Goal: Task Accomplishment & Management: Complete application form

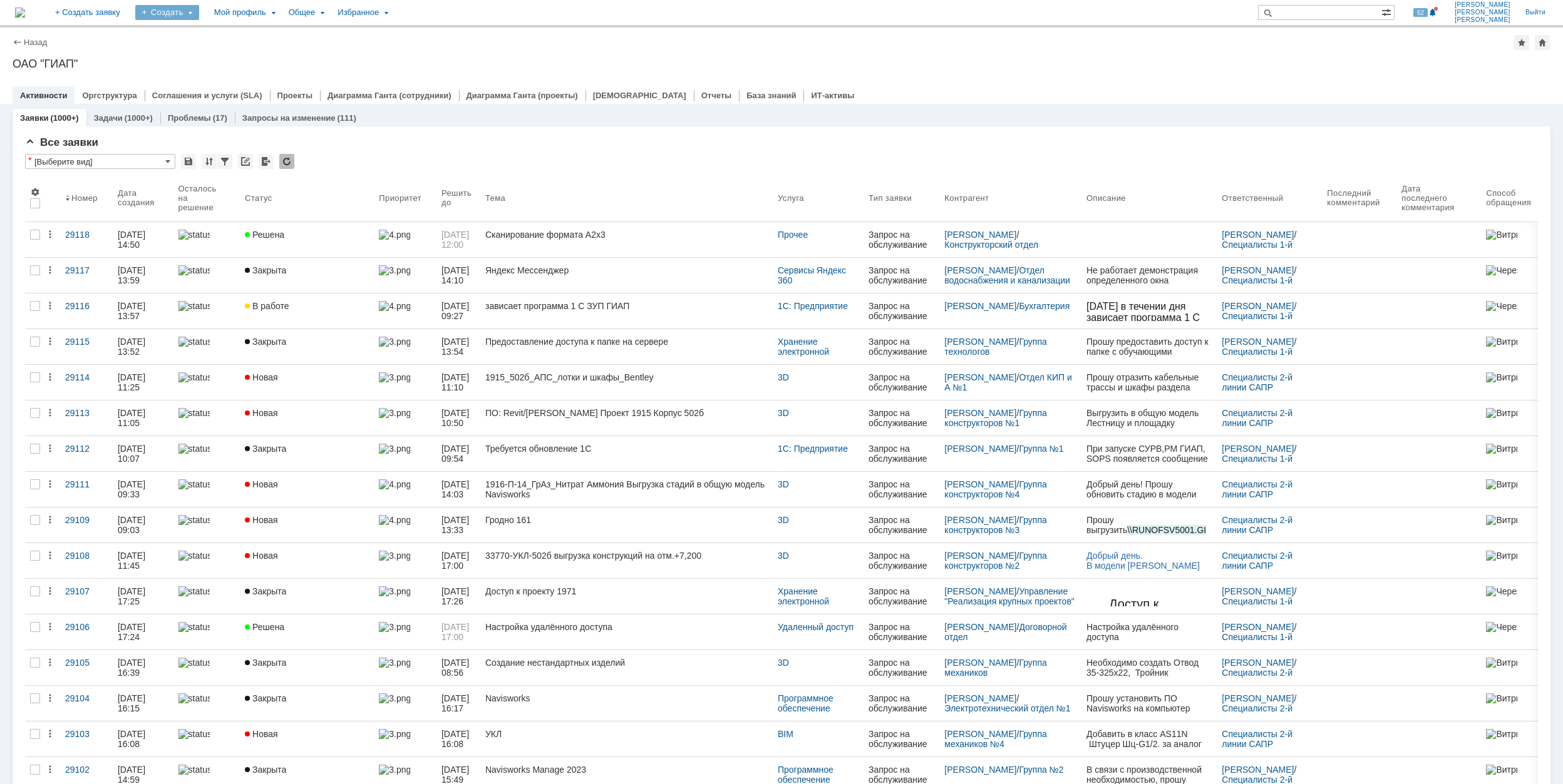
click at [199, 6] on div "Создать" at bounding box center [167, 13] width 64 height 15
click at [224, 71] on link "Заявка" at bounding box center [185, 78] width 95 height 15
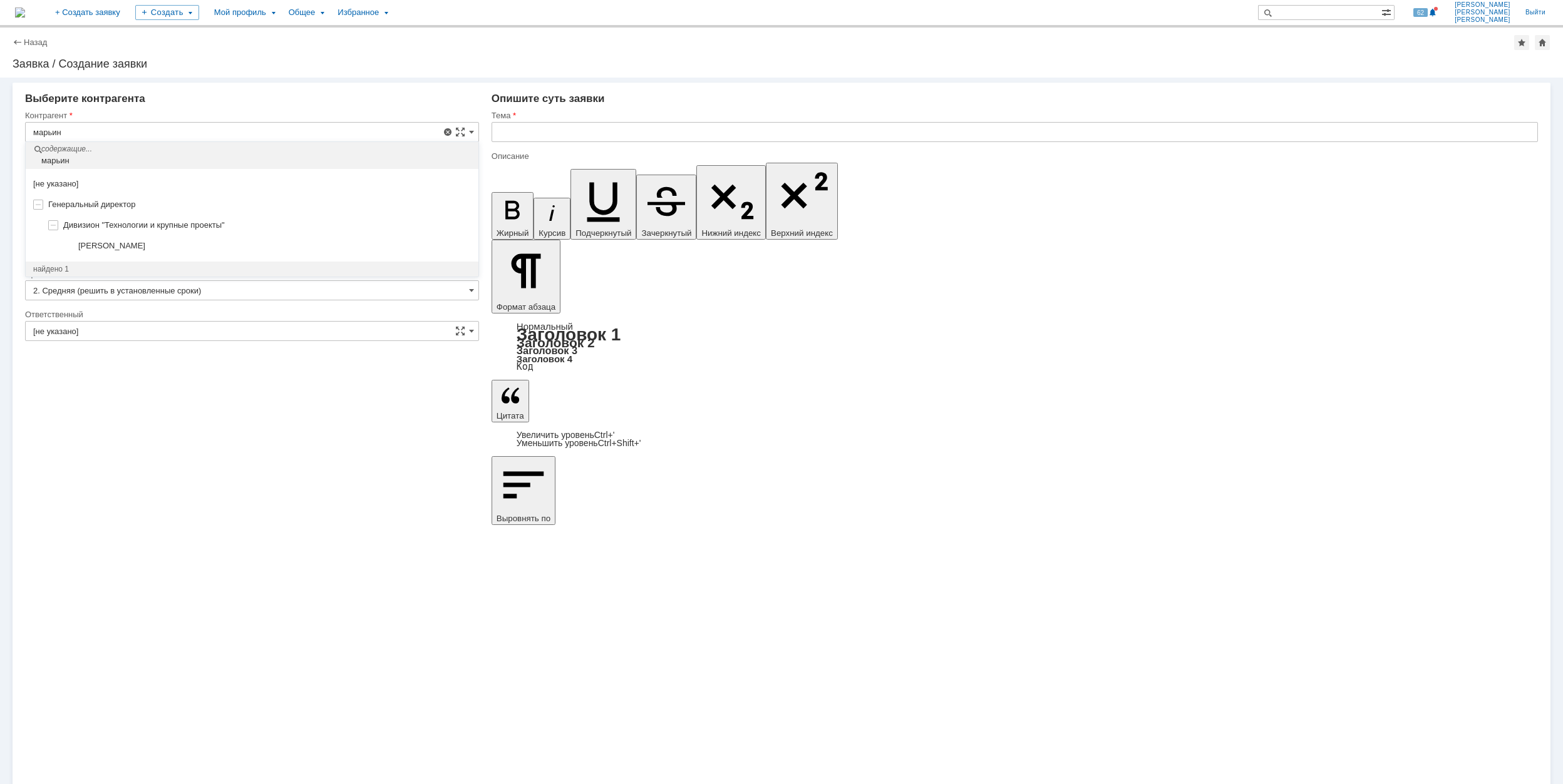
drag, startPoint x: 283, startPoint y: 246, endPoint x: 302, endPoint y: 196, distance: 53.5
click at [283, 247] on div "[PERSON_NAME]" at bounding box center [274, 246] width 392 height 10
type input "[PERSON_NAME]"
type input "Москва"
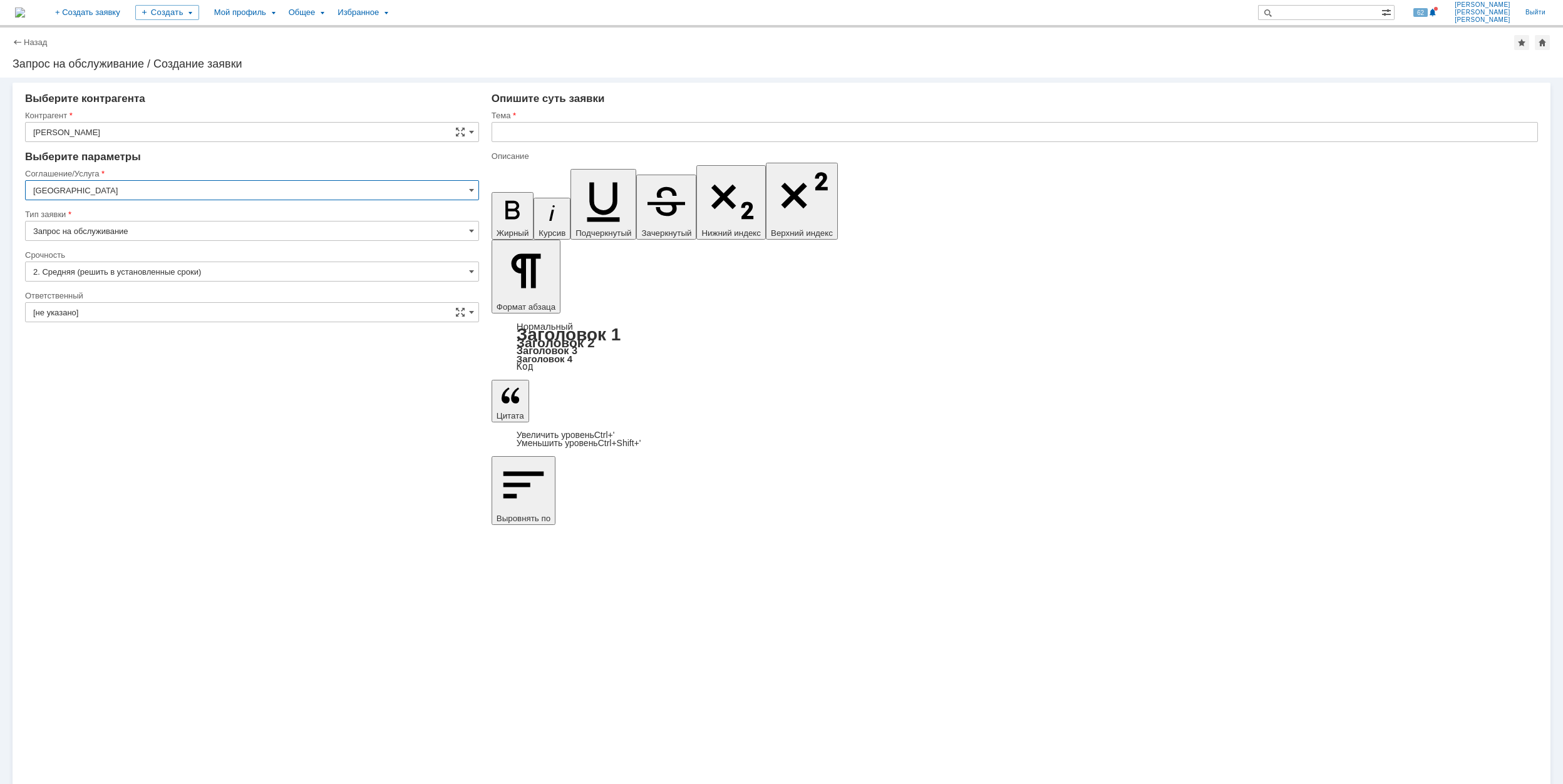
click at [187, 190] on input "Москва" at bounding box center [252, 190] width 454 height 20
click at [288, 311] on div "Рабочее место/Оборудование" at bounding box center [252, 314] width 452 height 20
type input "Рабочее место/Оборудование"
drag, startPoint x: 125, startPoint y: 228, endPoint x: 133, endPoint y: 236, distance: 11.3
click at [124, 228] on input "Запрос на обслуживание" at bounding box center [252, 231] width 454 height 20
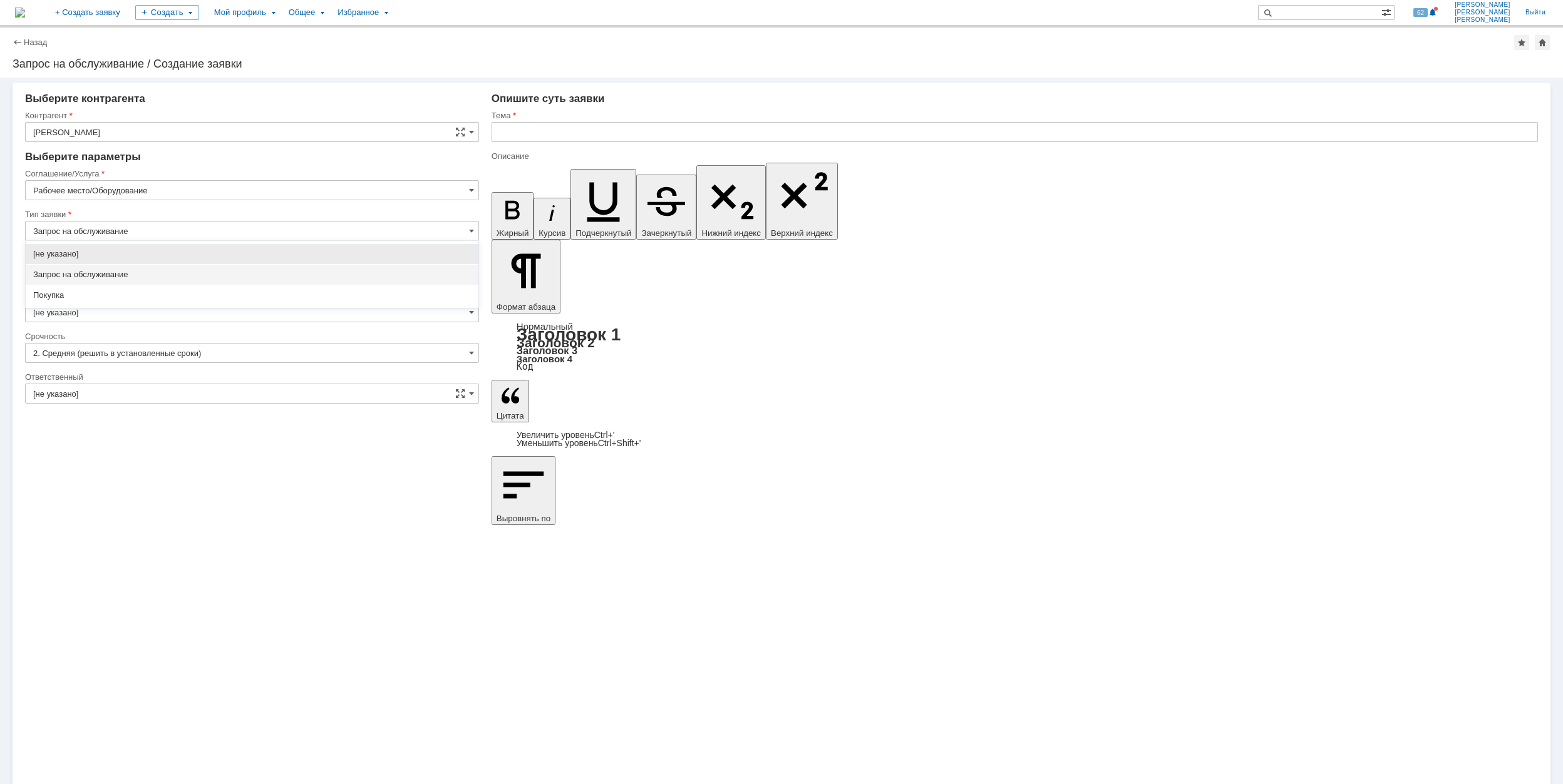
click at [154, 274] on span "Запрос на обслуживание" at bounding box center [252, 275] width 438 height 10
type input "Запрос на обслуживание"
click at [149, 279] on input "[не указано]" at bounding box center [252, 272] width 454 height 20
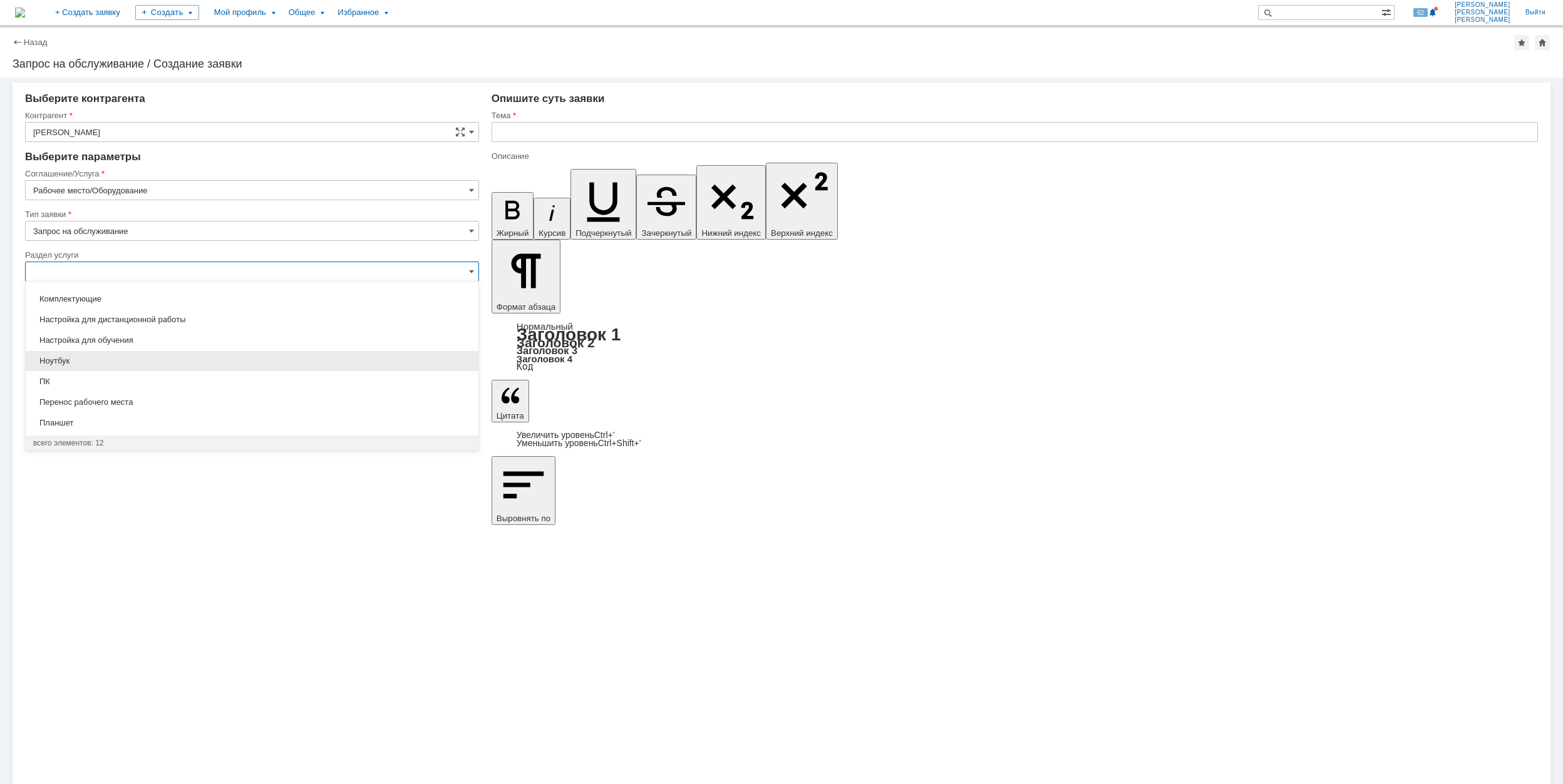
click at [206, 363] on span "Ноутбук" at bounding box center [252, 361] width 438 height 10
type input "Ноутбук"
click at [182, 309] on input "[не указано]" at bounding box center [252, 312] width 454 height 20
type input "[не указано]"
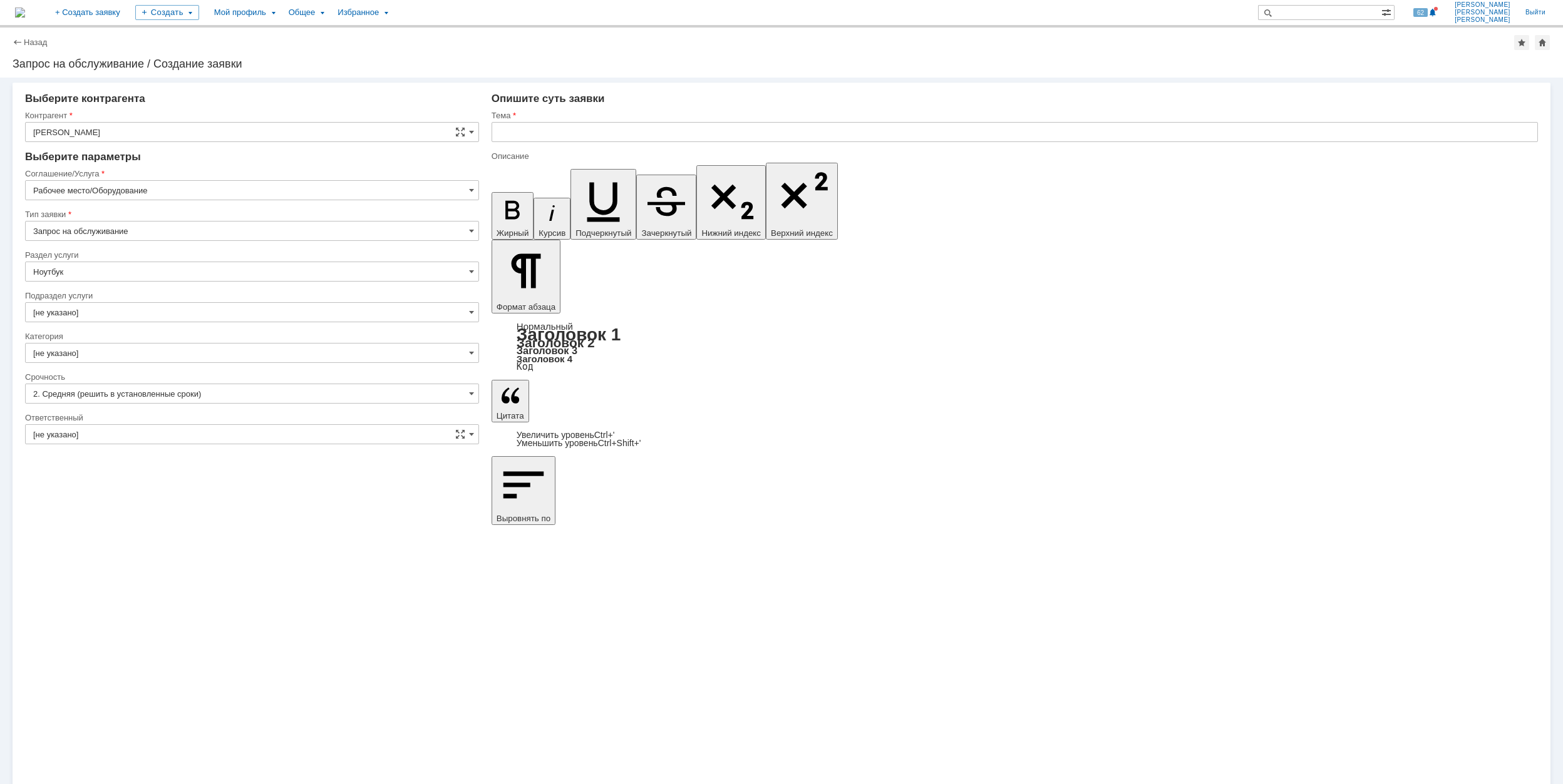
click at [194, 356] on input "[не указано]" at bounding box center [252, 353] width 454 height 20
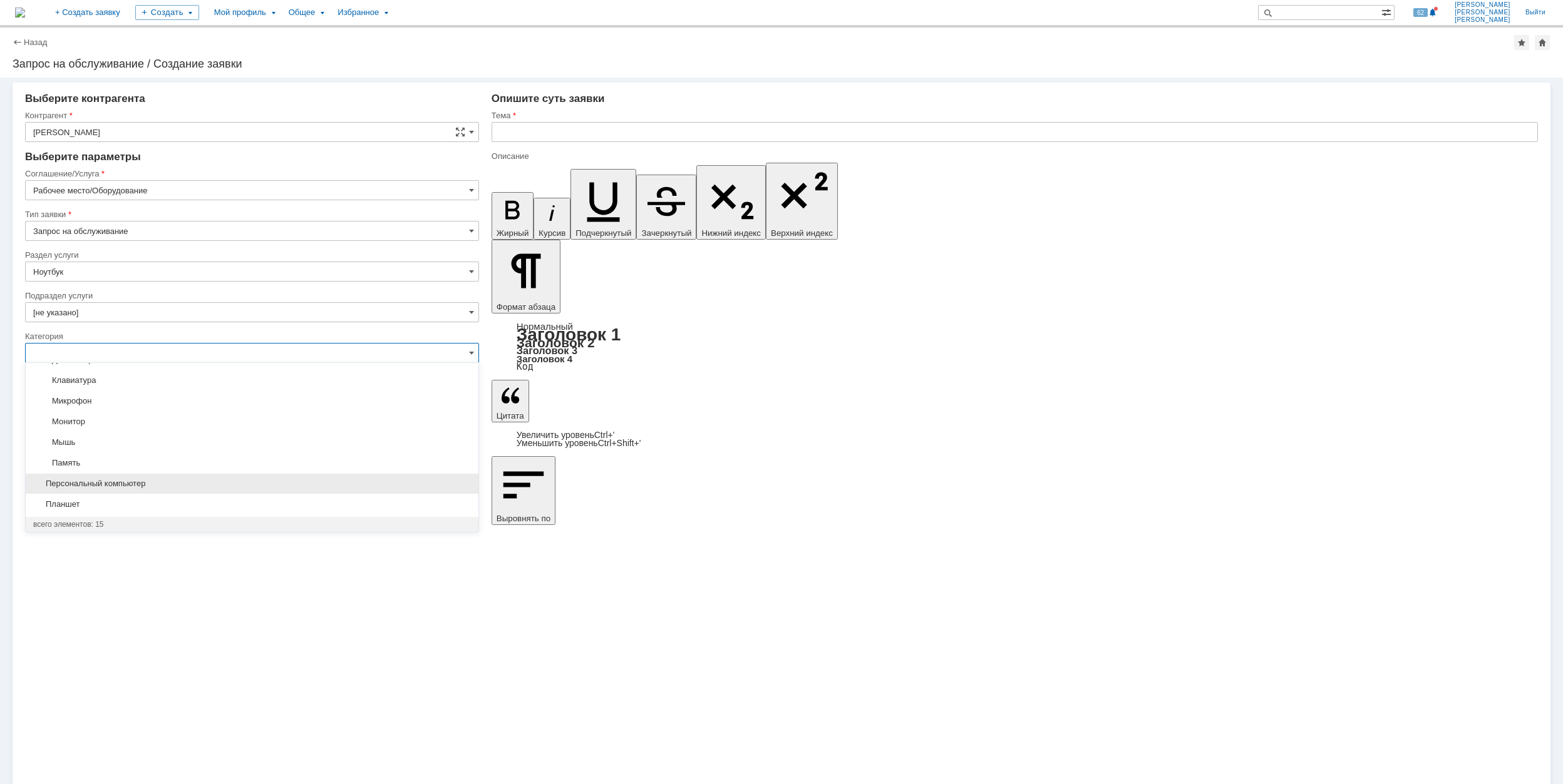
click at [213, 479] on span "Персональный компьютер" at bounding box center [252, 484] width 438 height 10
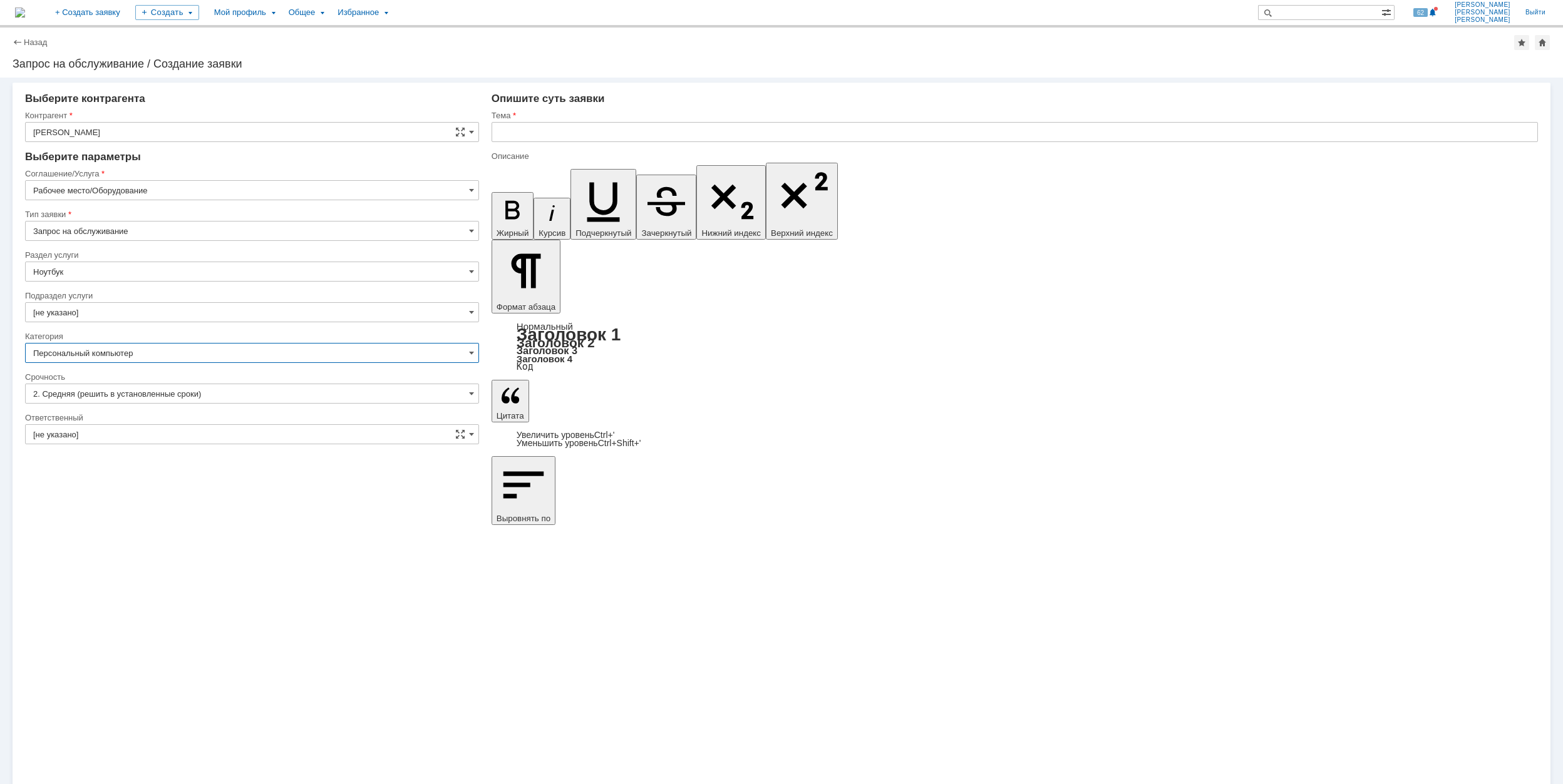
type input "Персональный компьютер"
click at [188, 435] on input "[не указано]" at bounding box center [252, 435] width 454 height 20
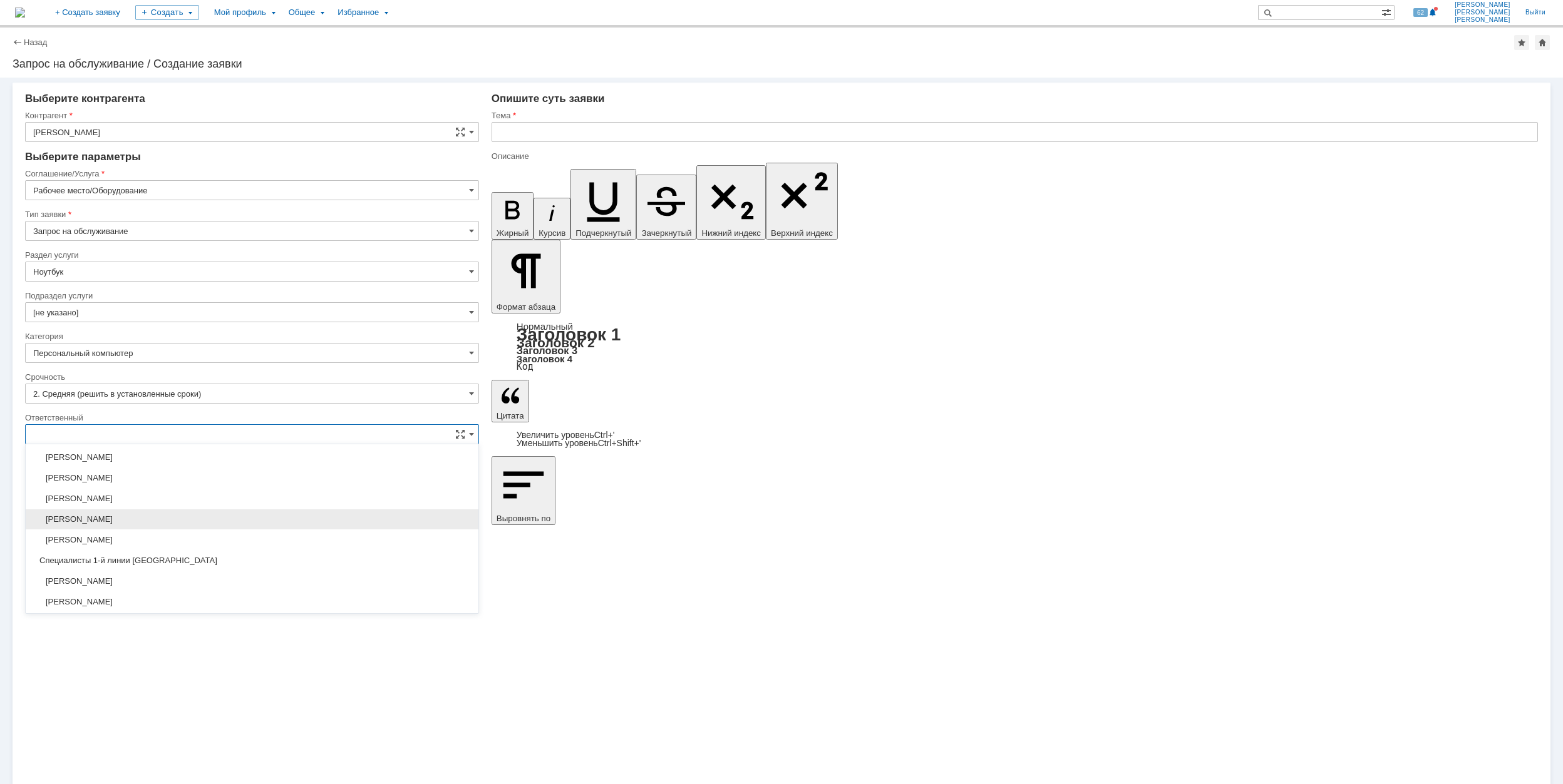
click at [205, 522] on span "[PERSON_NAME]" at bounding box center [252, 520] width 438 height 10
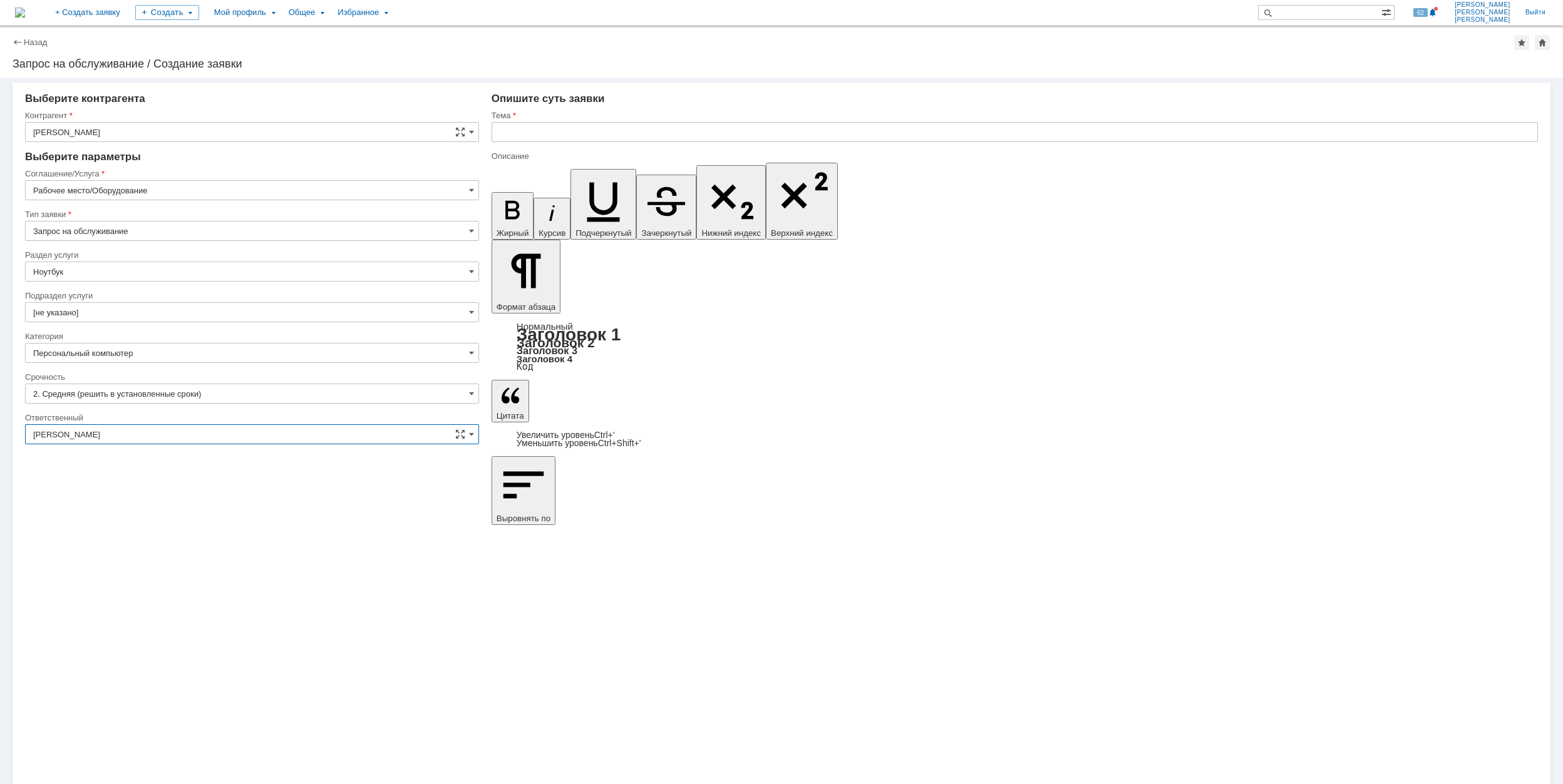
type input "[PERSON_NAME]"
click at [579, 134] on input "text" at bounding box center [1015, 132] width 1046 height 20
drag, startPoint x: 719, startPoint y: 132, endPoint x: 498, endPoint y: 138, distance: 221.1
click at [498, 138] on input "Нет звука ни в мессенджере ни в системе" at bounding box center [1015, 132] width 1046 height 20
type input "Нет звука ни в мессенджере ни в системе"
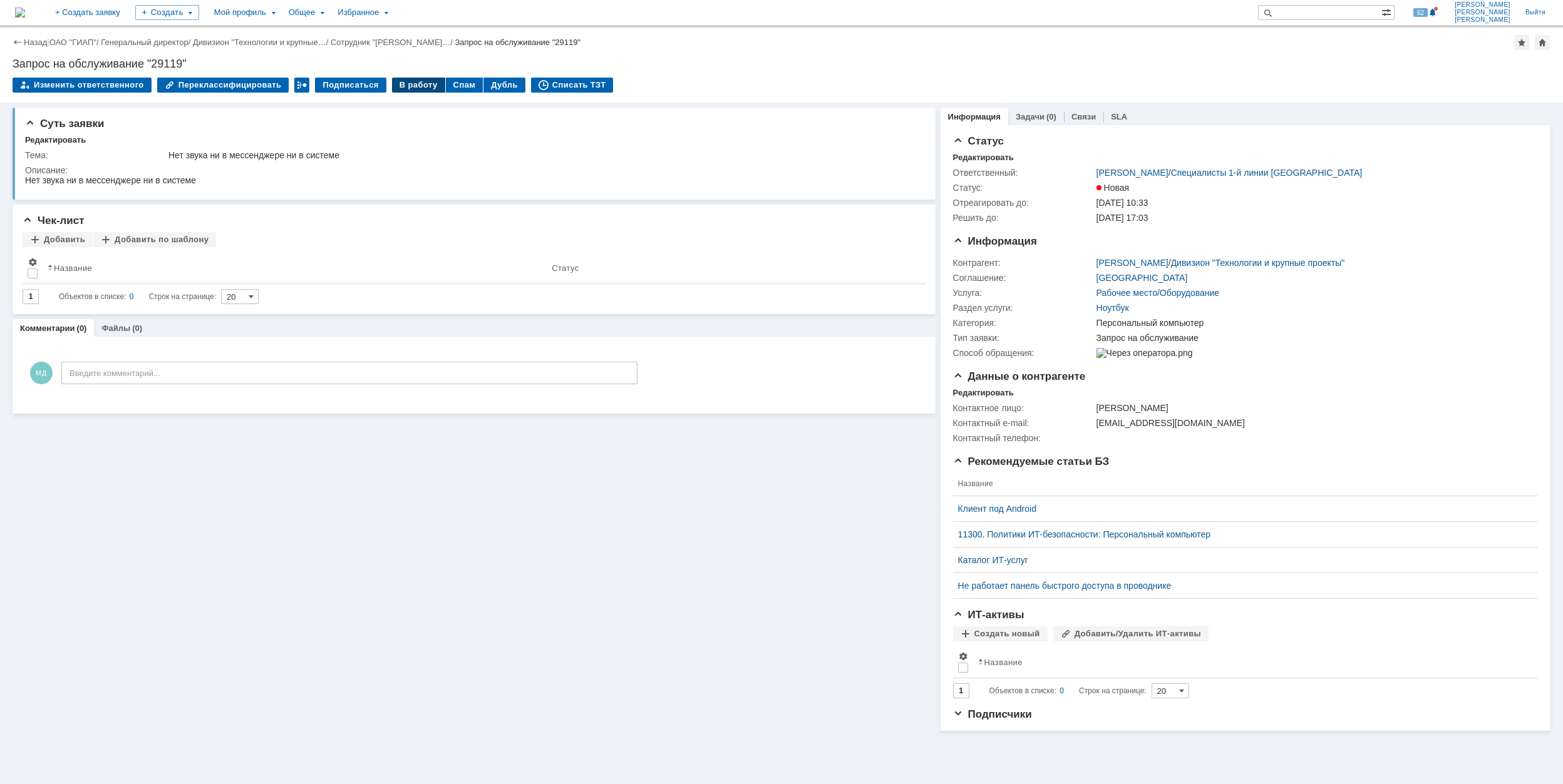
click at [396, 83] on div "В работу" at bounding box center [418, 85] width 53 height 15
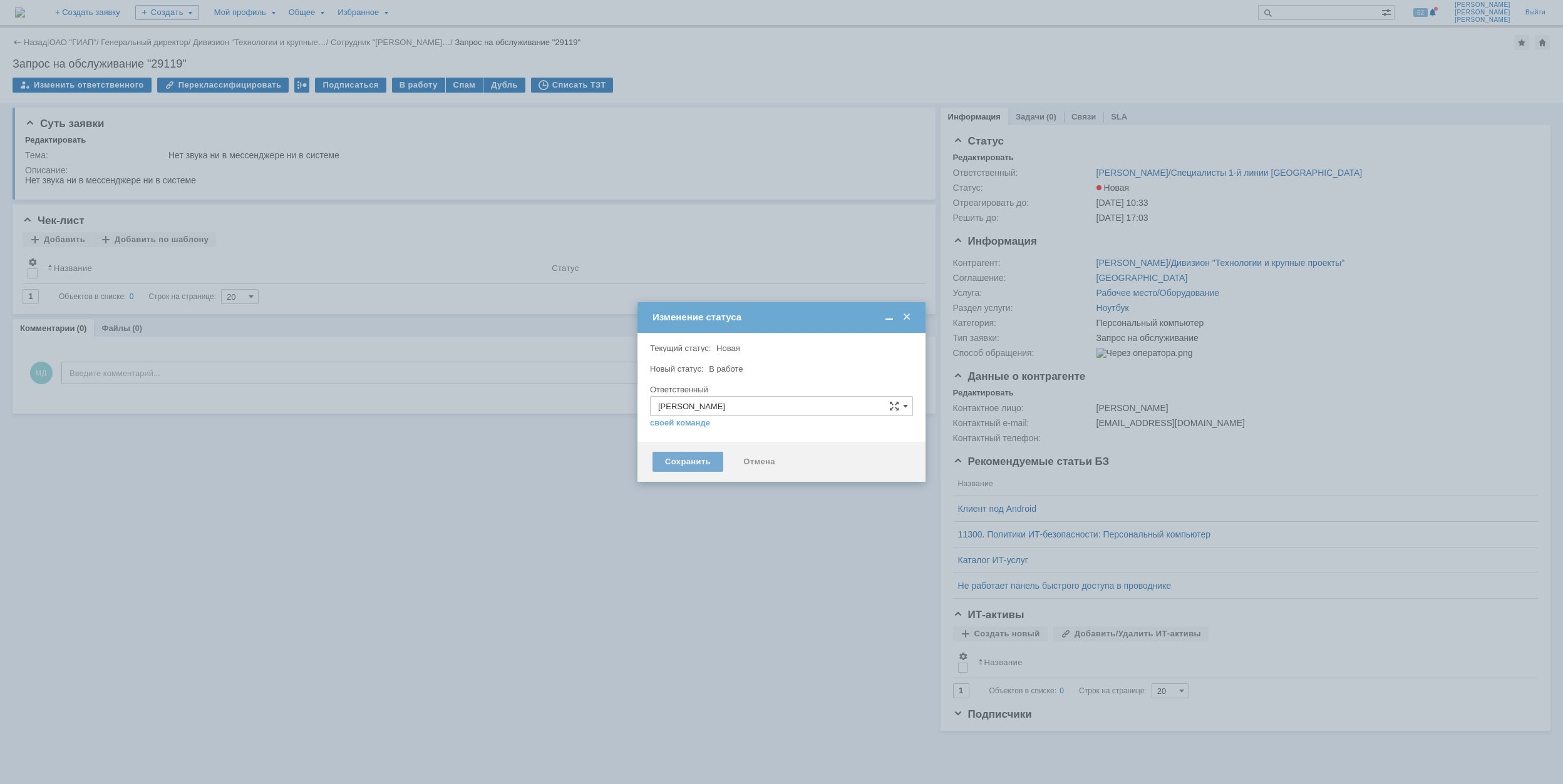
type input "Персональный компьютер"
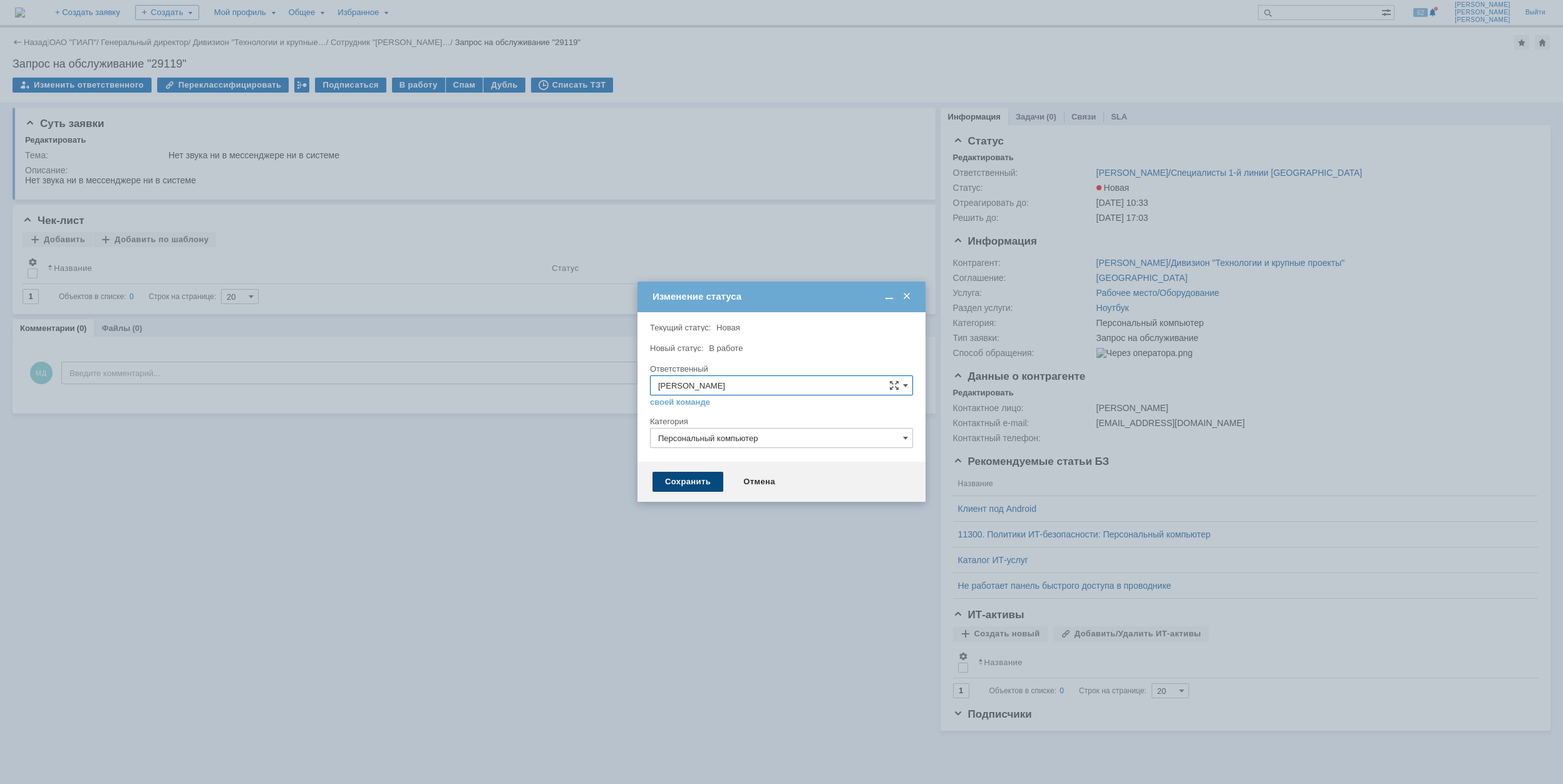
click at [689, 487] on div "Сохранить" at bounding box center [688, 482] width 71 height 20
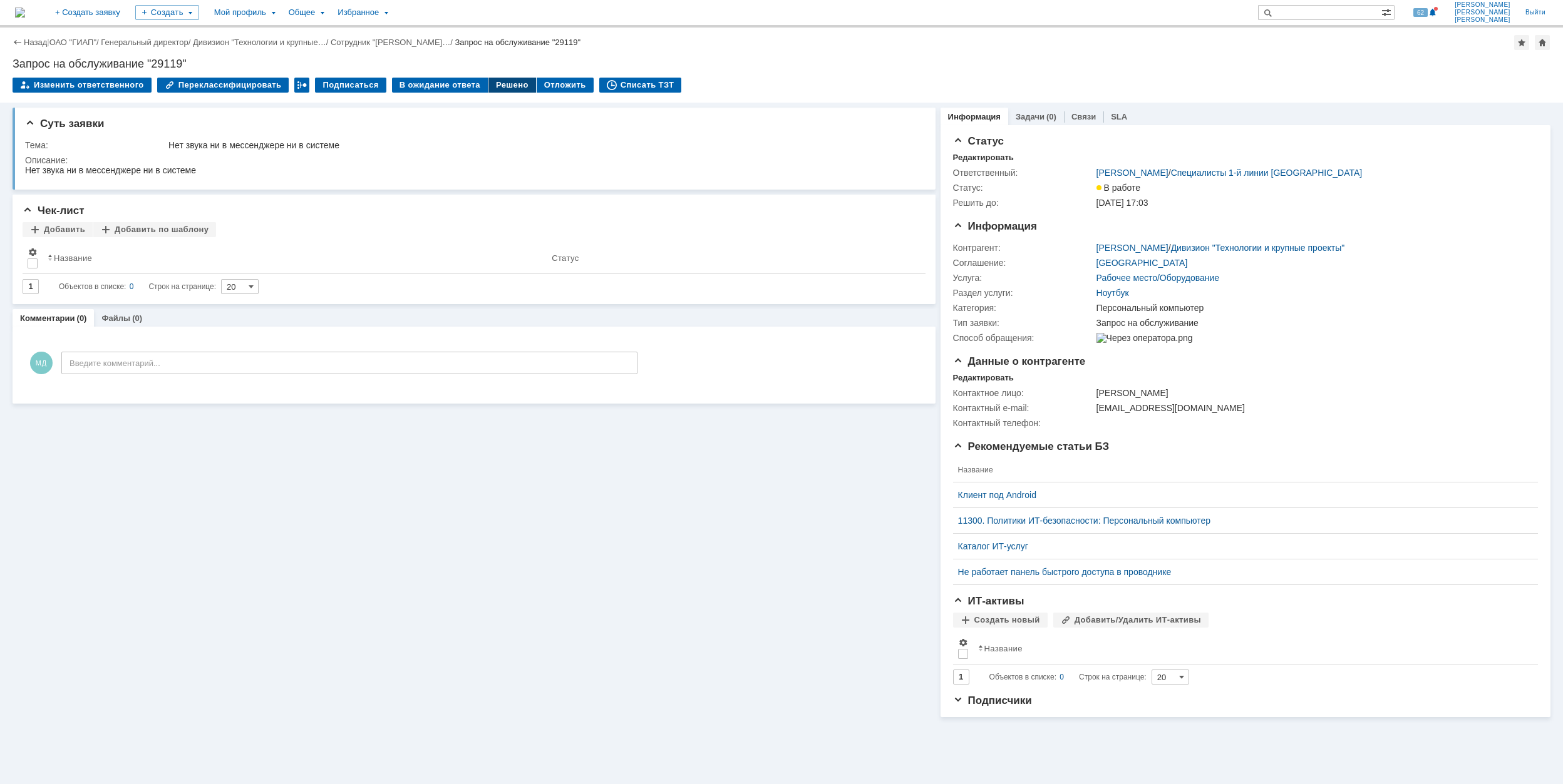
click at [501, 86] on div "Решено" at bounding box center [512, 85] width 47 height 15
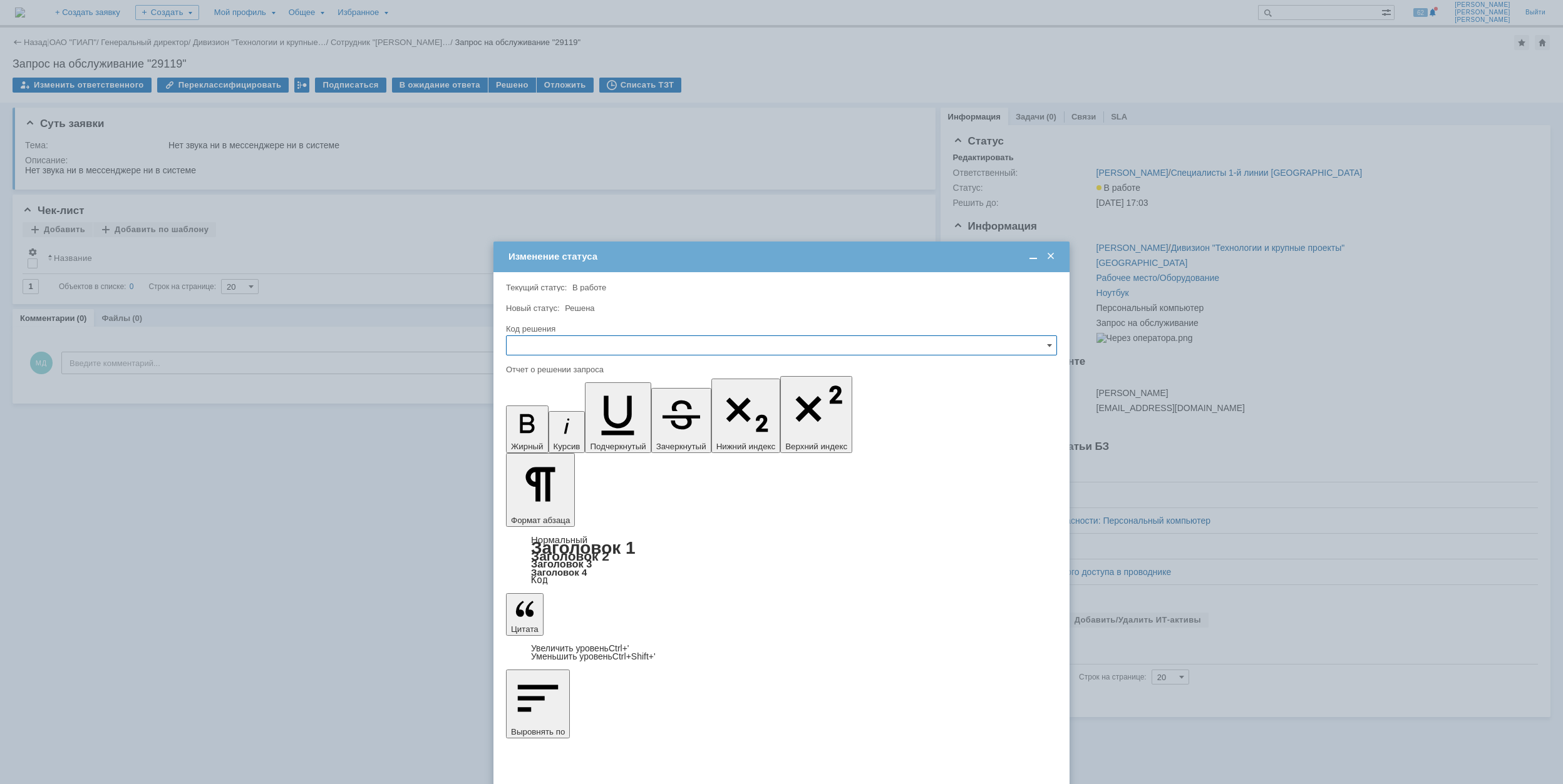
click at [632, 347] on input "text" at bounding box center [781, 346] width 551 height 20
click at [582, 436] on span "Решено" at bounding box center [781, 431] width 534 height 10
type input "Решено"
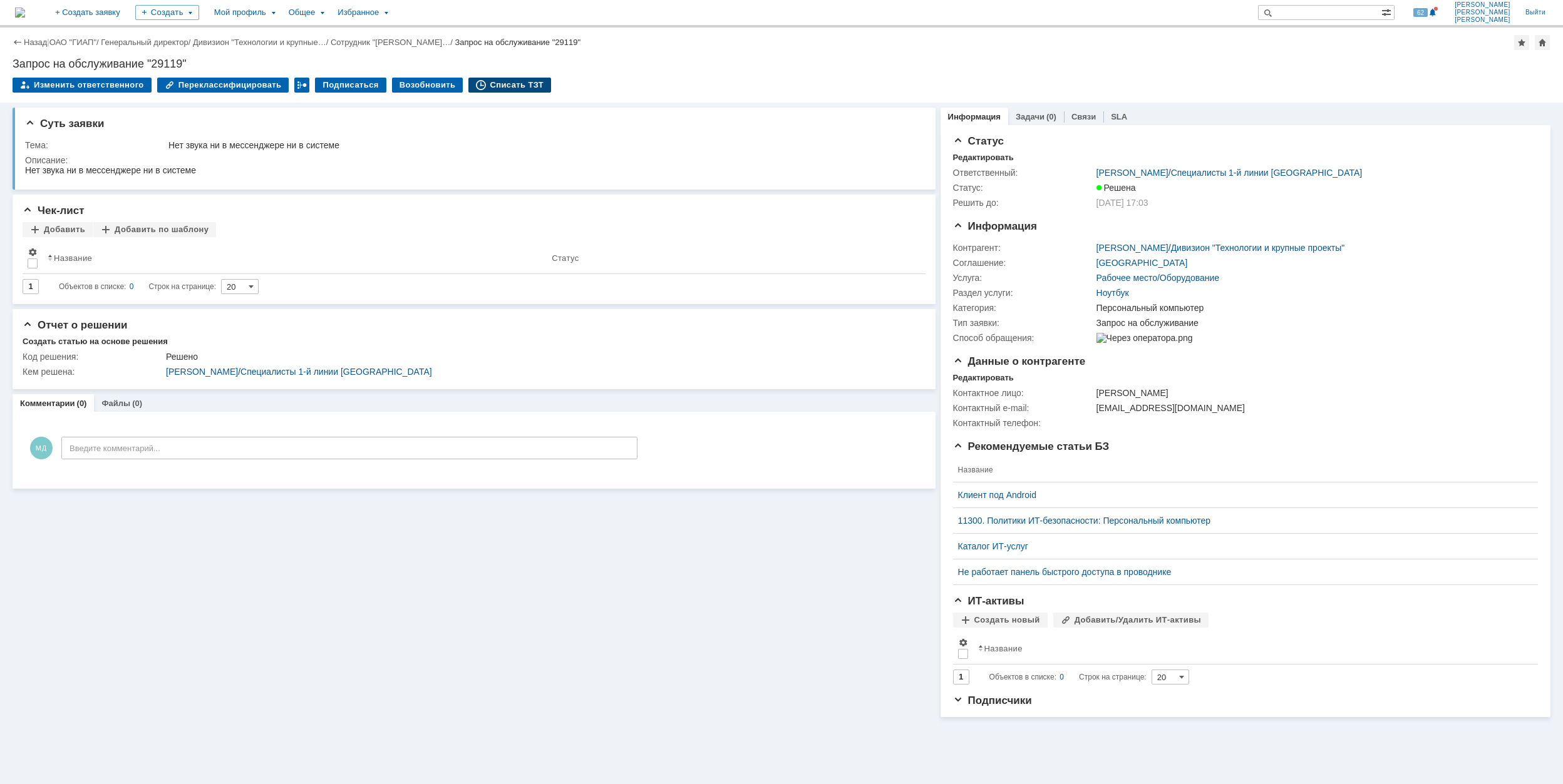
click at [485, 81] on div "Списать ТЗТ" at bounding box center [509, 85] width 83 height 15
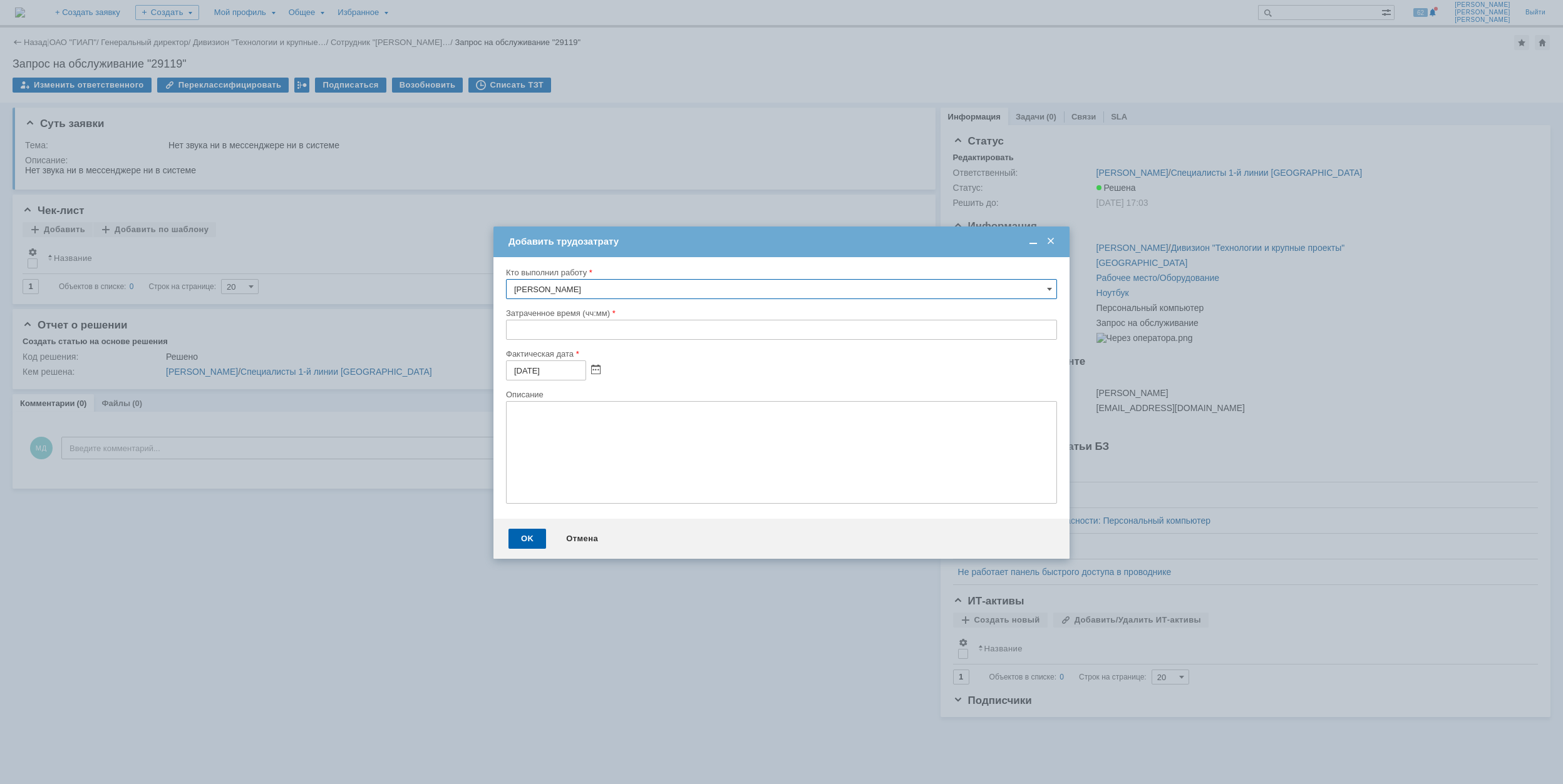
click at [515, 329] on input "text" at bounding box center [781, 330] width 551 height 20
type input "00:30"
click at [522, 535] on div "OK" at bounding box center [528, 539] width 38 height 20
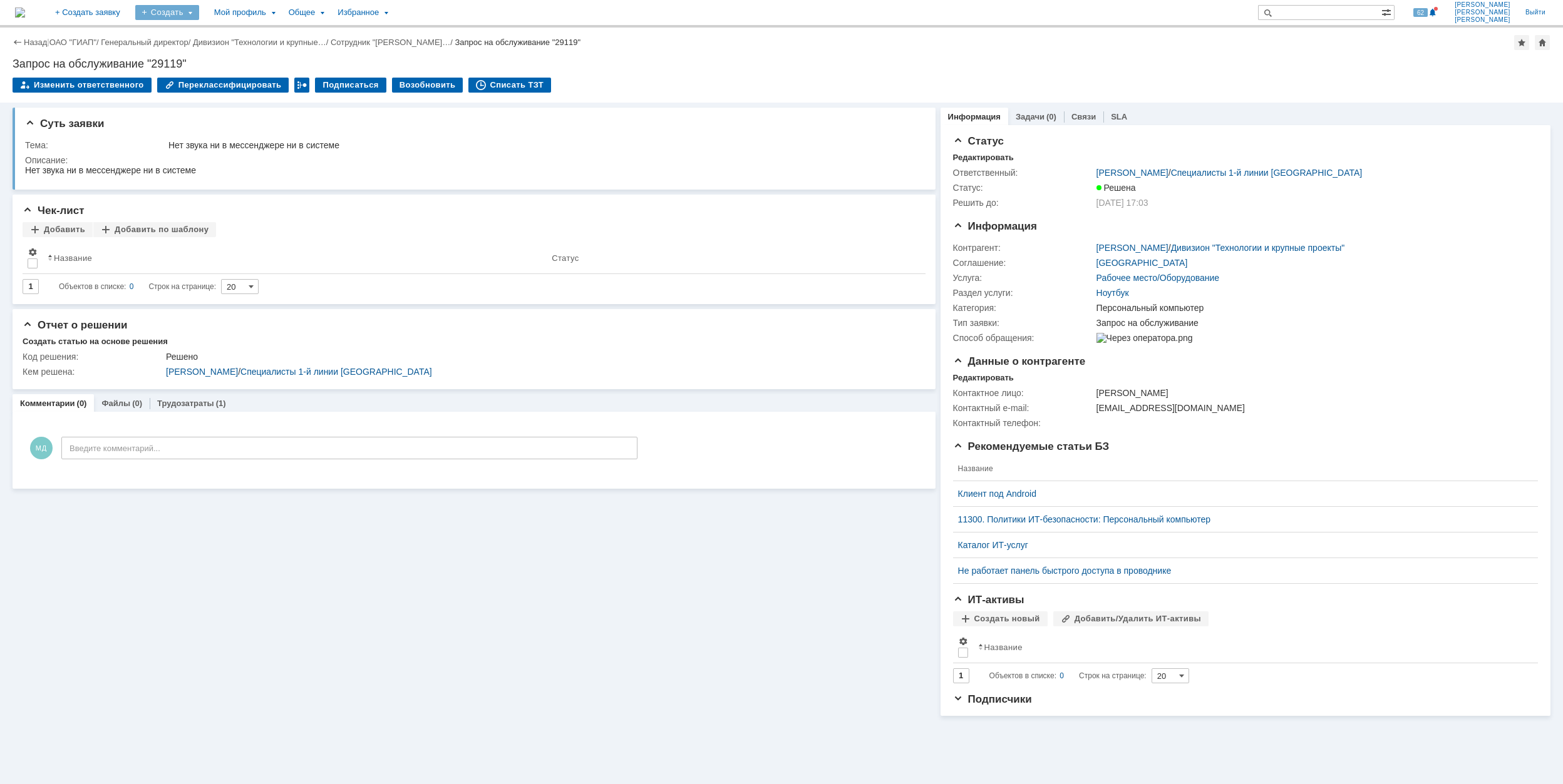
click at [199, 9] on div "Создать" at bounding box center [167, 13] width 64 height 15
click at [233, 71] on link "Заявка" at bounding box center [185, 78] width 95 height 15
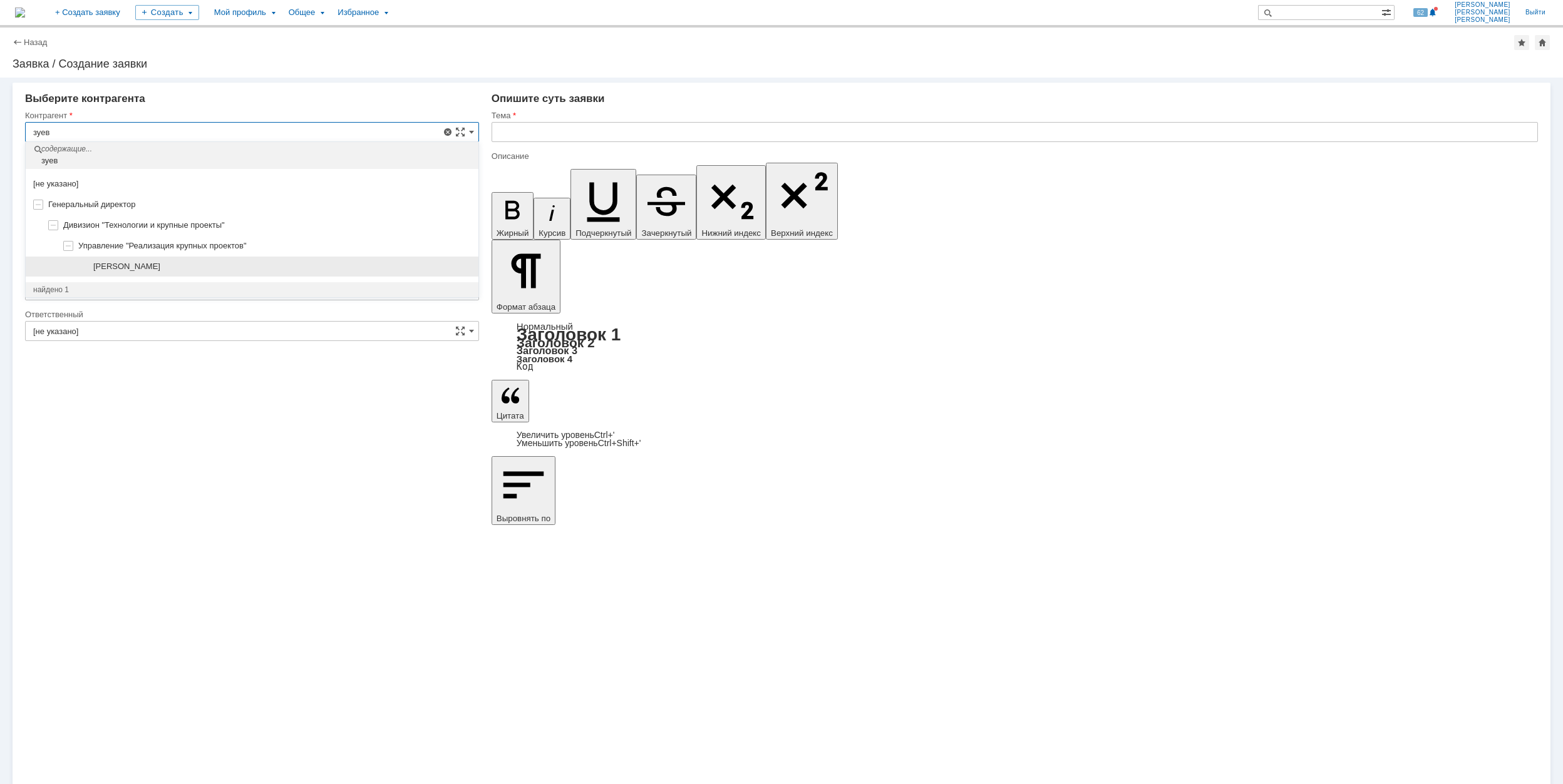
click at [221, 266] on div "[PERSON_NAME]" at bounding box center [282, 267] width 377 height 10
type input "[PERSON_NAME]"
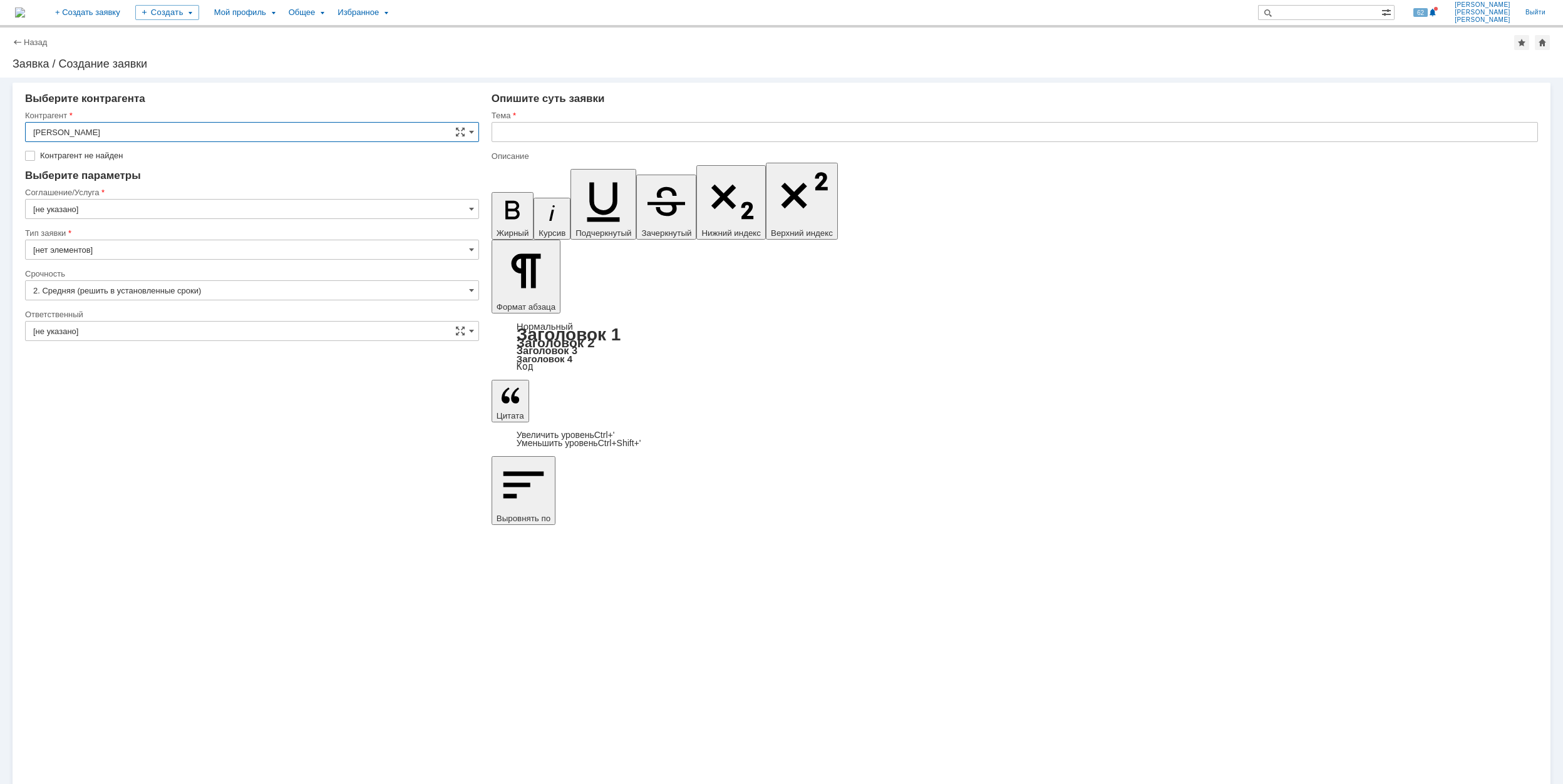
type input "Москва"
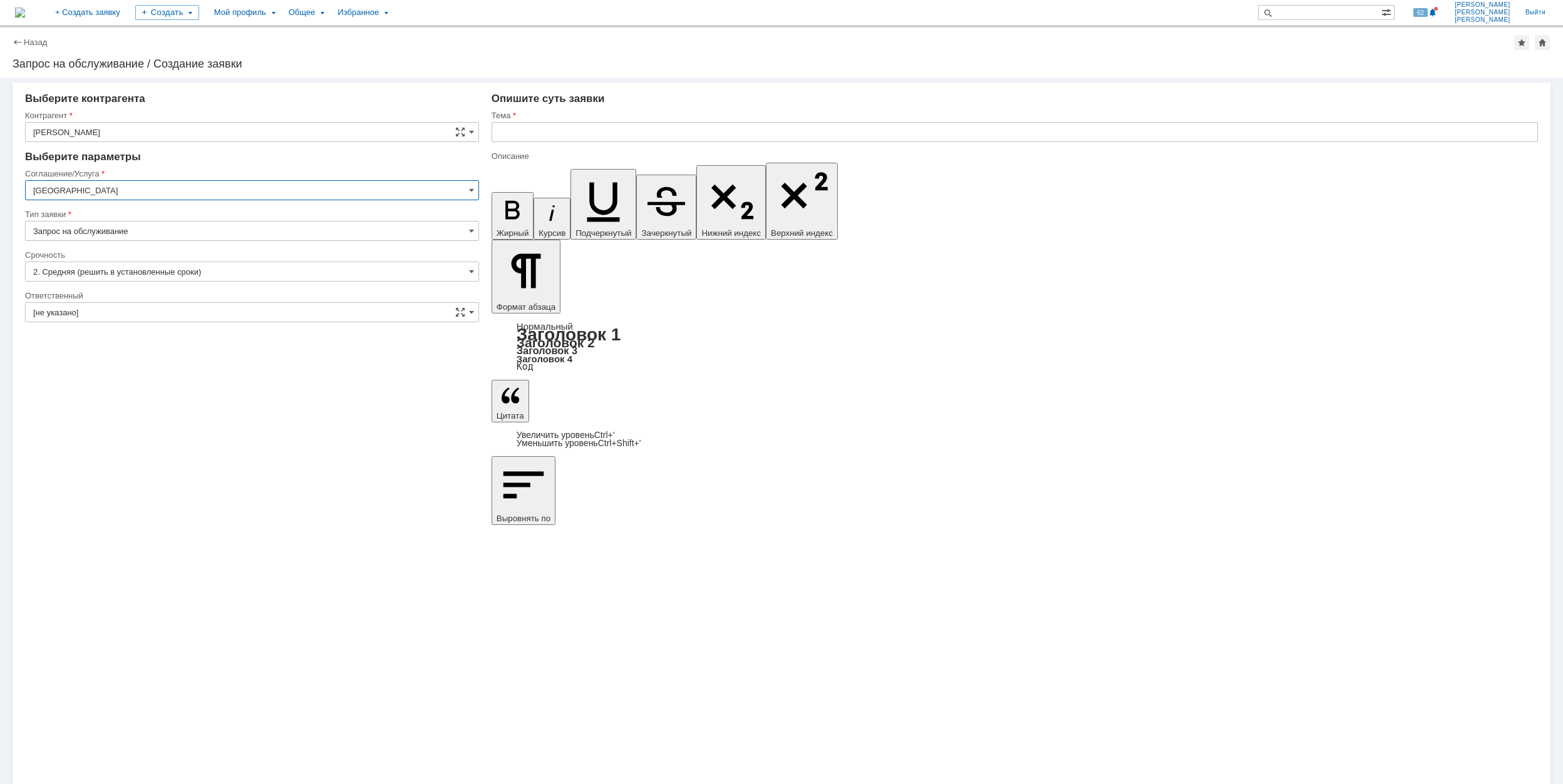
click at [99, 196] on input "Москва" at bounding box center [252, 190] width 454 height 20
click at [201, 272] on span "Программное обеспечение" at bounding box center [252, 273] width 438 height 10
type input "Программное обеспечение"
click at [143, 269] on input "[не указано]" at bounding box center [252, 272] width 454 height 20
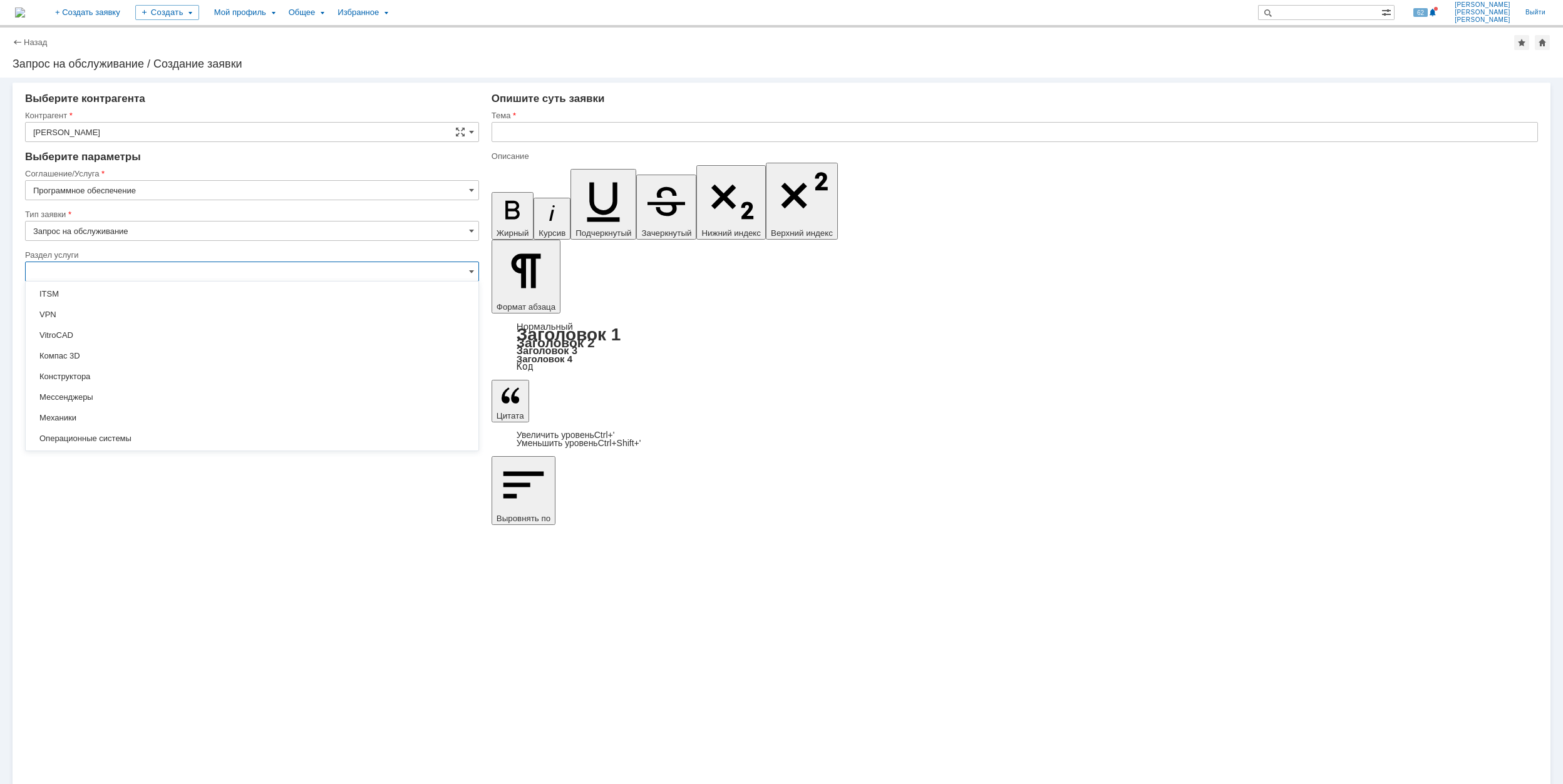
scroll to position [167, 0]
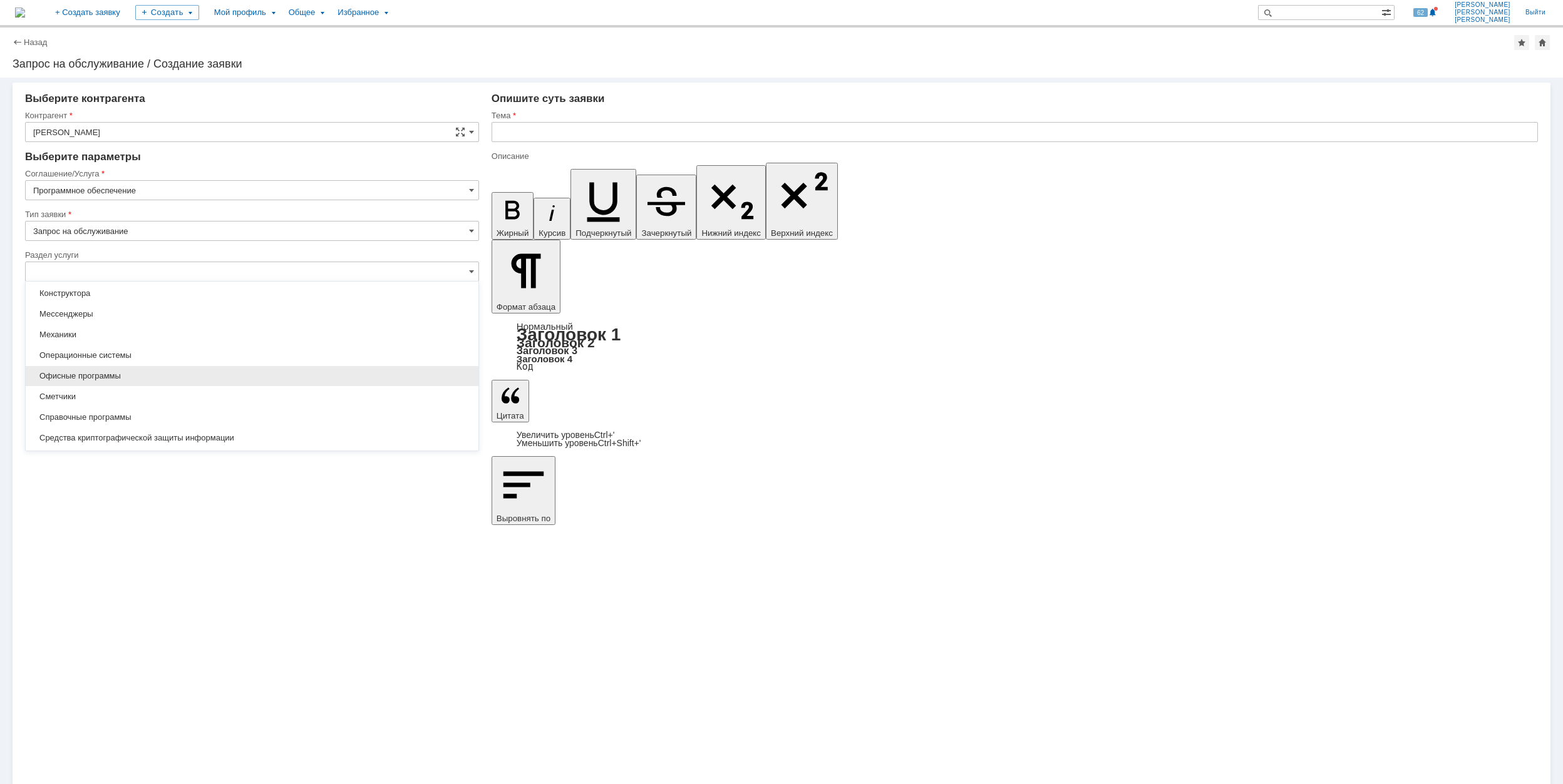
click at [186, 378] on span "Офисные программы" at bounding box center [252, 376] width 438 height 10
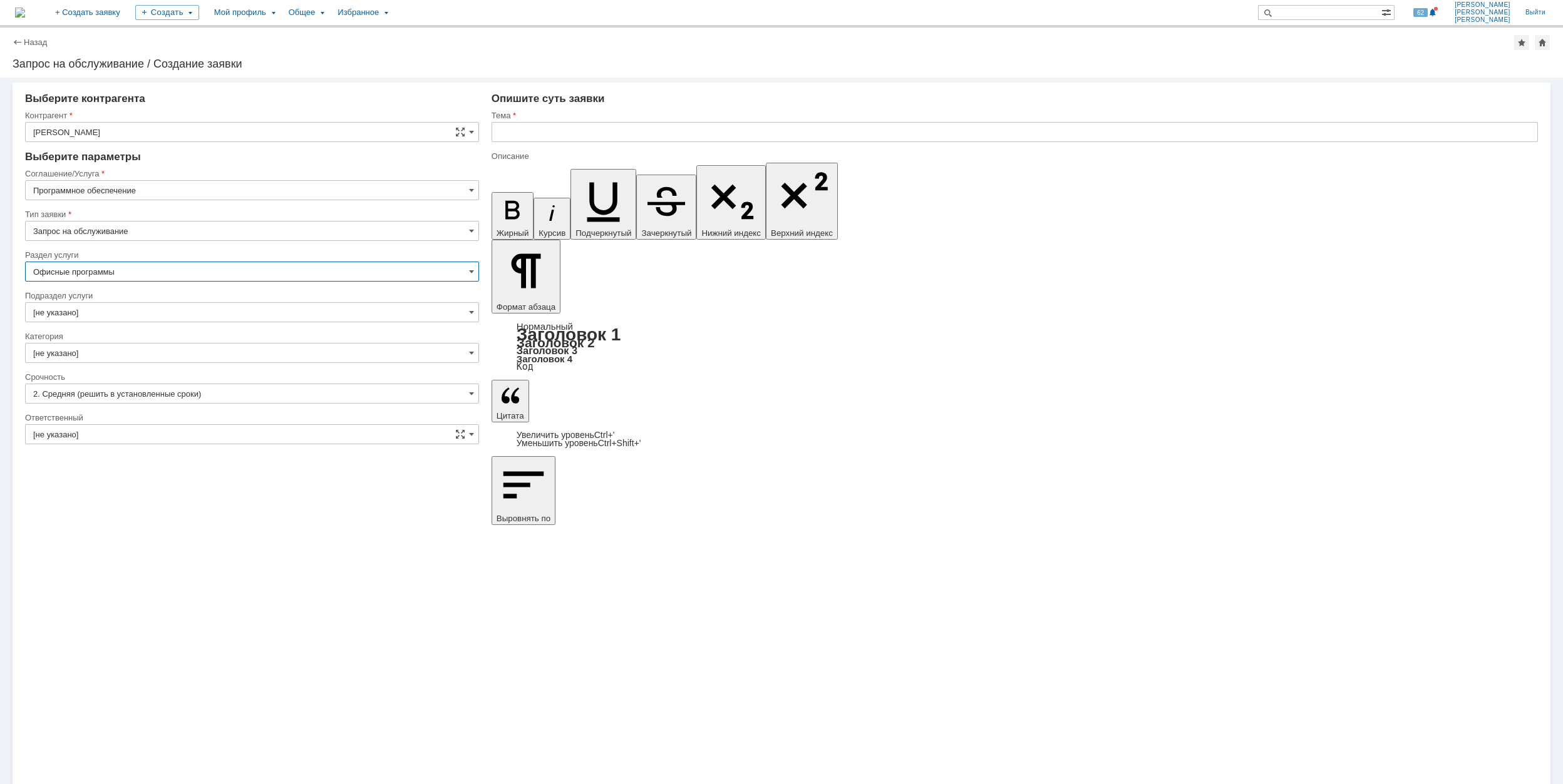
type input "Офисные программы"
click at [158, 309] on input "[не указано]" at bounding box center [252, 312] width 454 height 20
click at [127, 332] on span "[не указано]" at bounding box center [252, 336] width 438 height 10
type input "[не указано]"
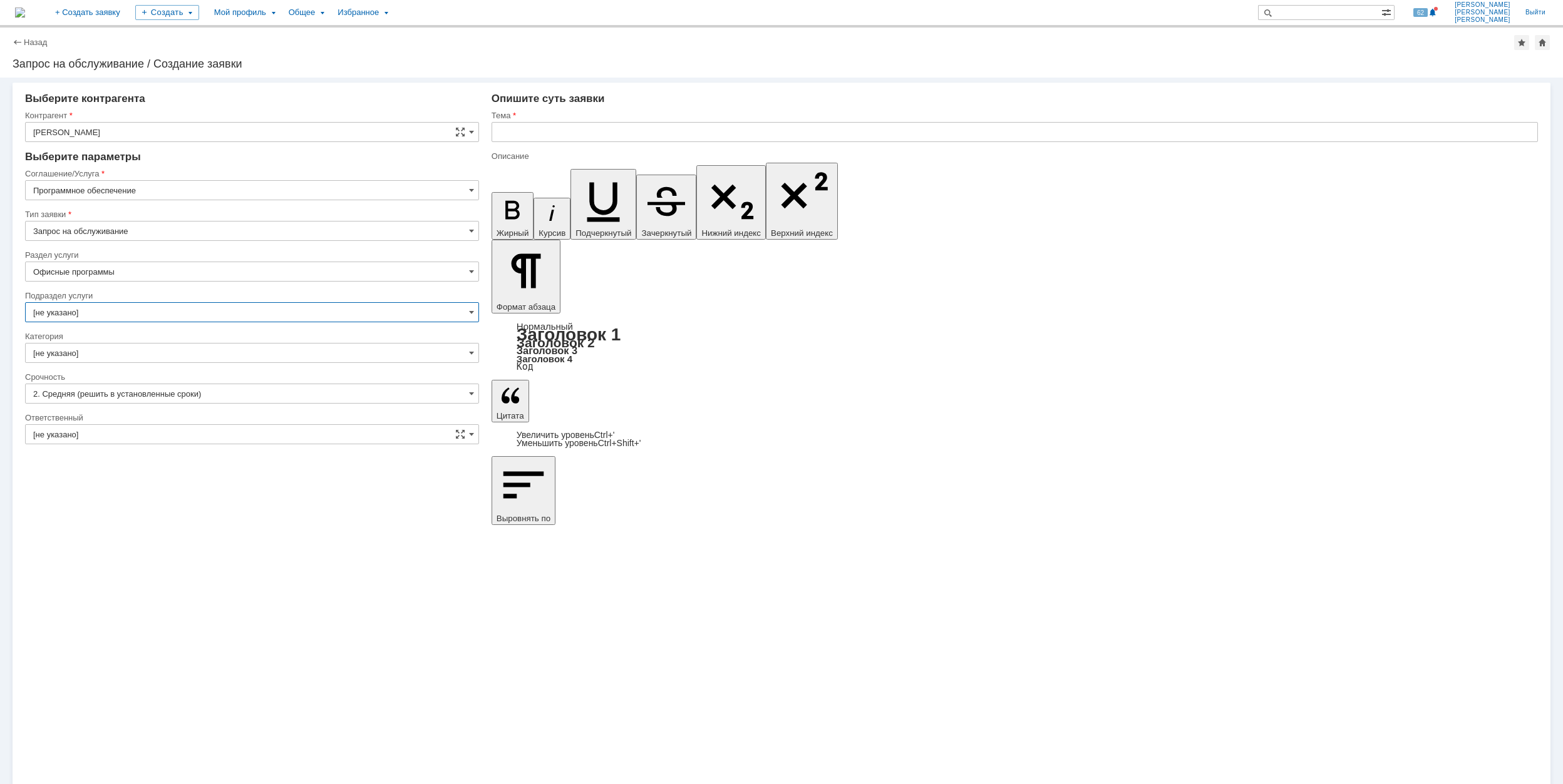
click at [121, 353] on input "[не указано]" at bounding box center [252, 353] width 454 height 20
type input "[не указано]"
click at [148, 378] on span "Microsoft Office" at bounding box center [252, 374] width 438 height 10
type input "Microsoft Office"
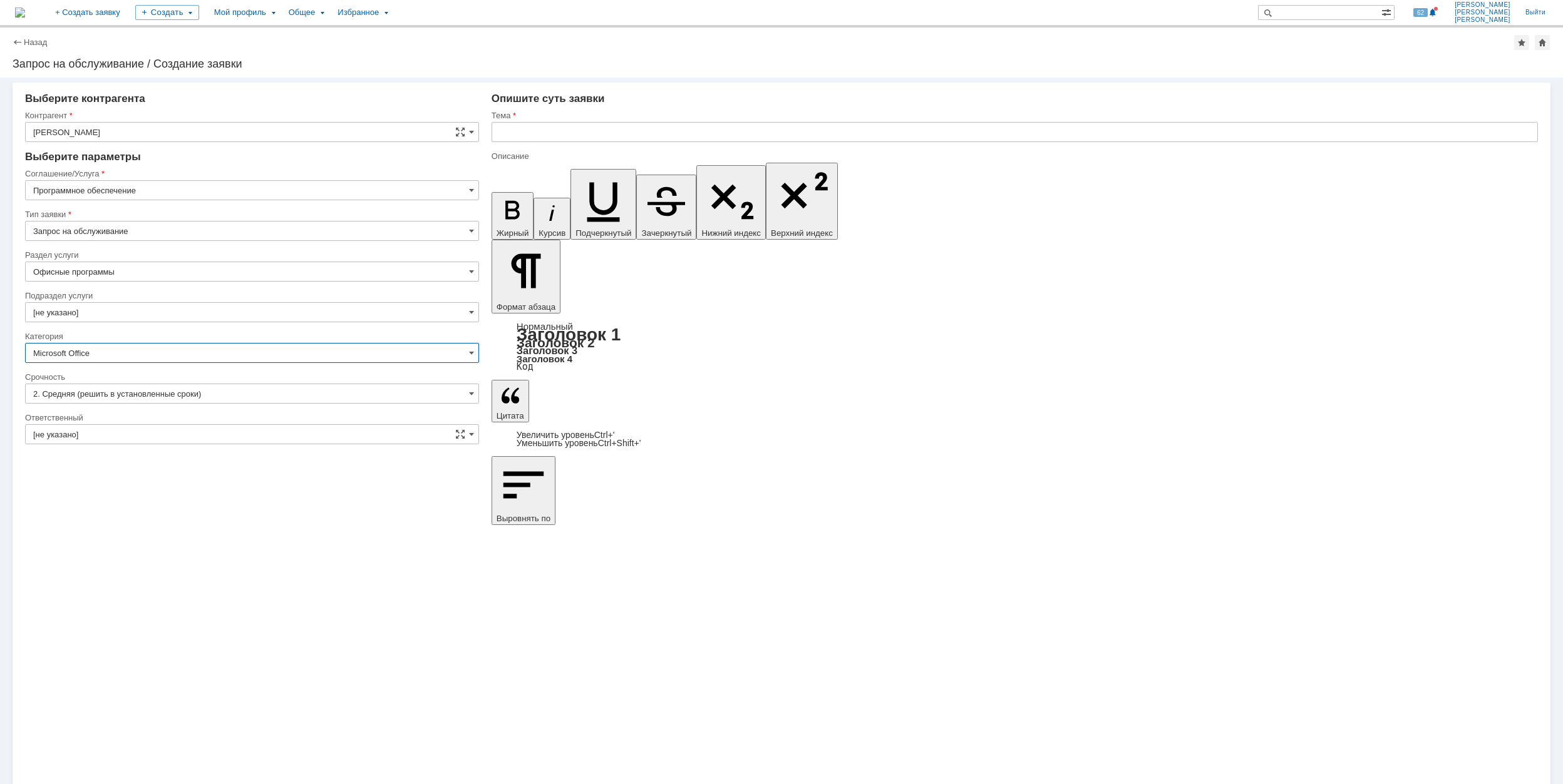
drag, startPoint x: 146, startPoint y: 436, endPoint x: 153, endPoint y: 435, distance: 7.1
click at [148, 436] on input "[не указано]" at bounding box center [252, 435] width 454 height 20
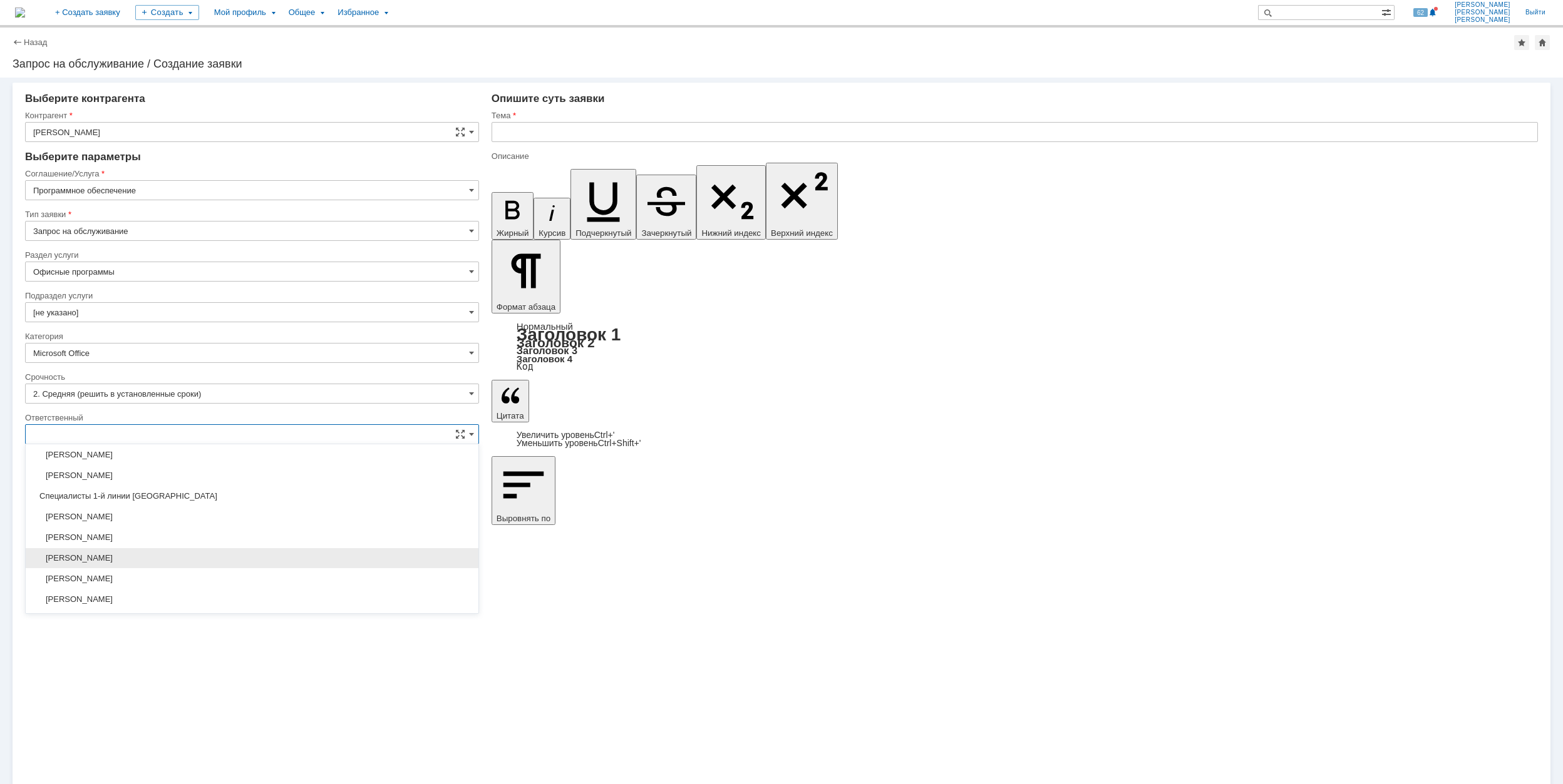
scroll to position [334, 0]
click at [221, 559] on span "[PERSON_NAME]" at bounding box center [252, 558] width 438 height 10
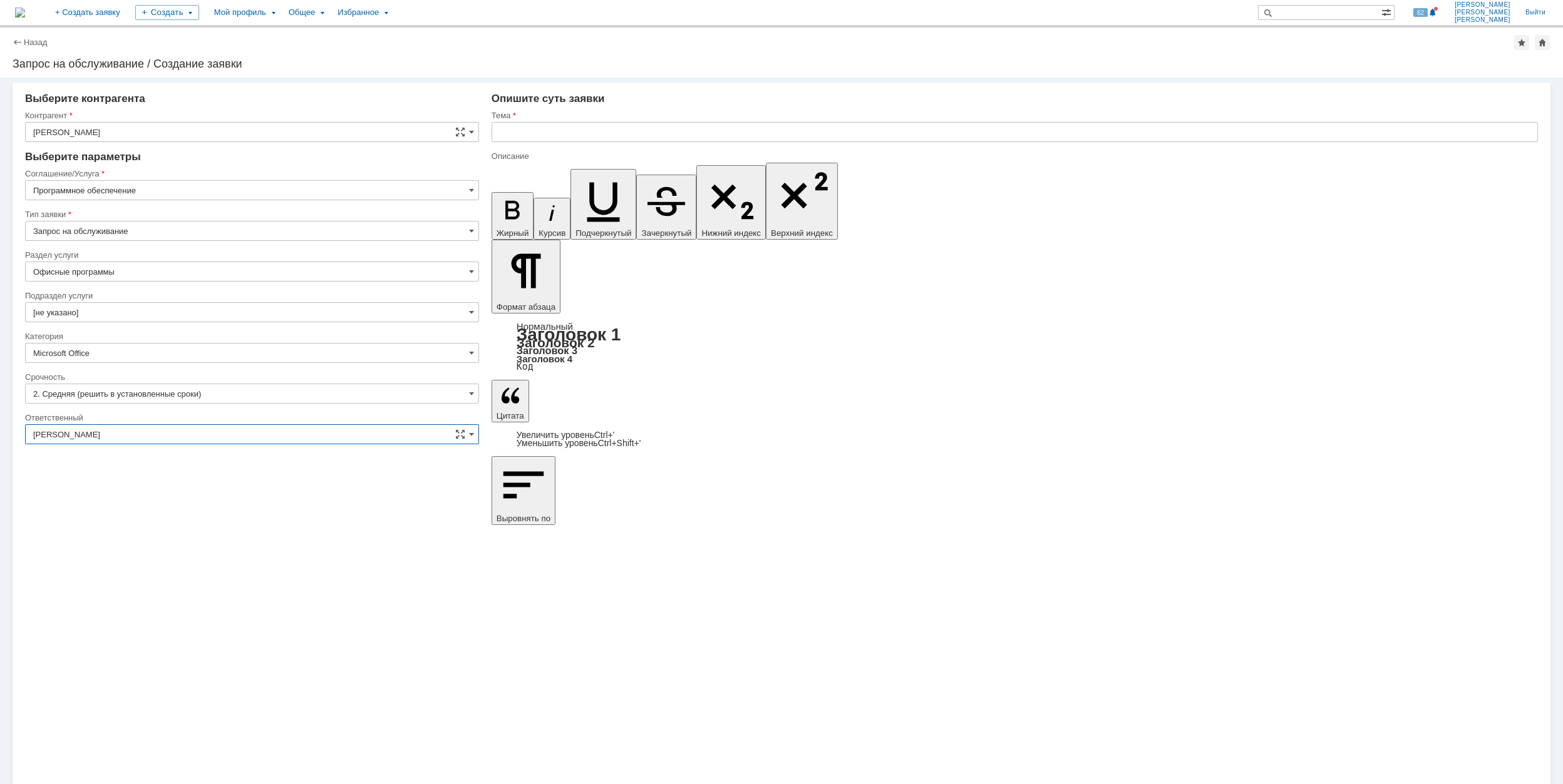
type input "[PERSON_NAME]"
click at [532, 130] on input "text" at bounding box center [1015, 132] width 1046 height 20
type input "Е"
drag, startPoint x: 532, startPoint y: 130, endPoint x: 496, endPoint y: 133, distance: 36.1
click at [496, 133] on input "Teams" at bounding box center [1015, 132] width 1046 height 20
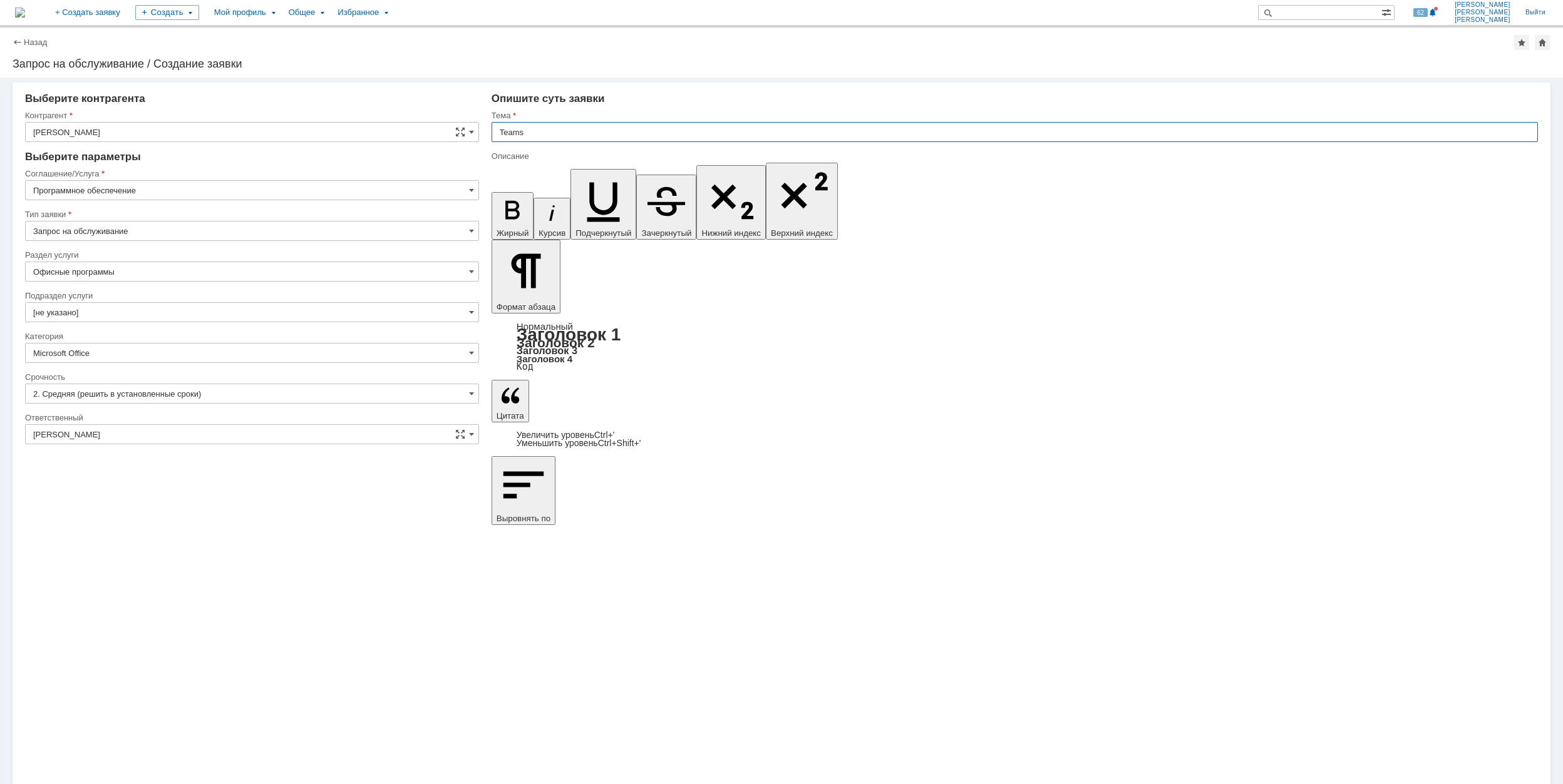
type input "Teams"
drag, startPoint x: 534, startPoint y: 5497, endPoint x: 715, endPoint y: 5498, distance: 181.0
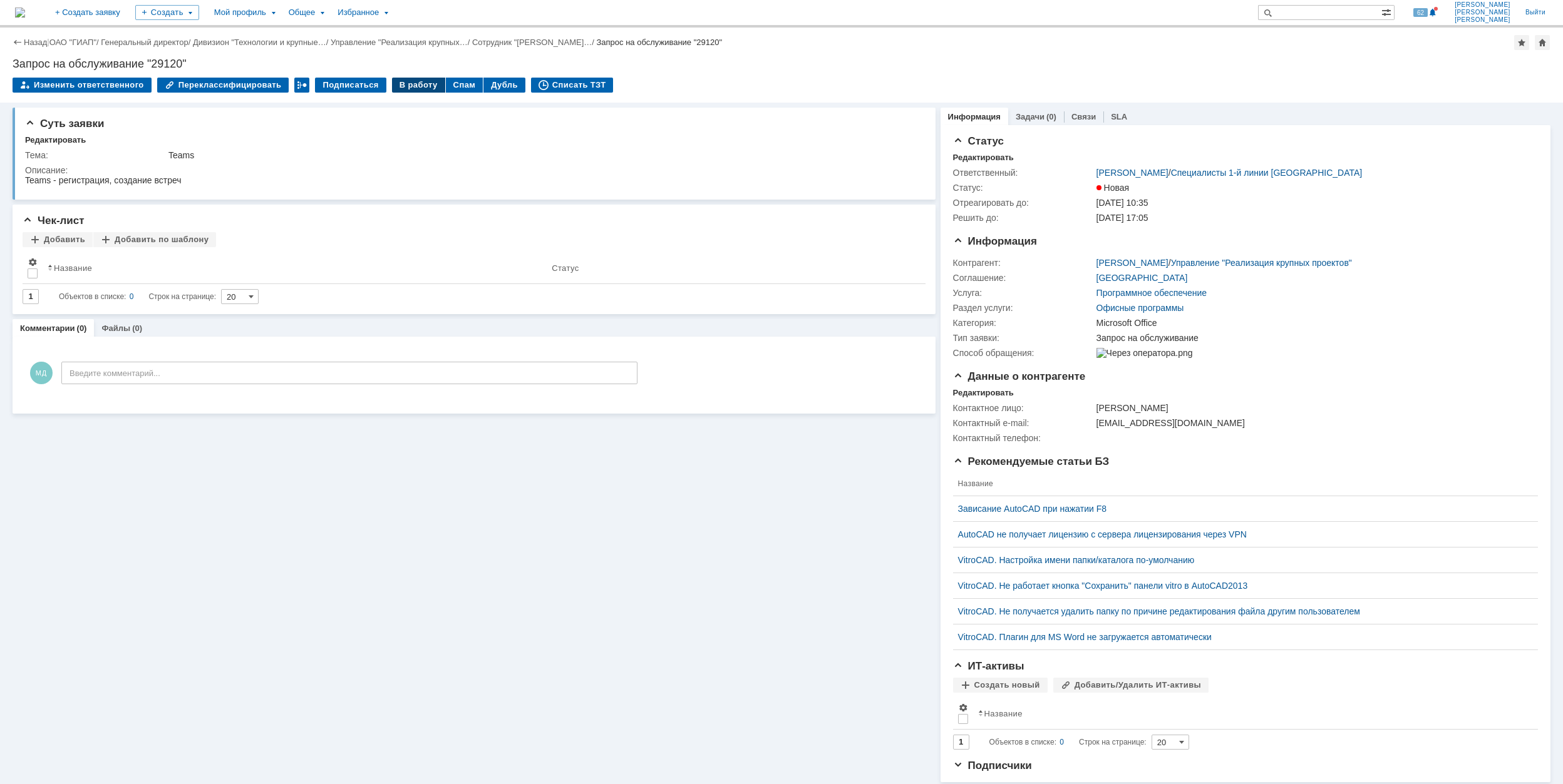
click at [406, 90] on div "В работу" at bounding box center [418, 85] width 53 height 15
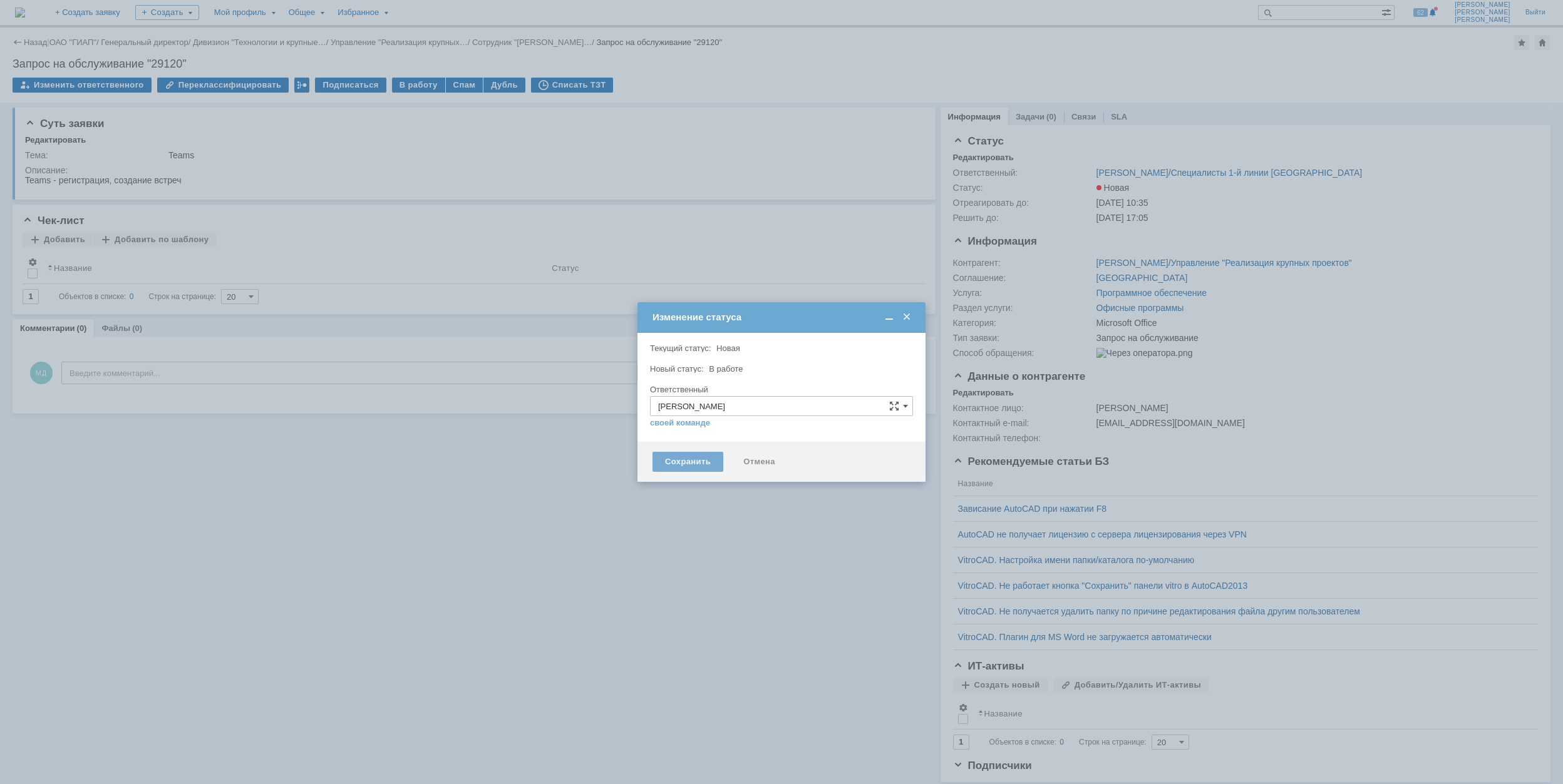
type input "Microsoft Office"
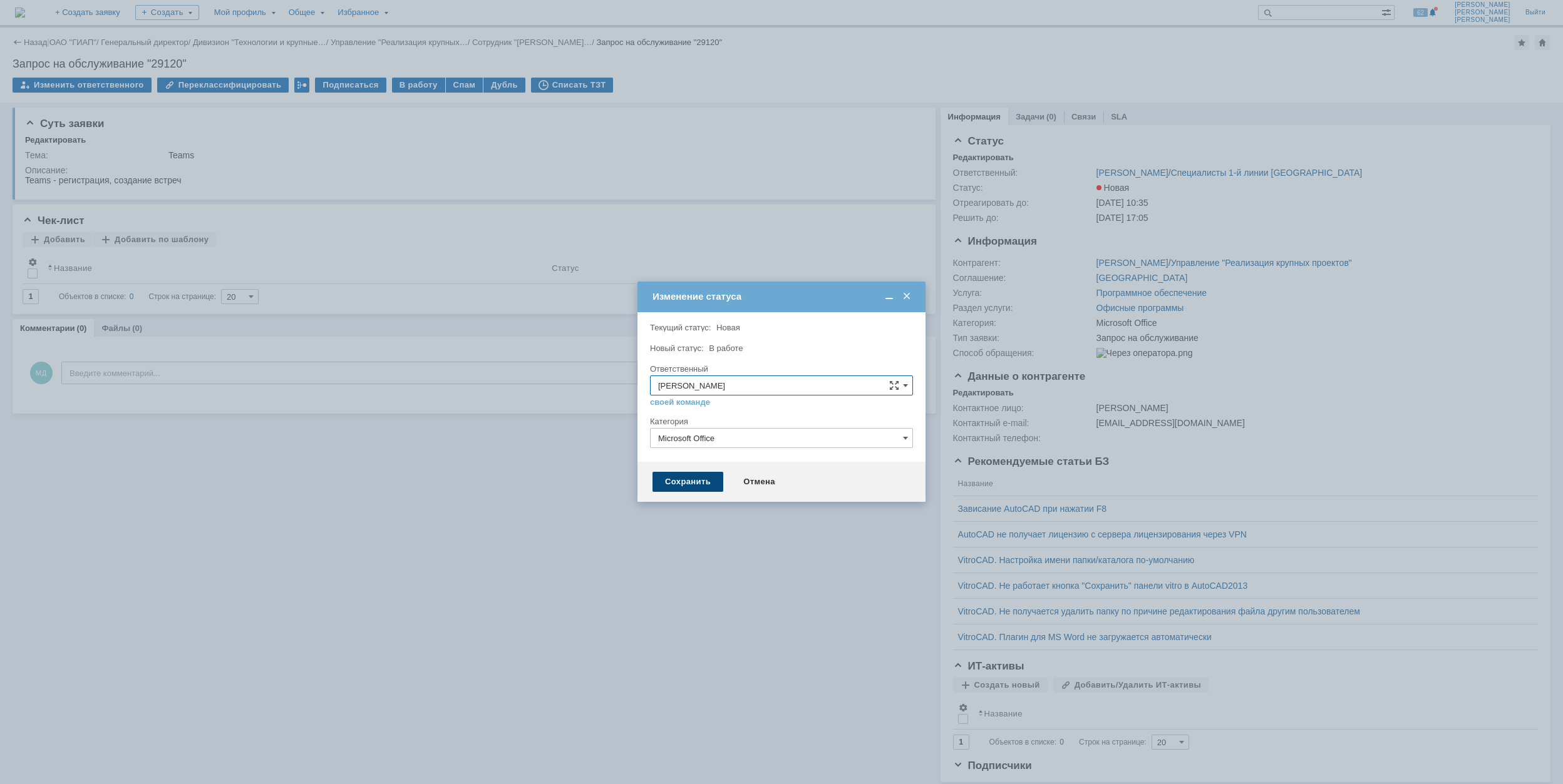
click at [681, 484] on div "Сохранить" at bounding box center [688, 482] width 71 height 20
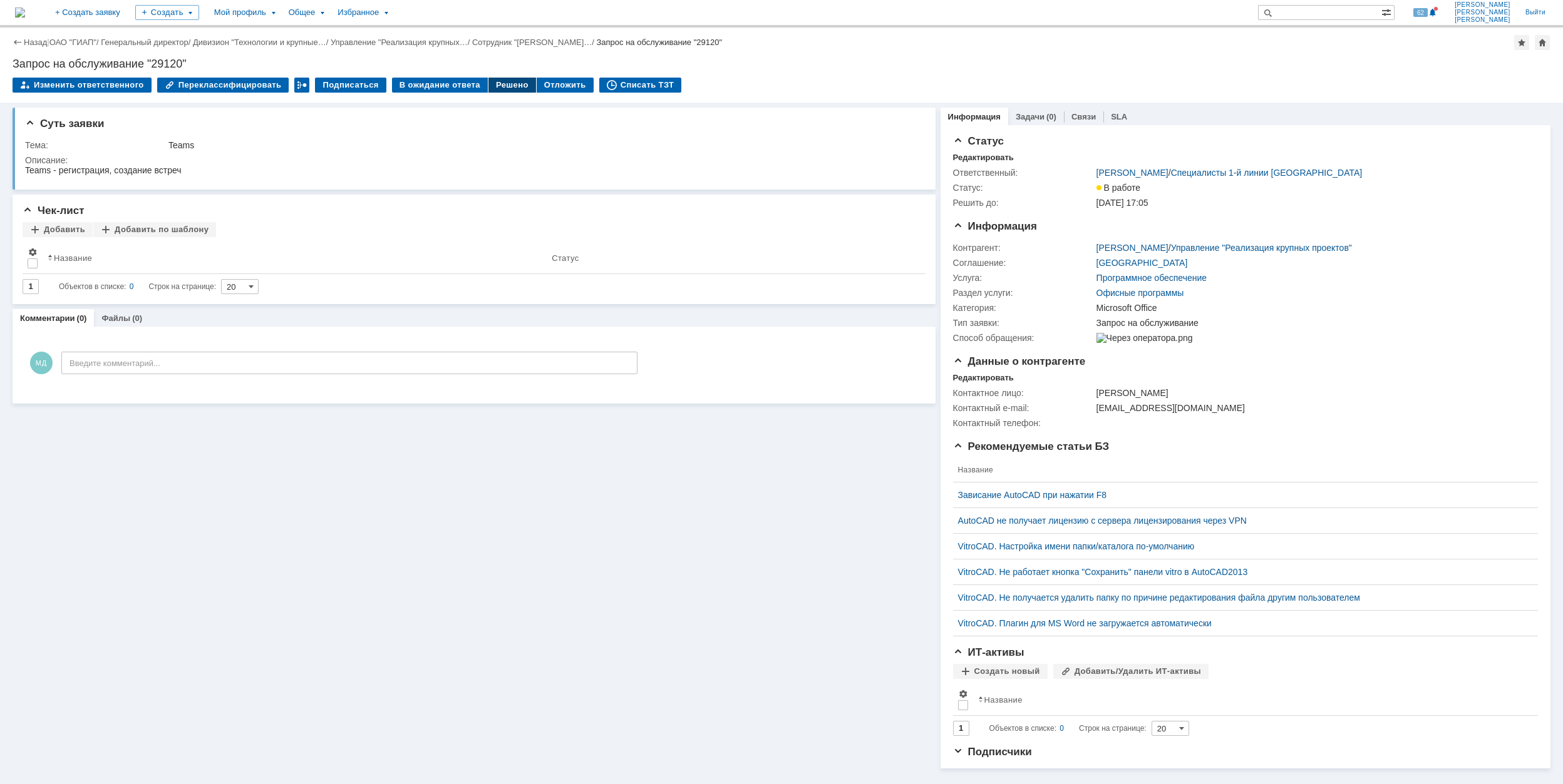
click at [496, 88] on div "Решено" at bounding box center [512, 85] width 47 height 15
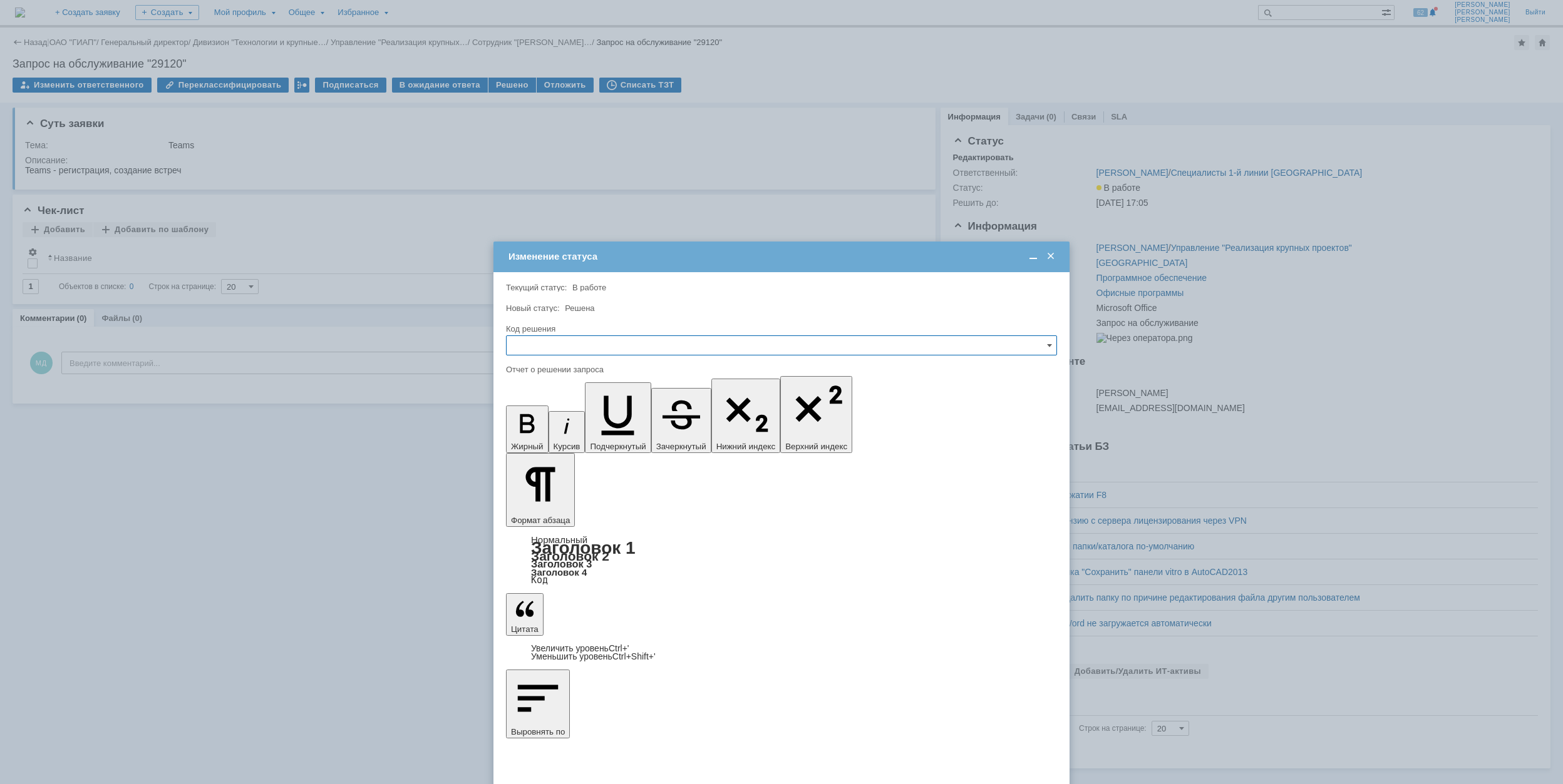
click at [687, 337] on input "text" at bounding box center [781, 346] width 551 height 20
click at [622, 433] on span "Решено" at bounding box center [781, 431] width 534 height 10
type input "Решено"
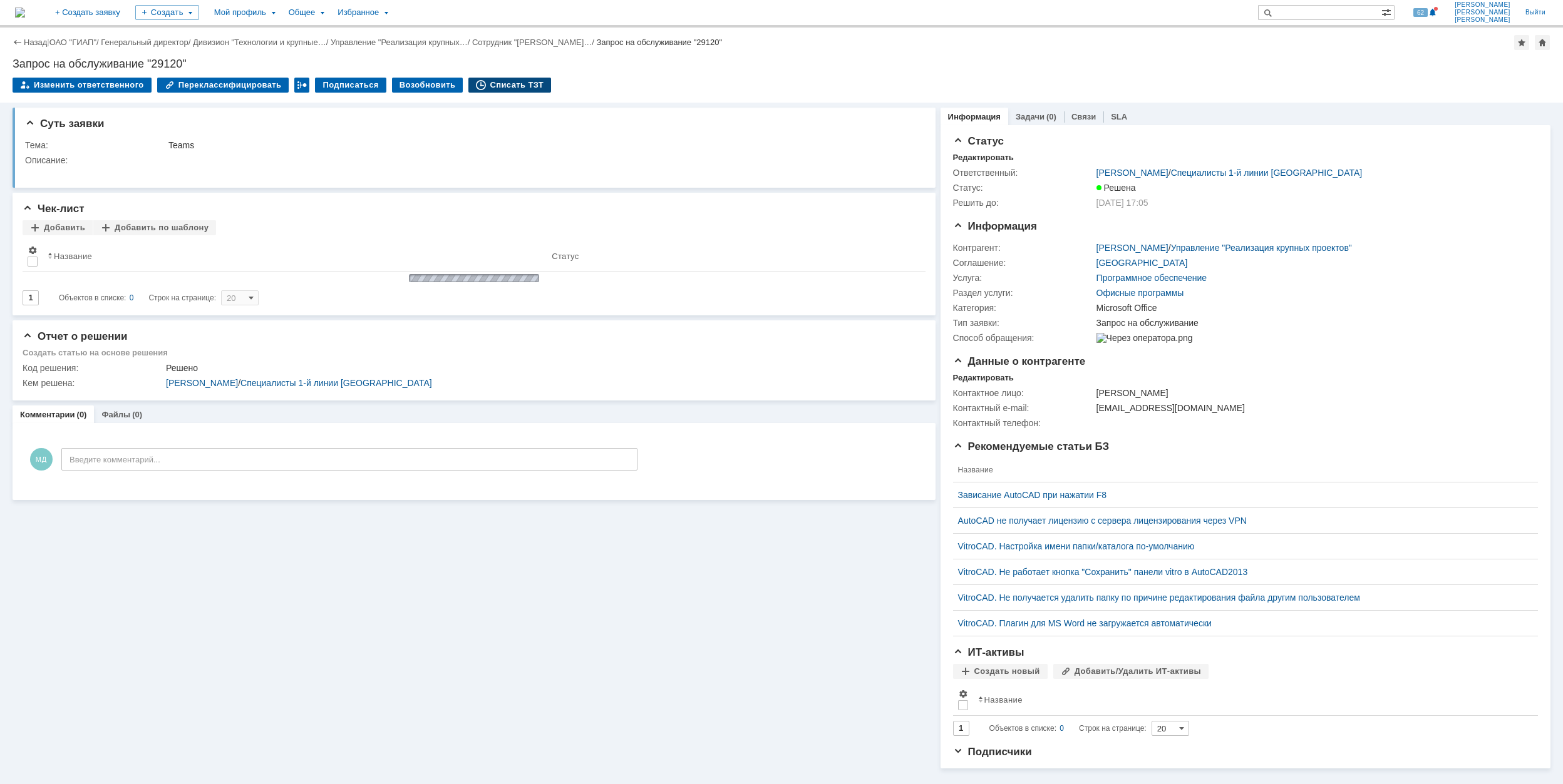
click at [502, 86] on div "Списать ТЗТ" at bounding box center [509, 85] width 83 height 15
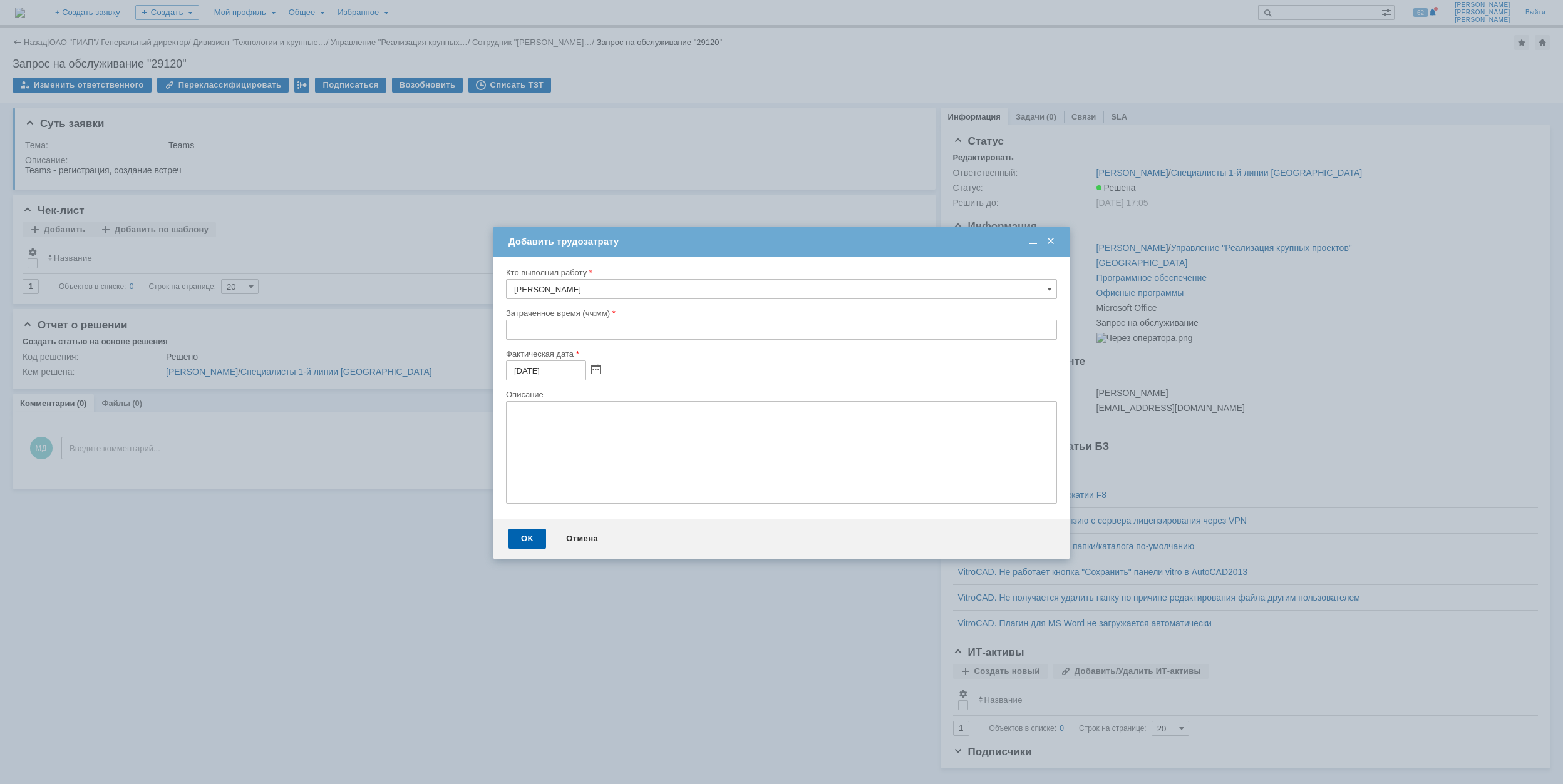
click at [505, 331] on div "Кто выполнил работу Микрюков Дмитрий Витальевич Затраченное время (чч:мм) Факти…" at bounding box center [781, 388] width 576 height 262
click at [514, 331] on input "text" at bounding box center [781, 330] width 551 height 20
type input "00:40"
click at [521, 535] on div "OK" at bounding box center [528, 539] width 38 height 20
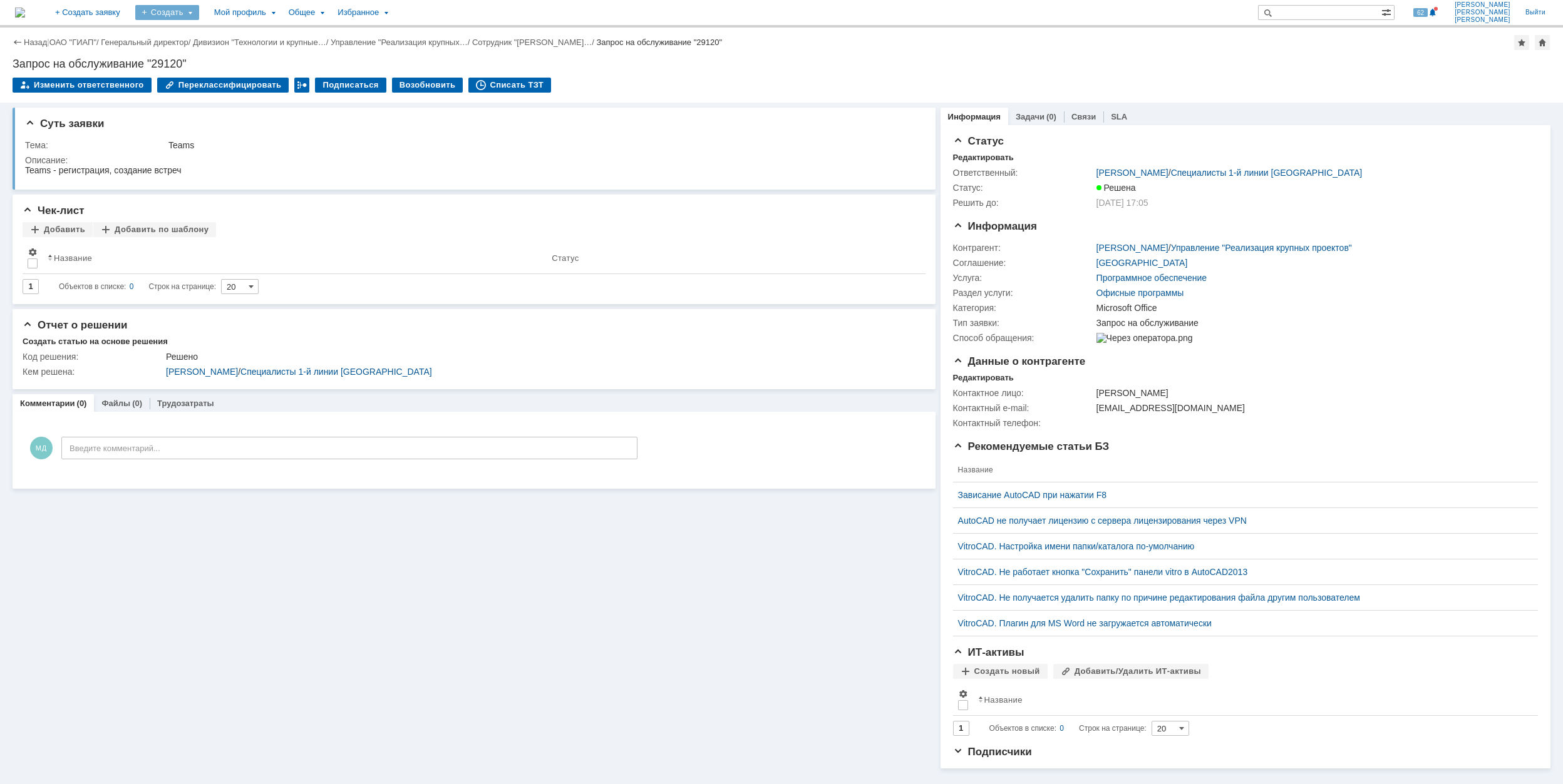
click at [199, 13] on div "Создать" at bounding box center [167, 13] width 64 height 15
click at [233, 78] on link "Заявка" at bounding box center [185, 78] width 95 height 15
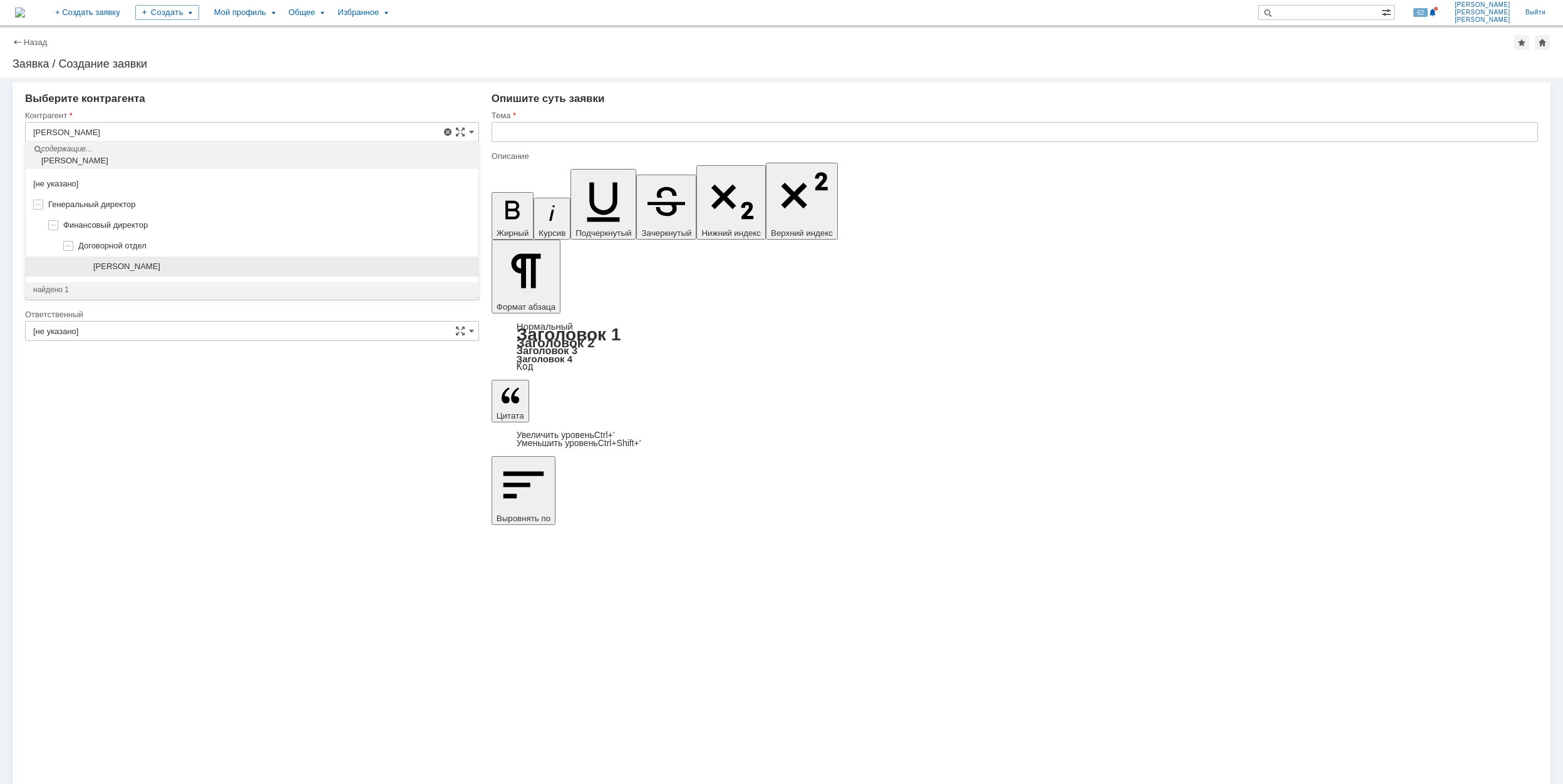
click at [204, 268] on div "[PERSON_NAME]" at bounding box center [282, 267] width 377 height 10
type input "[PERSON_NAME]"
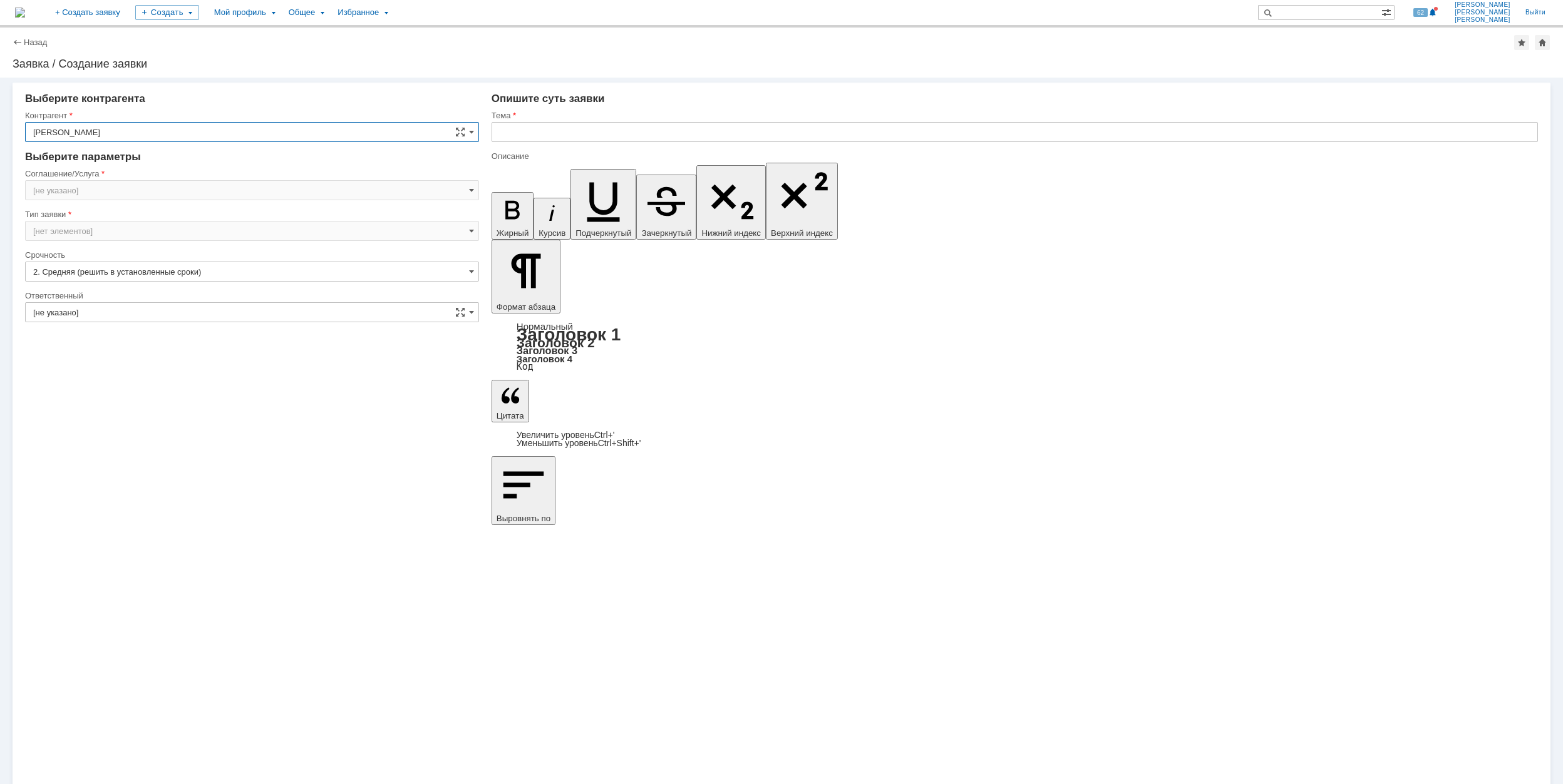
type input "Москва"
click at [94, 189] on input "Москва" at bounding box center [252, 190] width 454 height 20
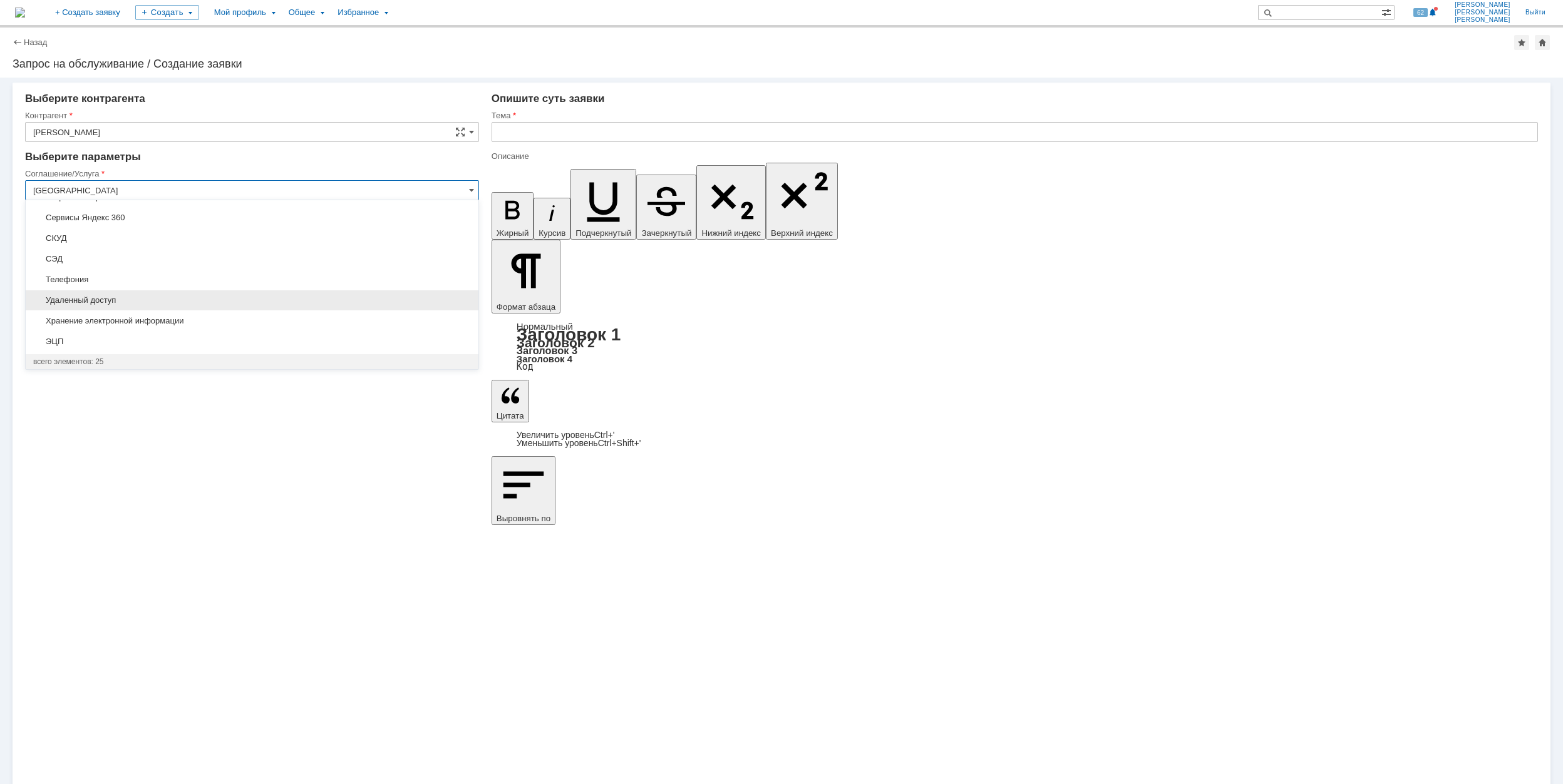
click at [241, 293] on div "Удаленный доступ" at bounding box center [252, 300] width 452 height 20
type input "Удаленный доступ"
click at [112, 274] on input "[не указано]" at bounding box center [252, 272] width 454 height 20
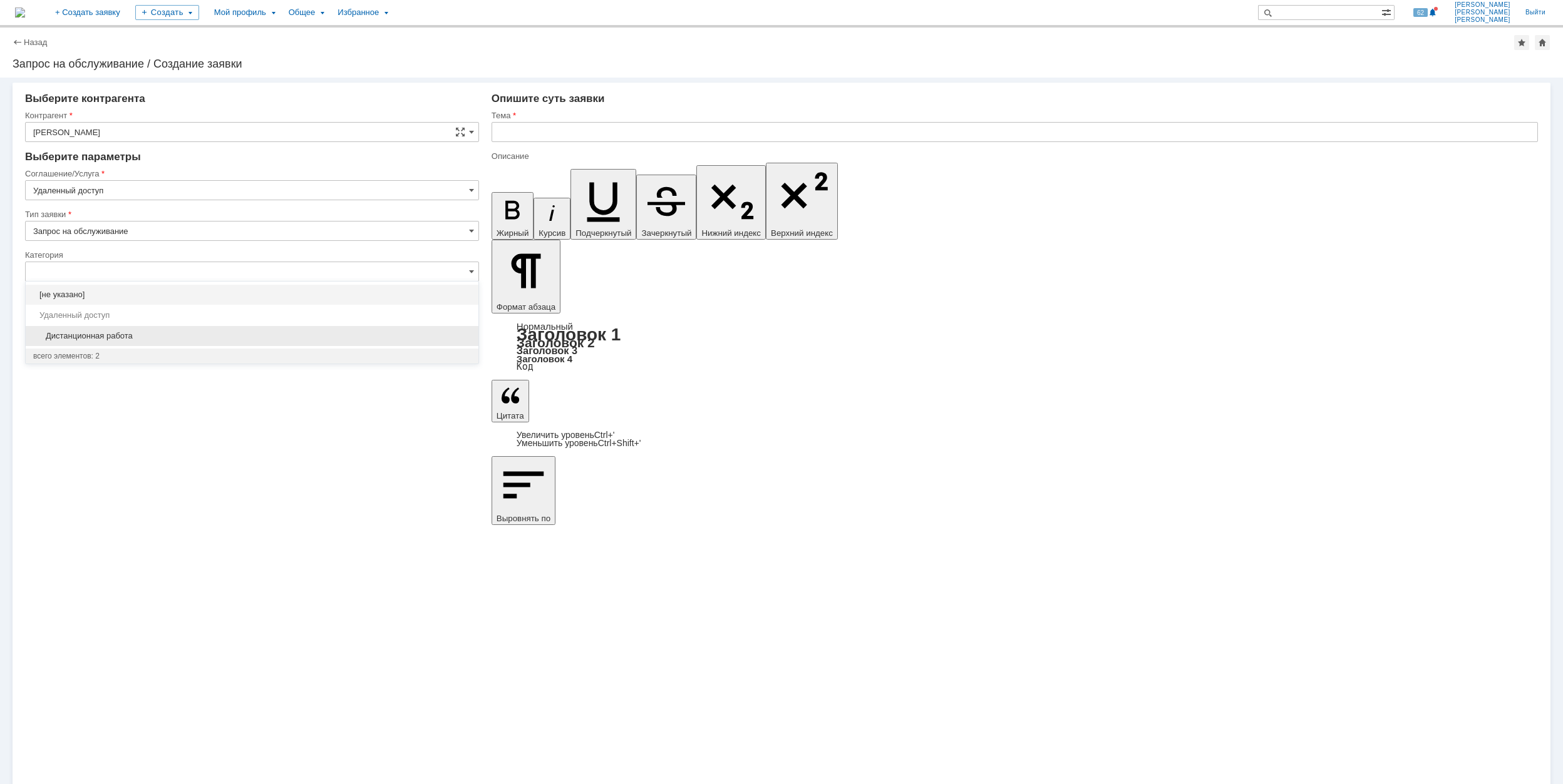
click at [206, 333] on span "Дистанционная работа" at bounding box center [252, 336] width 438 height 10
type input "Дистанционная работа"
click at [129, 352] on input "[не указано]" at bounding box center [252, 353] width 454 height 20
type input "Дистанционная работа"
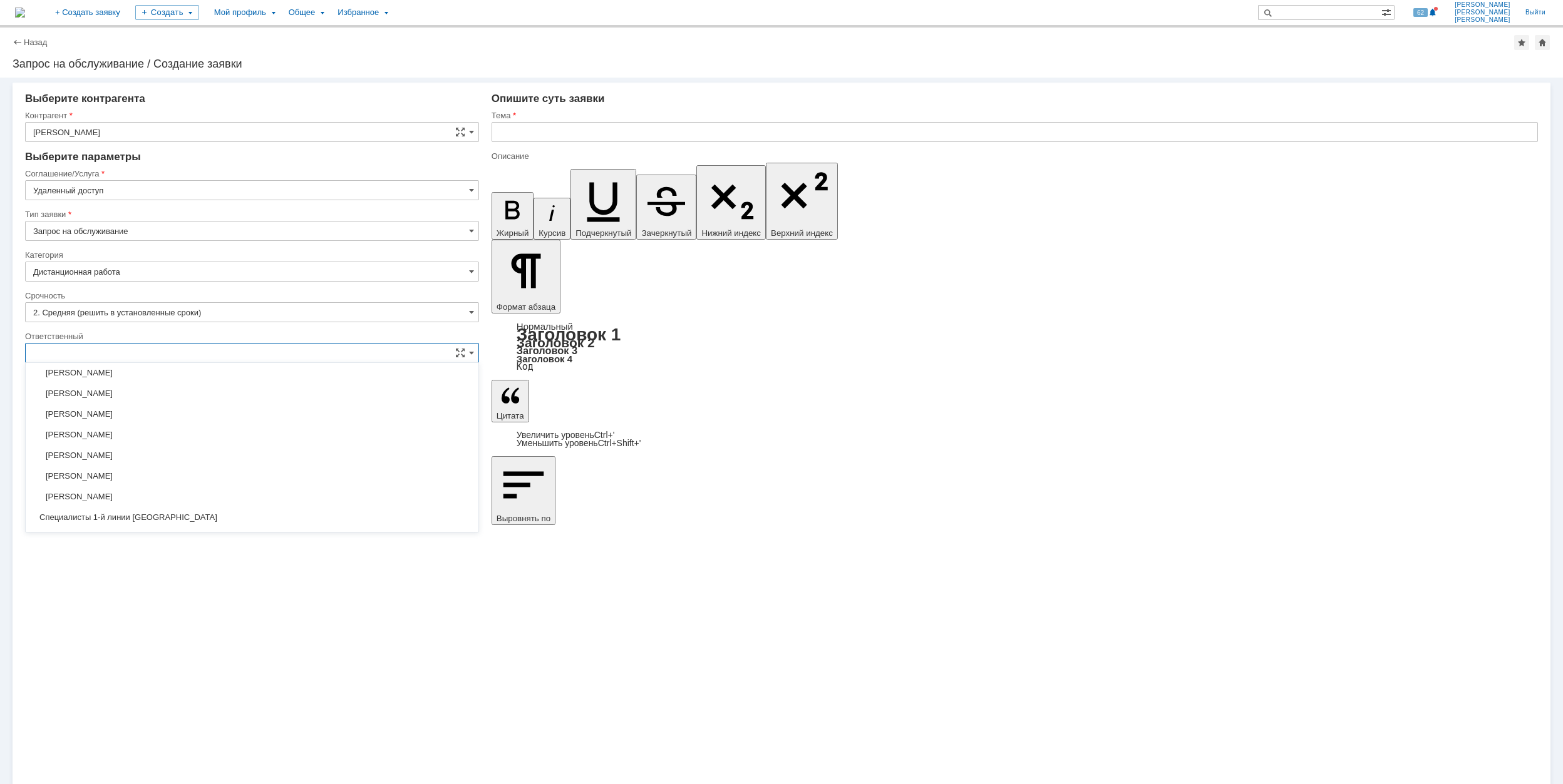
scroll to position [372, 0]
click at [208, 440] on span "[PERSON_NAME]" at bounding box center [252, 438] width 438 height 10
type input "[PERSON_NAME]"
click at [542, 131] on input "text" at bounding box center [1015, 132] width 1046 height 20
drag, startPoint x: 559, startPoint y: 130, endPoint x: 461, endPoint y: 130, distance: 98.0
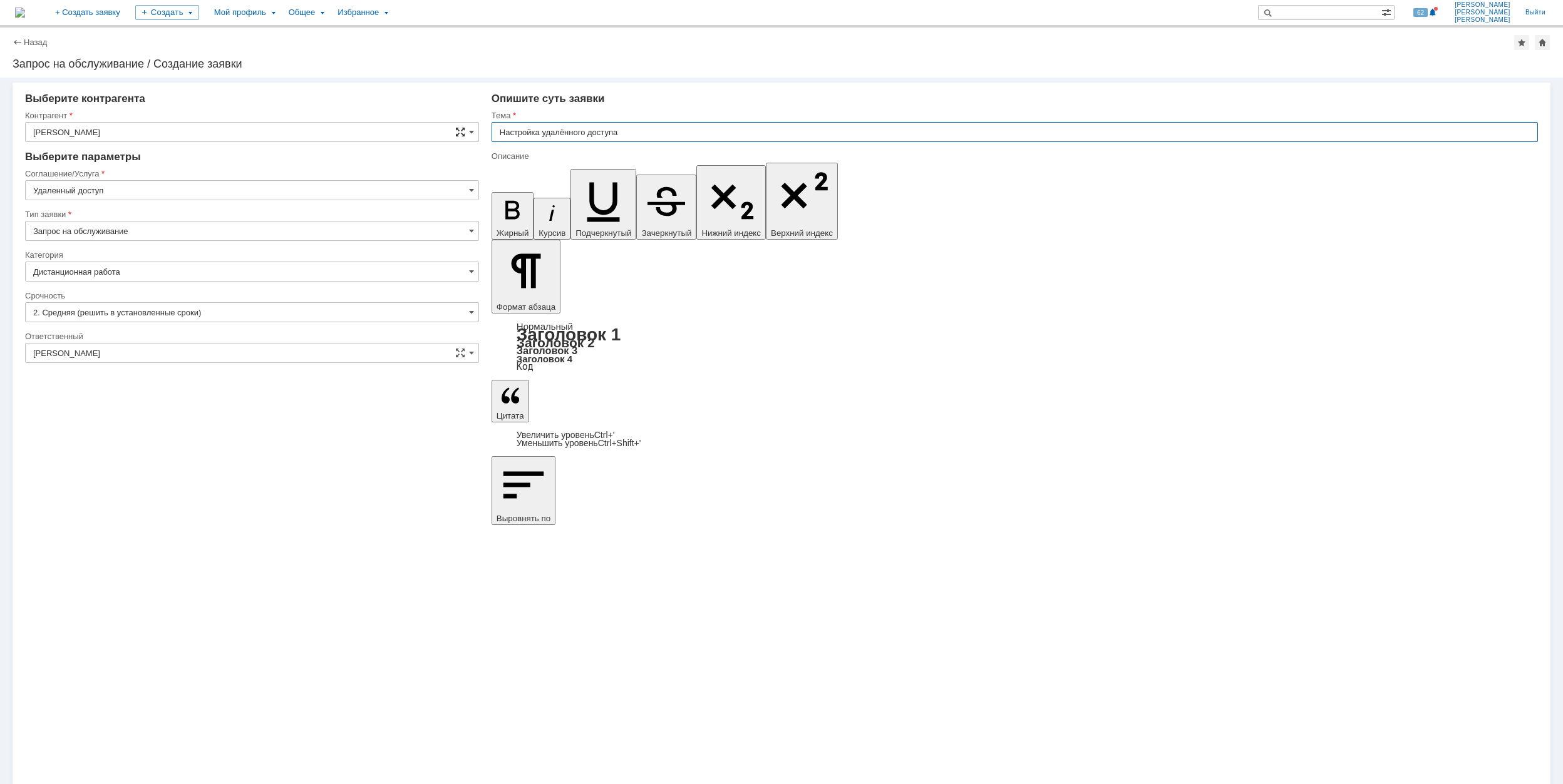
type input "Настройка удалённого доступа"
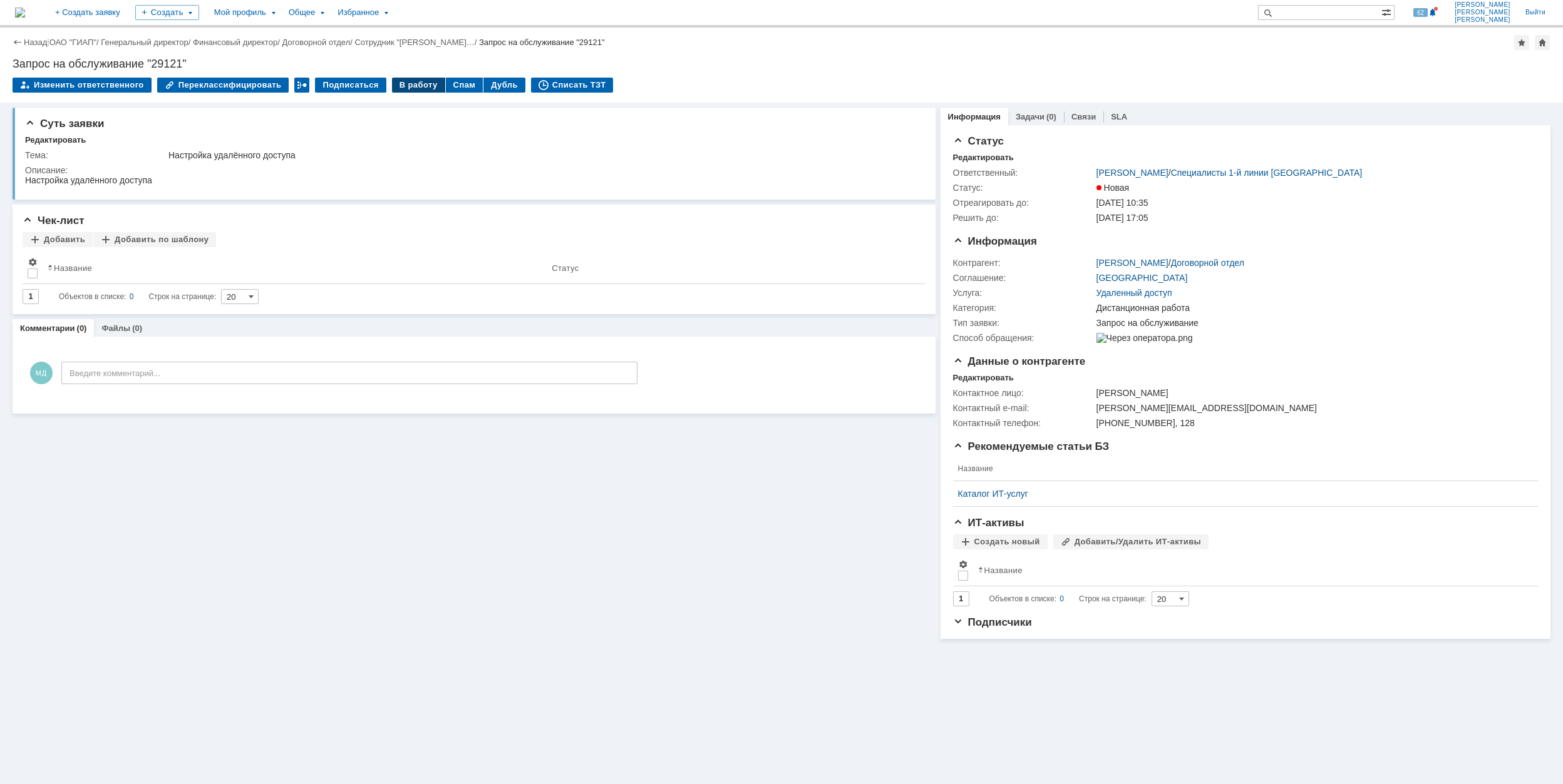
click at [398, 84] on div "В работу" at bounding box center [418, 85] width 53 height 15
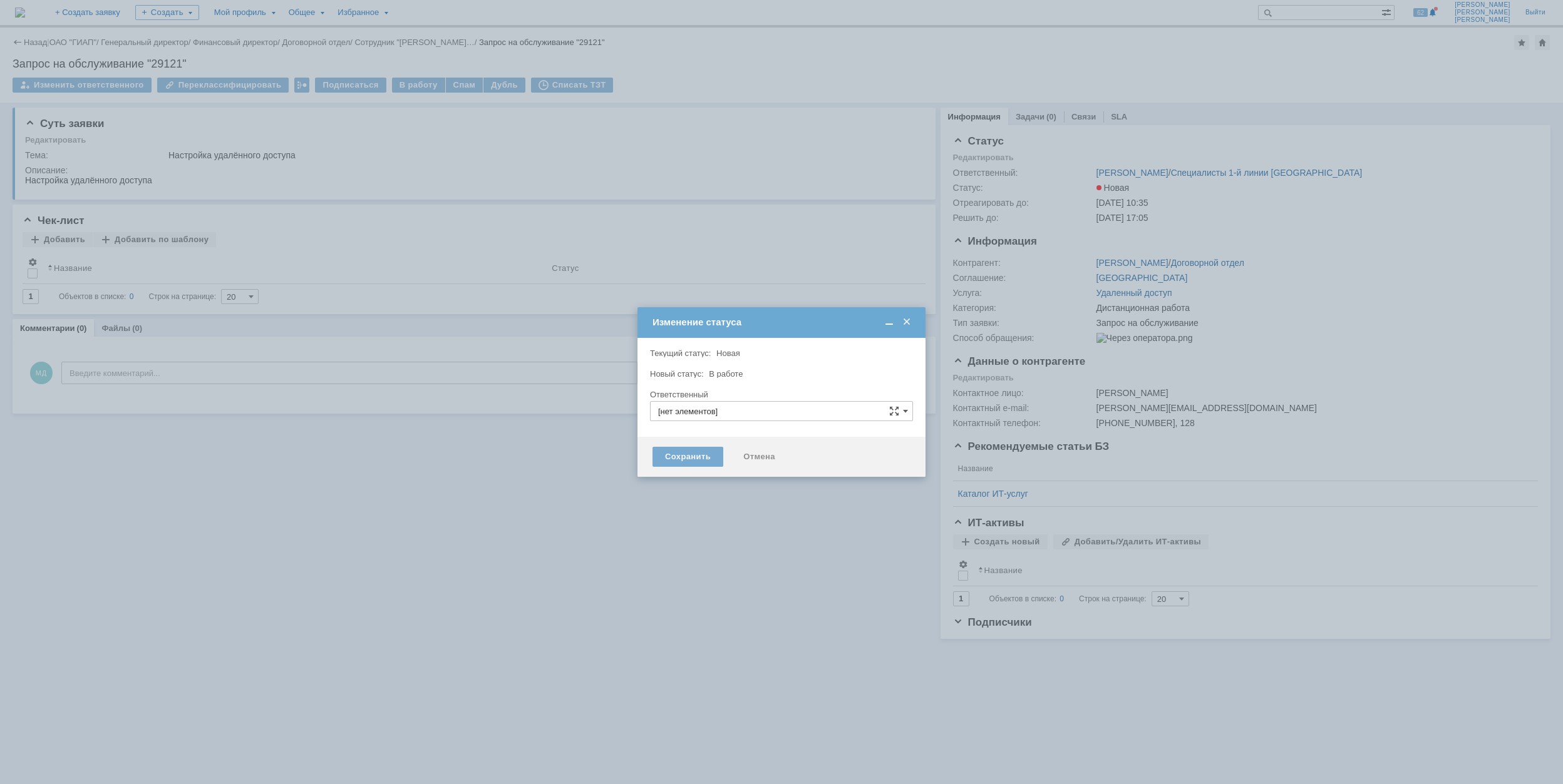
type input "[PERSON_NAME]"
type input "Дистанционная работа"
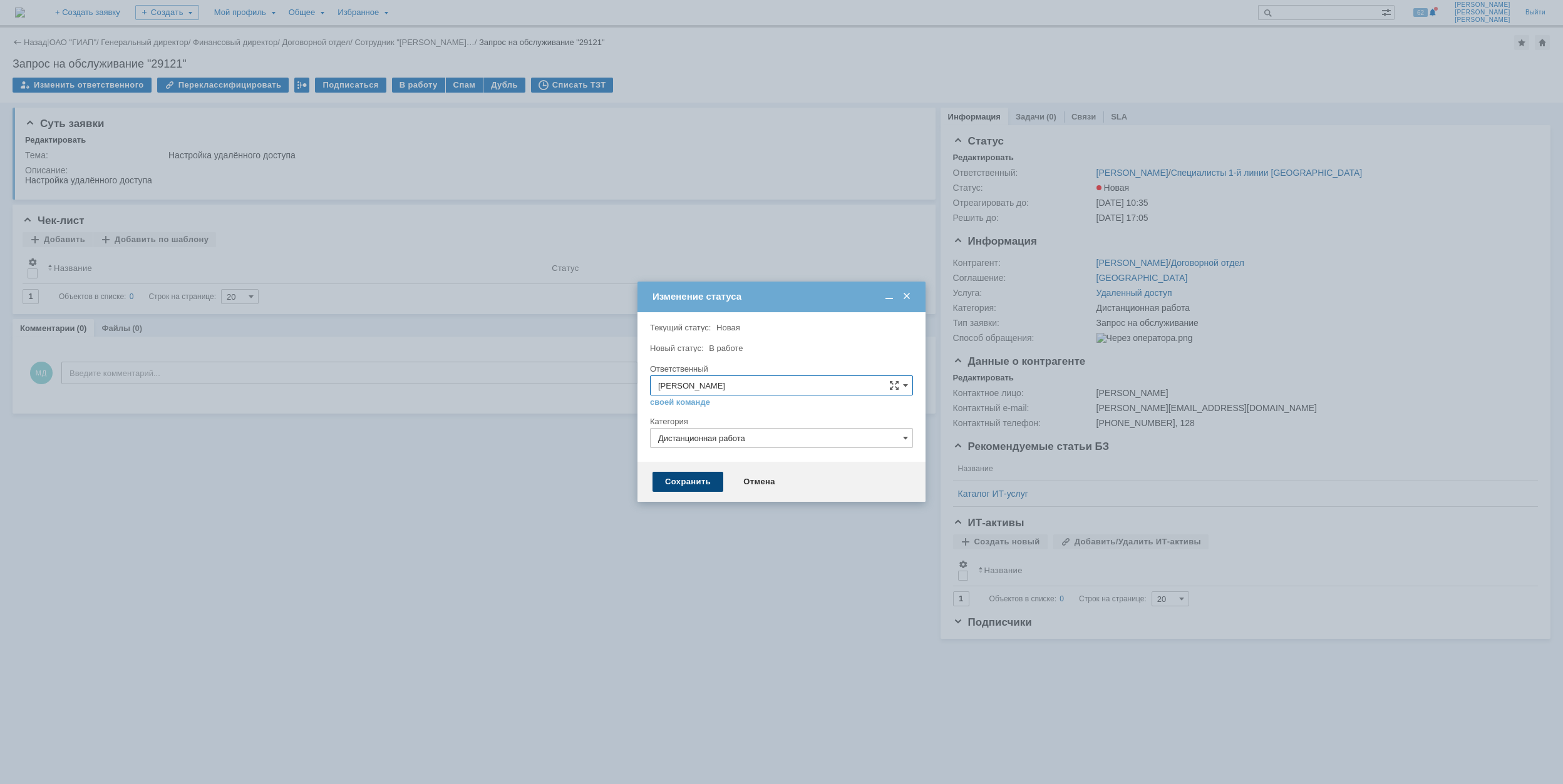
click at [709, 484] on div "Сохранить" at bounding box center [688, 482] width 71 height 20
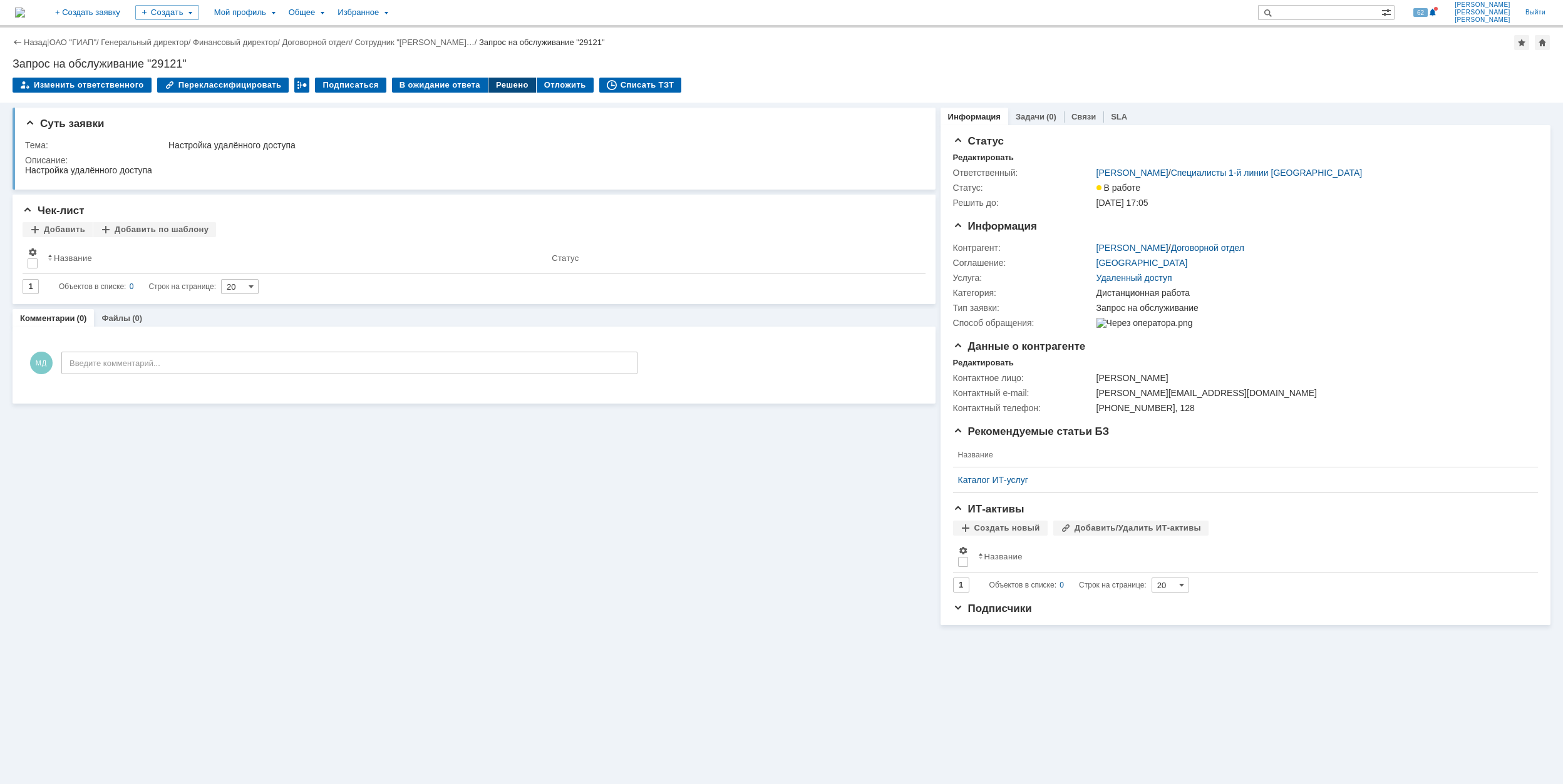
click at [488, 86] on div "Решено" at bounding box center [512, 85] width 47 height 15
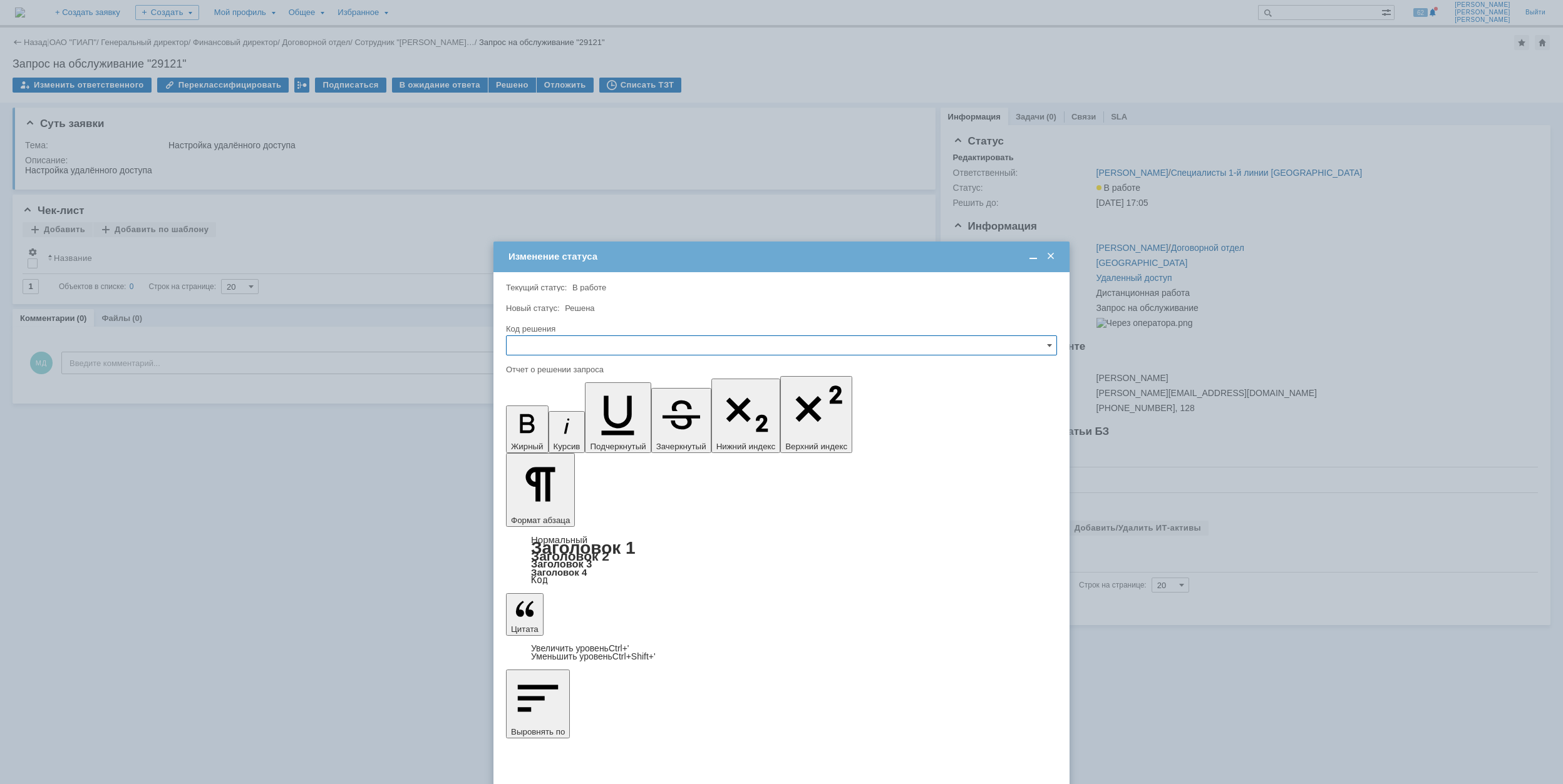
click at [611, 351] on input "text" at bounding box center [781, 346] width 551 height 20
drag, startPoint x: 585, startPoint y: 426, endPoint x: 40, endPoint y: 81, distance: 645.0
click at [585, 426] on span "Решено" at bounding box center [781, 431] width 534 height 10
type input "Решено"
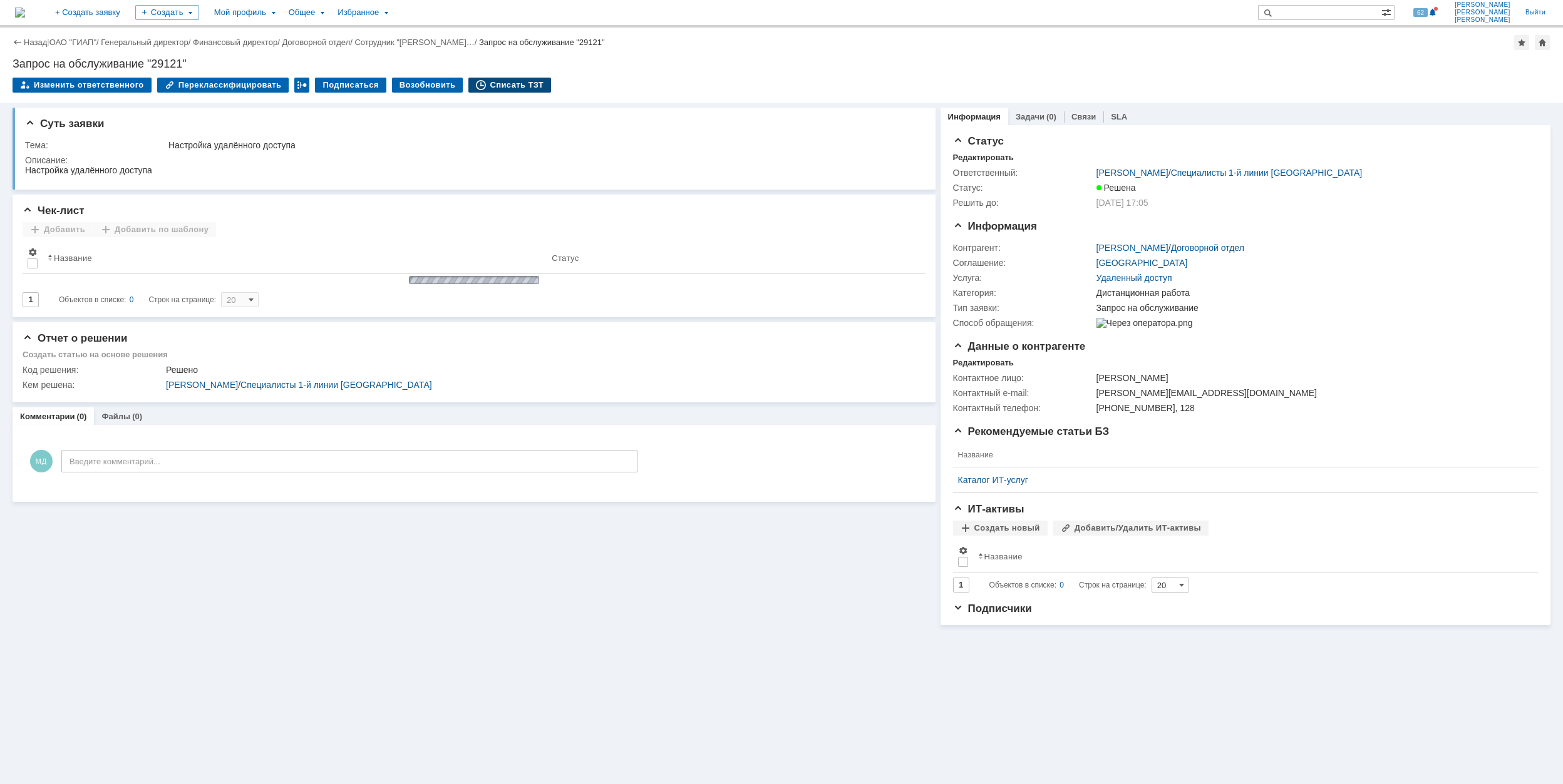
click at [492, 88] on div "Списать ТЗТ" at bounding box center [509, 85] width 83 height 15
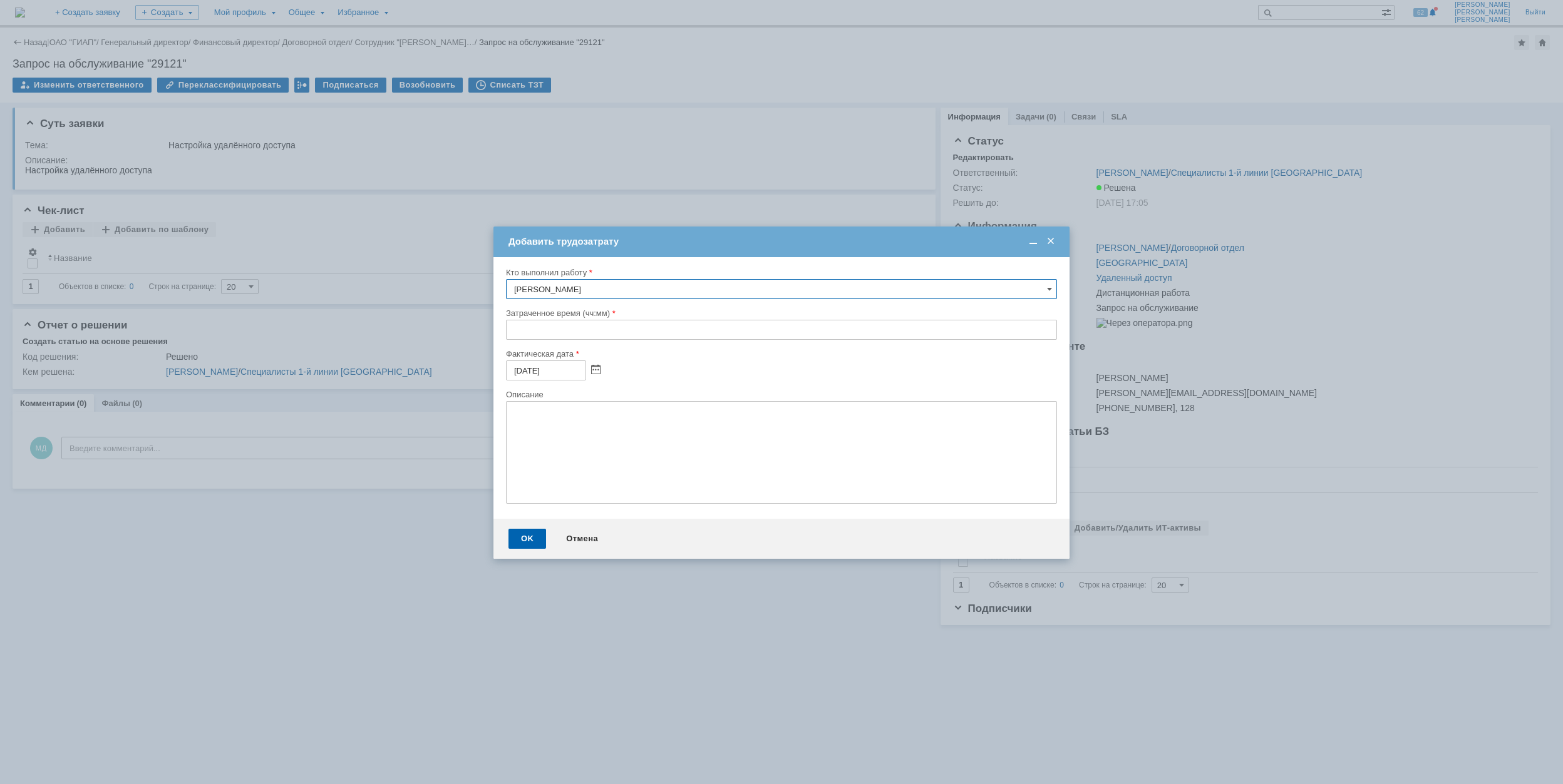
click at [507, 329] on input "text" at bounding box center [781, 330] width 551 height 20
type input "00:40"
click at [531, 534] on div "OK" at bounding box center [528, 539] width 38 height 20
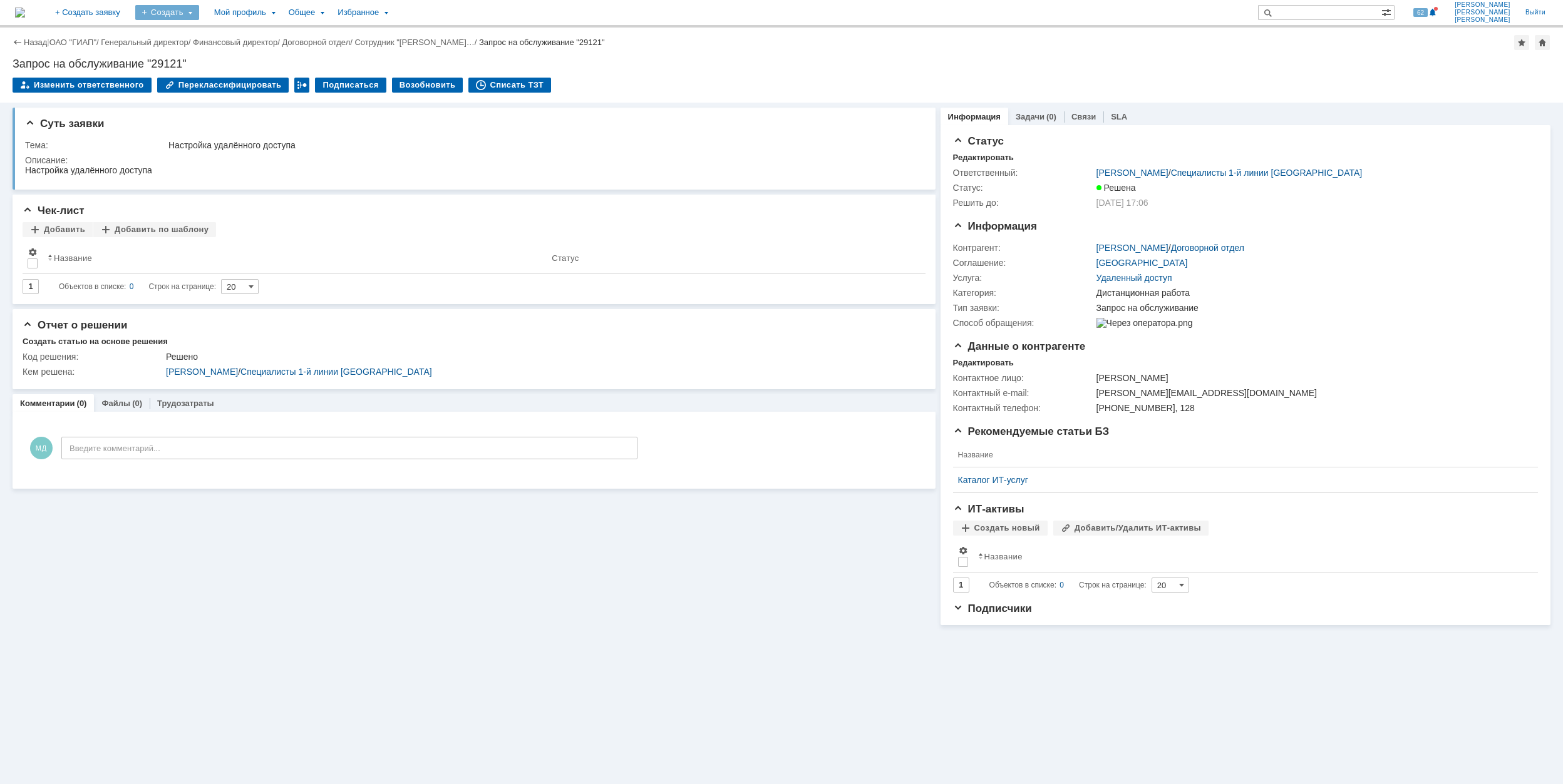
click at [197, 11] on div "Создать" at bounding box center [167, 13] width 64 height 15
click at [233, 71] on link "Заявка" at bounding box center [185, 78] width 95 height 15
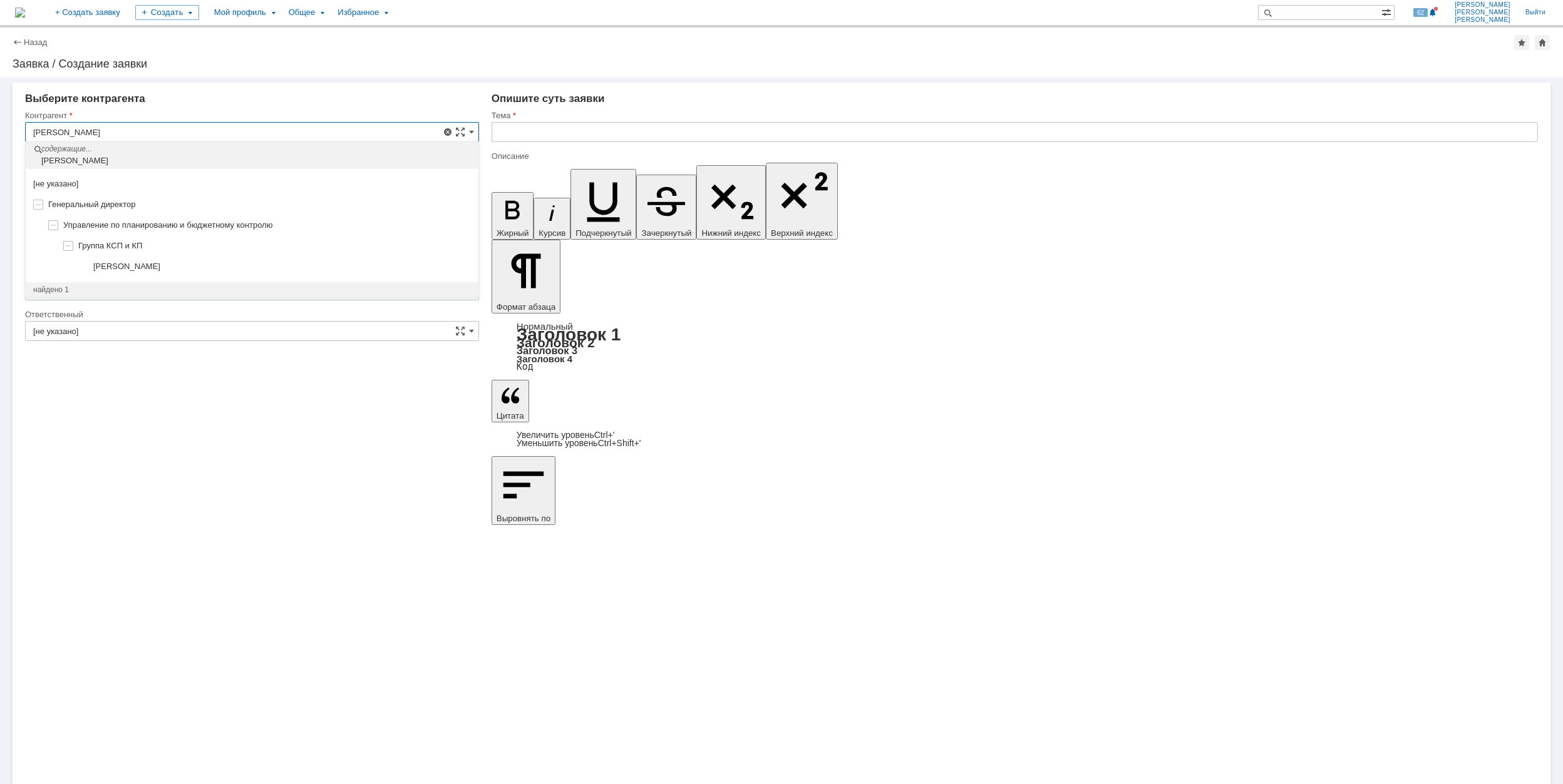
drag, startPoint x: 239, startPoint y: 263, endPoint x: 221, endPoint y: 251, distance: 21.6
click at [239, 264] on div "[PERSON_NAME]" at bounding box center [282, 267] width 377 height 10
type input "[PERSON_NAME]"
type input "Москва"
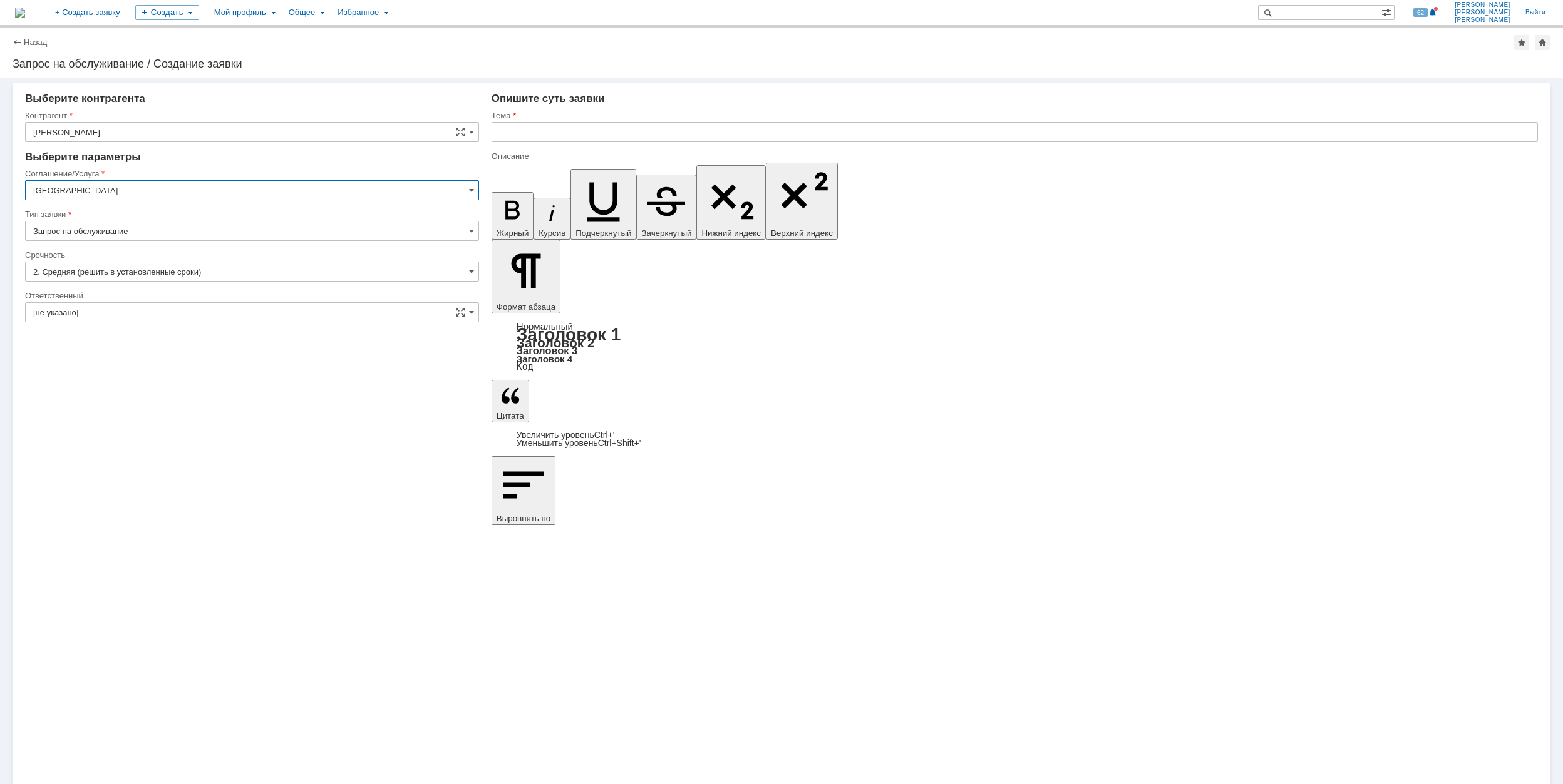
click at [239, 189] on input "Москва" at bounding box center [252, 190] width 454 height 20
click at [241, 339] on span "Хранение электронной информации" at bounding box center [252, 337] width 438 height 10
type input "Хранение электронной информации"
click at [183, 276] on input "[не указано]" at bounding box center [252, 272] width 454 height 20
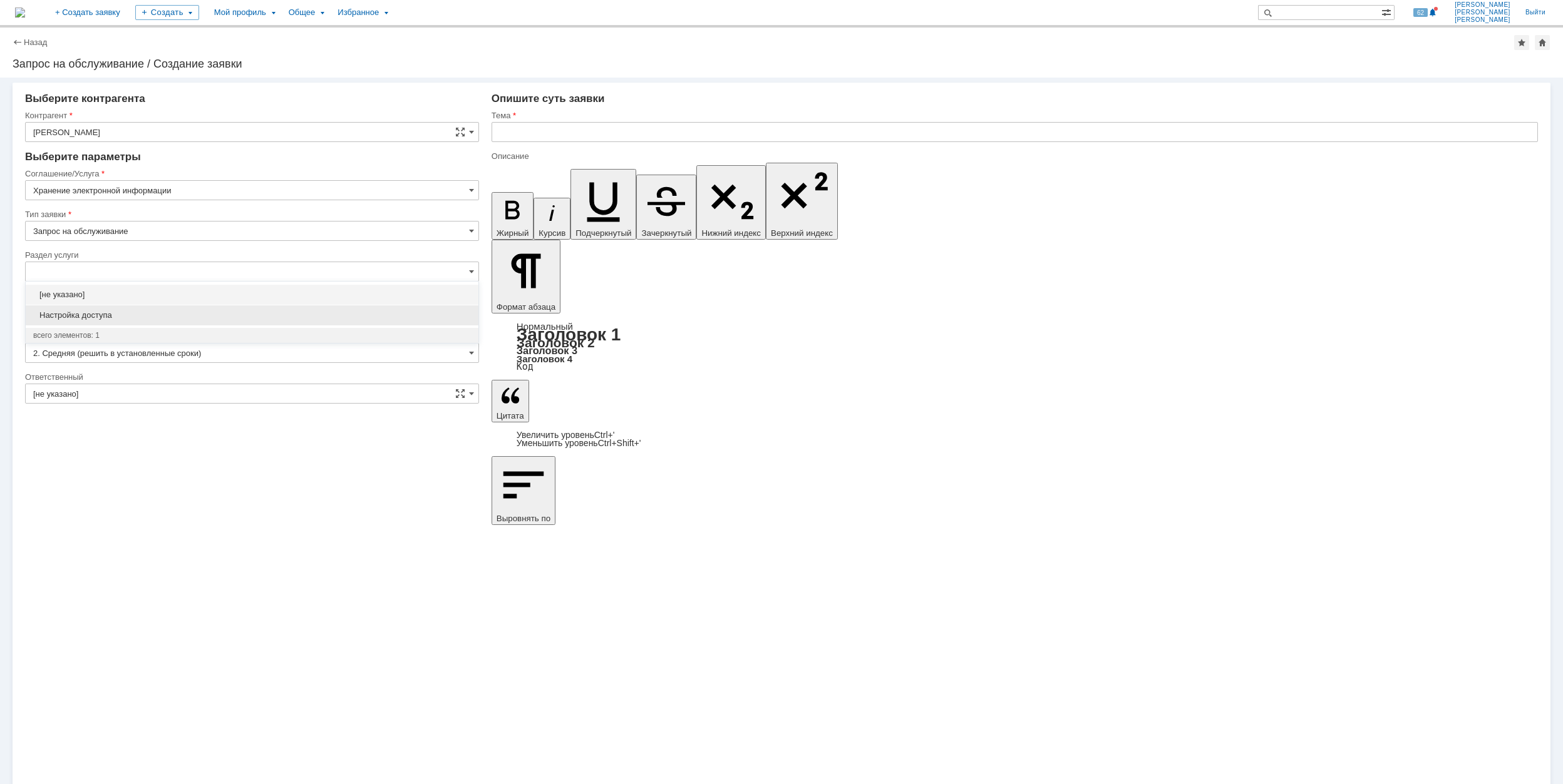
click at [196, 314] on span "Настройка доступа" at bounding box center [252, 315] width 438 height 10
type input "Настройка доступа"
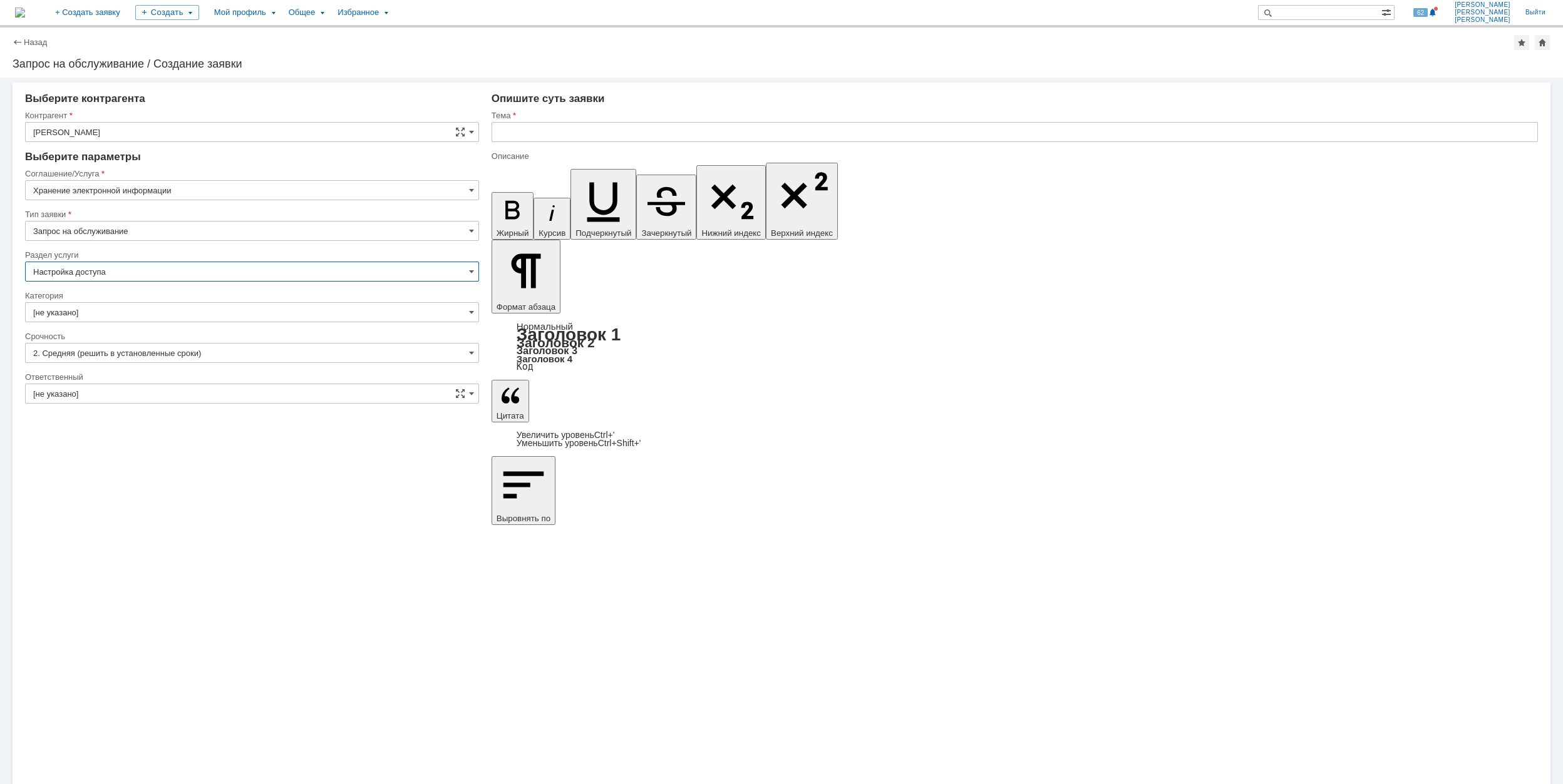
click at [196, 314] on input "[не указано]" at bounding box center [252, 312] width 454 height 20
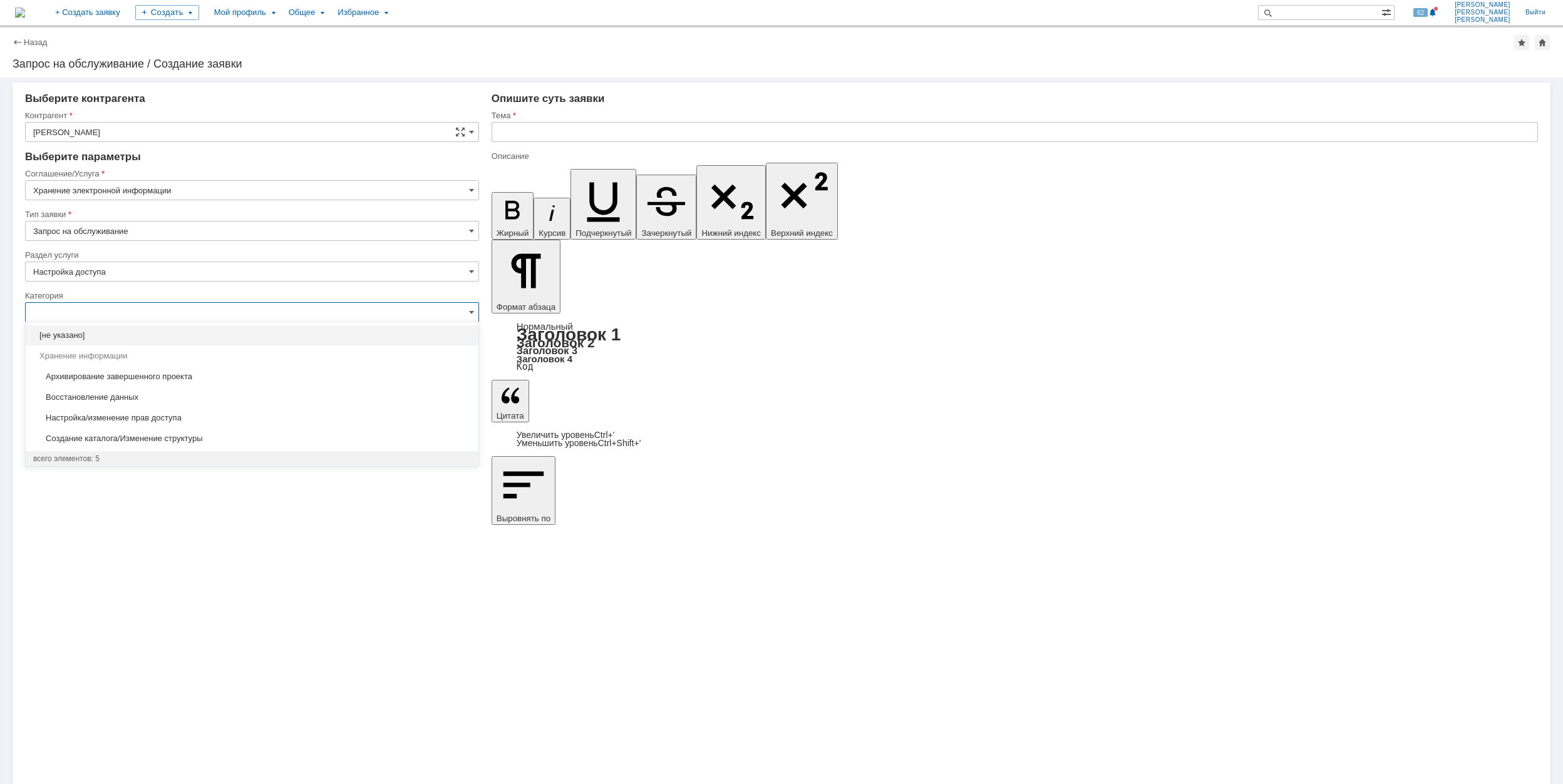
type input "Настройка доступа"
click at [274, 423] on span "Настройка/изменение прав доступа" at bounding box center [252, 418] width 438 height 10
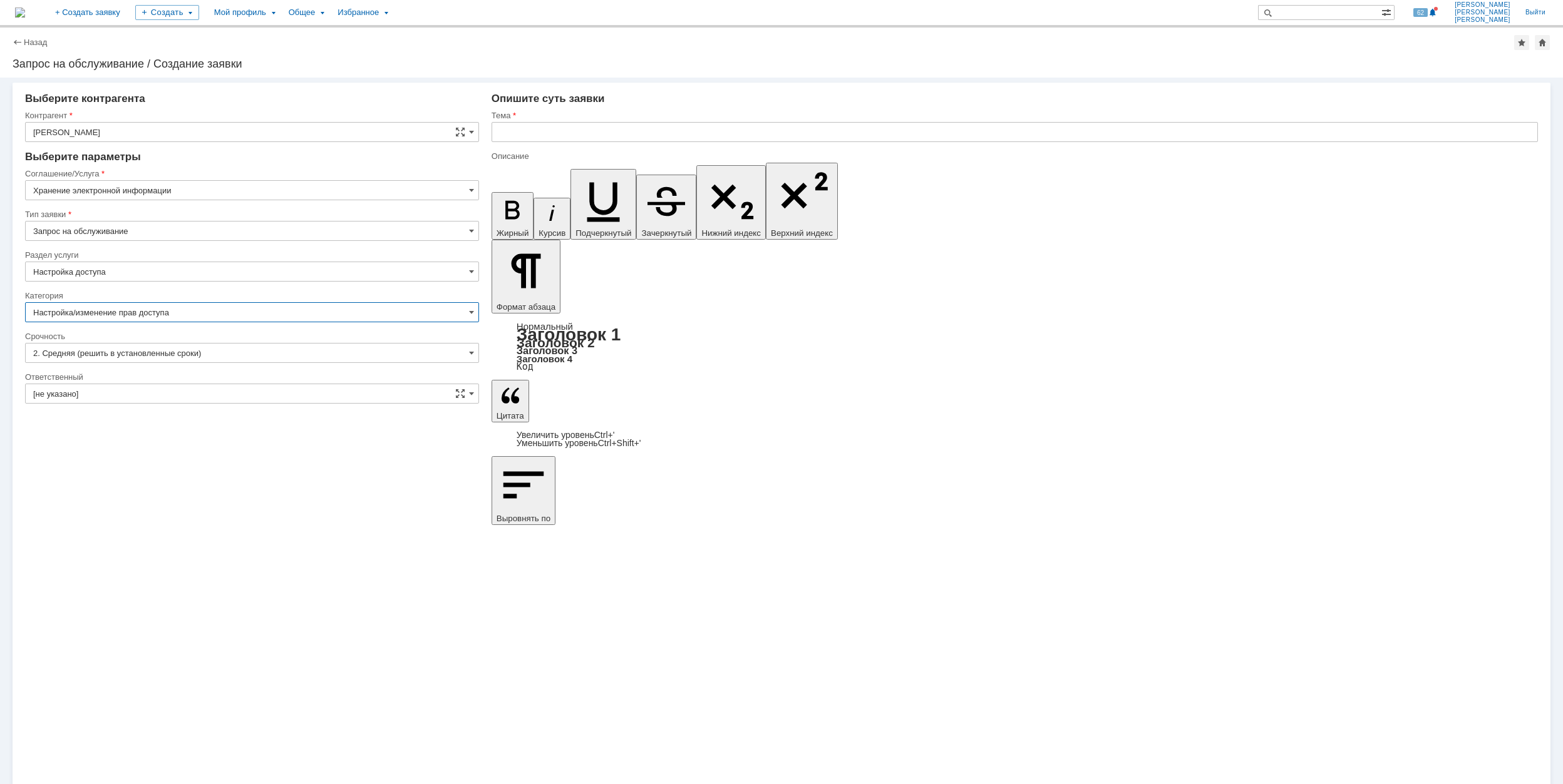
type input "Настройка/изменение прав доступа"
click at [240, 398] on input "[не указано]" at bounding box center [252, 394] width 454 height 20
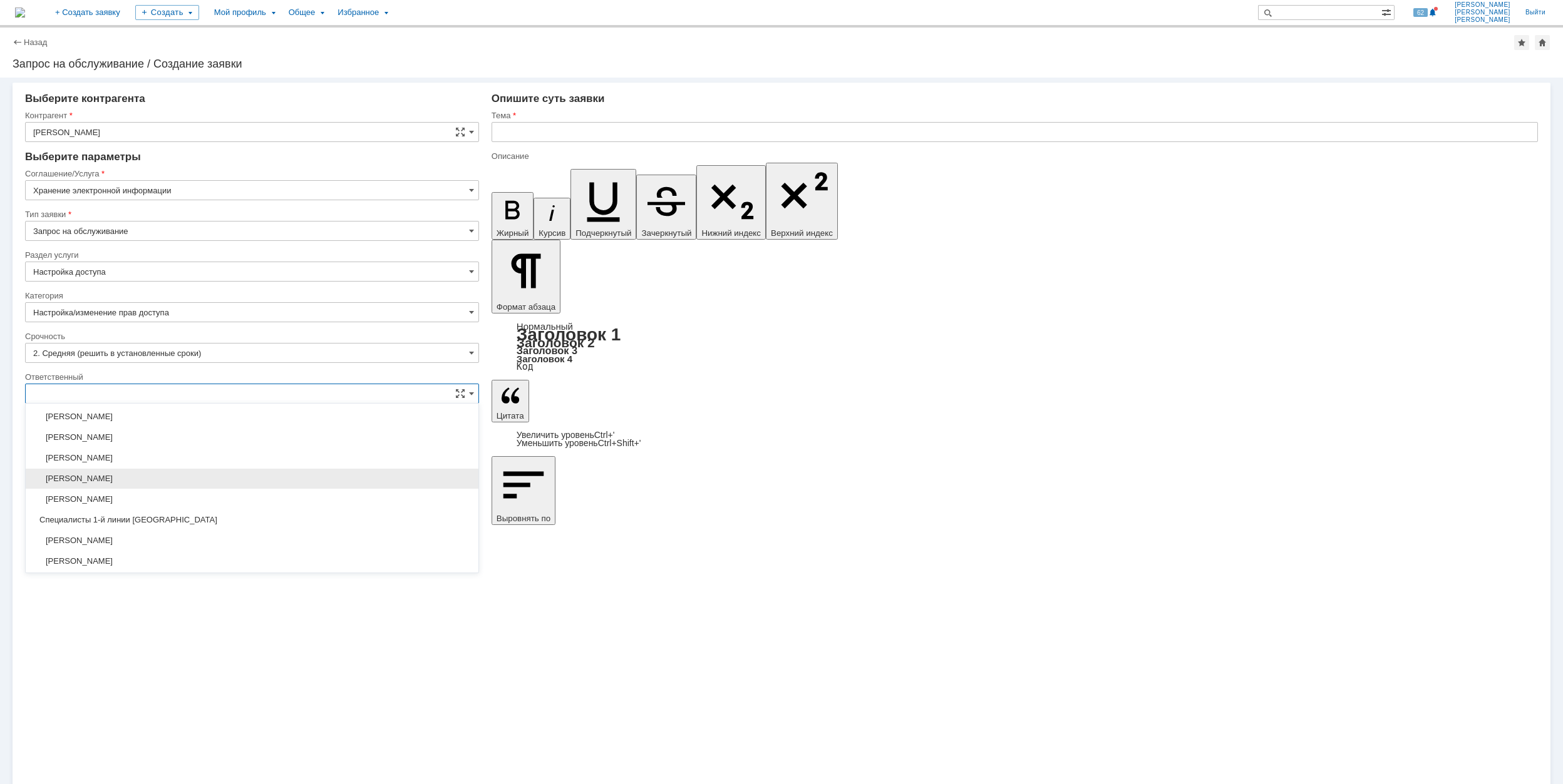
click at [264, 476] on div "[PERSON_NAME]" at bounding box center [252, 479] width 452 height 20
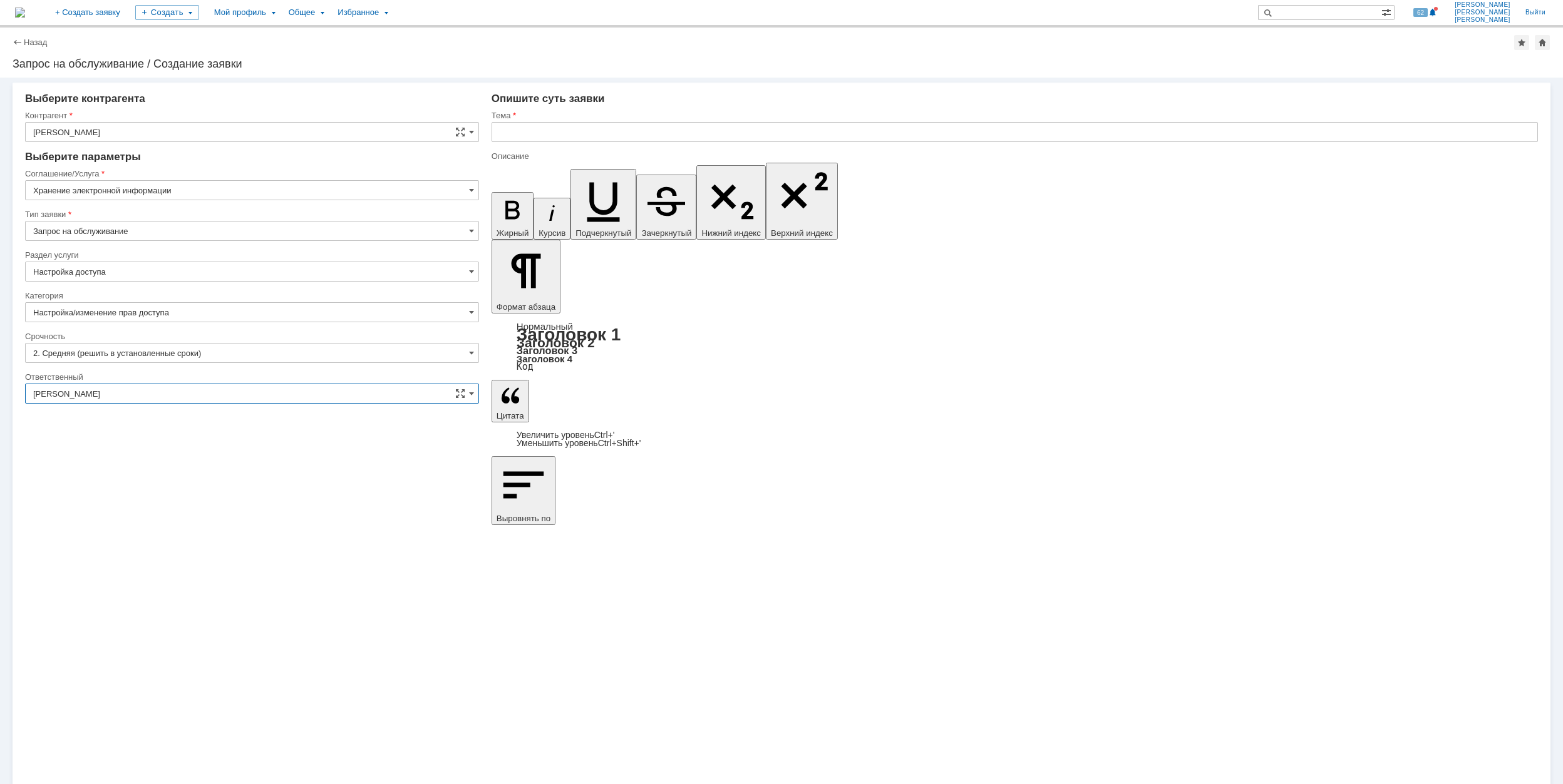
type input "[PERSON_NAME]"
click at [553, 130] on input "text" at bounding box center [1015, 132] width 1046 height 20
type input "\\Rumofsv0001\графики поставки оборудования$"
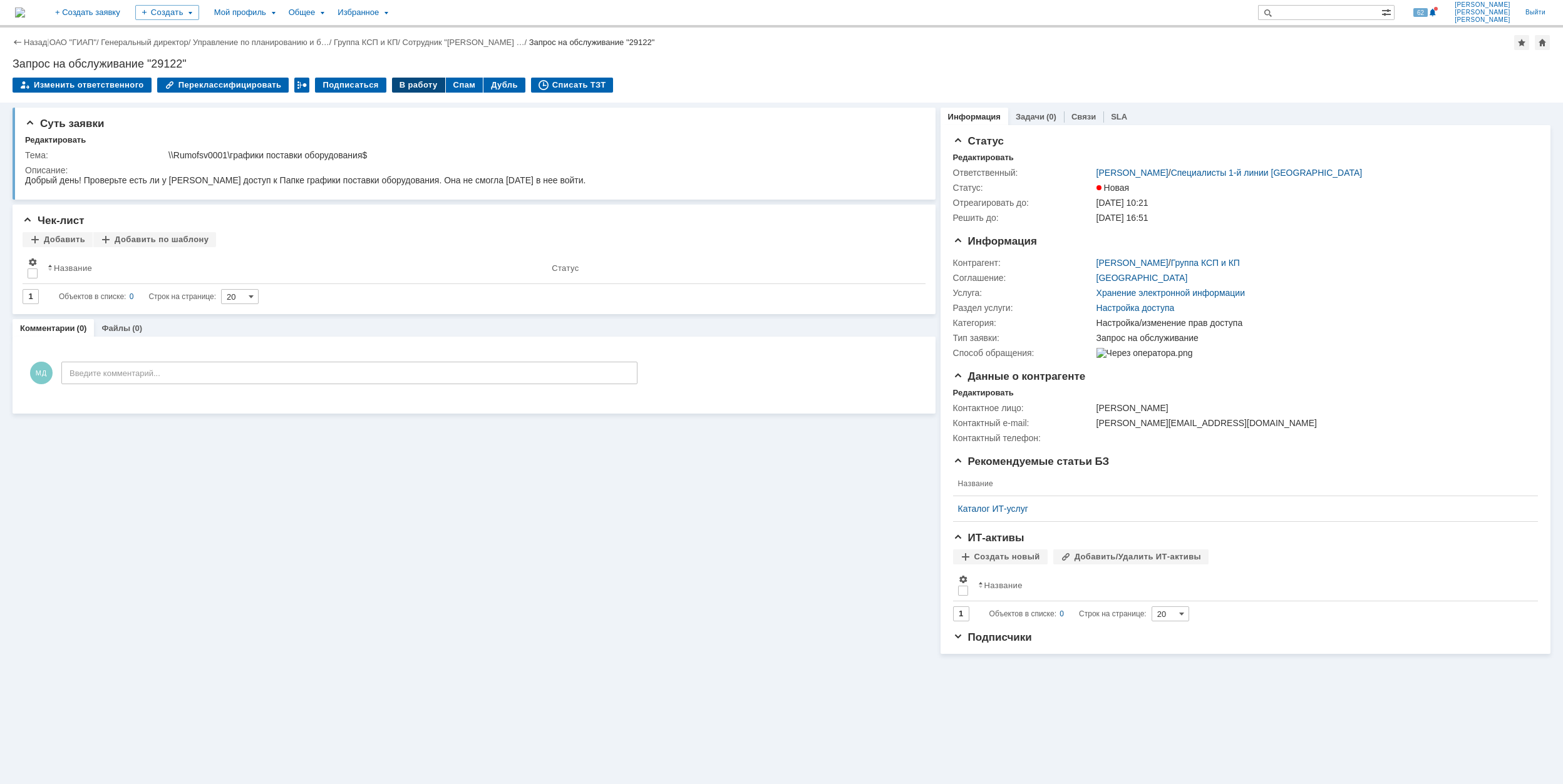
click at [417, 85] on div "В работу" at bounding box center [418, 85] width 53 height 15
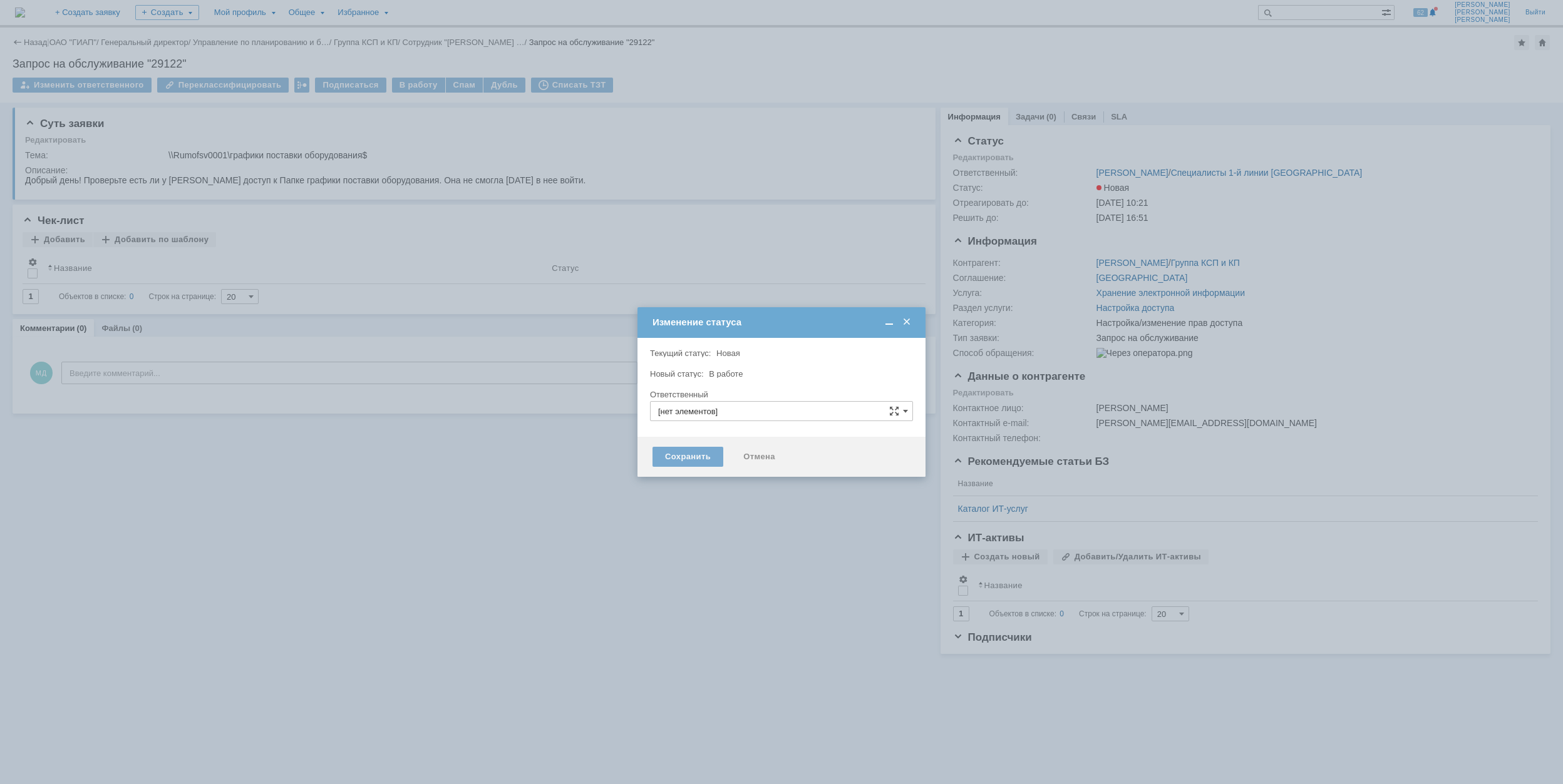
type input "[PERSON_NAME]"
type input "Настройка/изменение прав доступа"
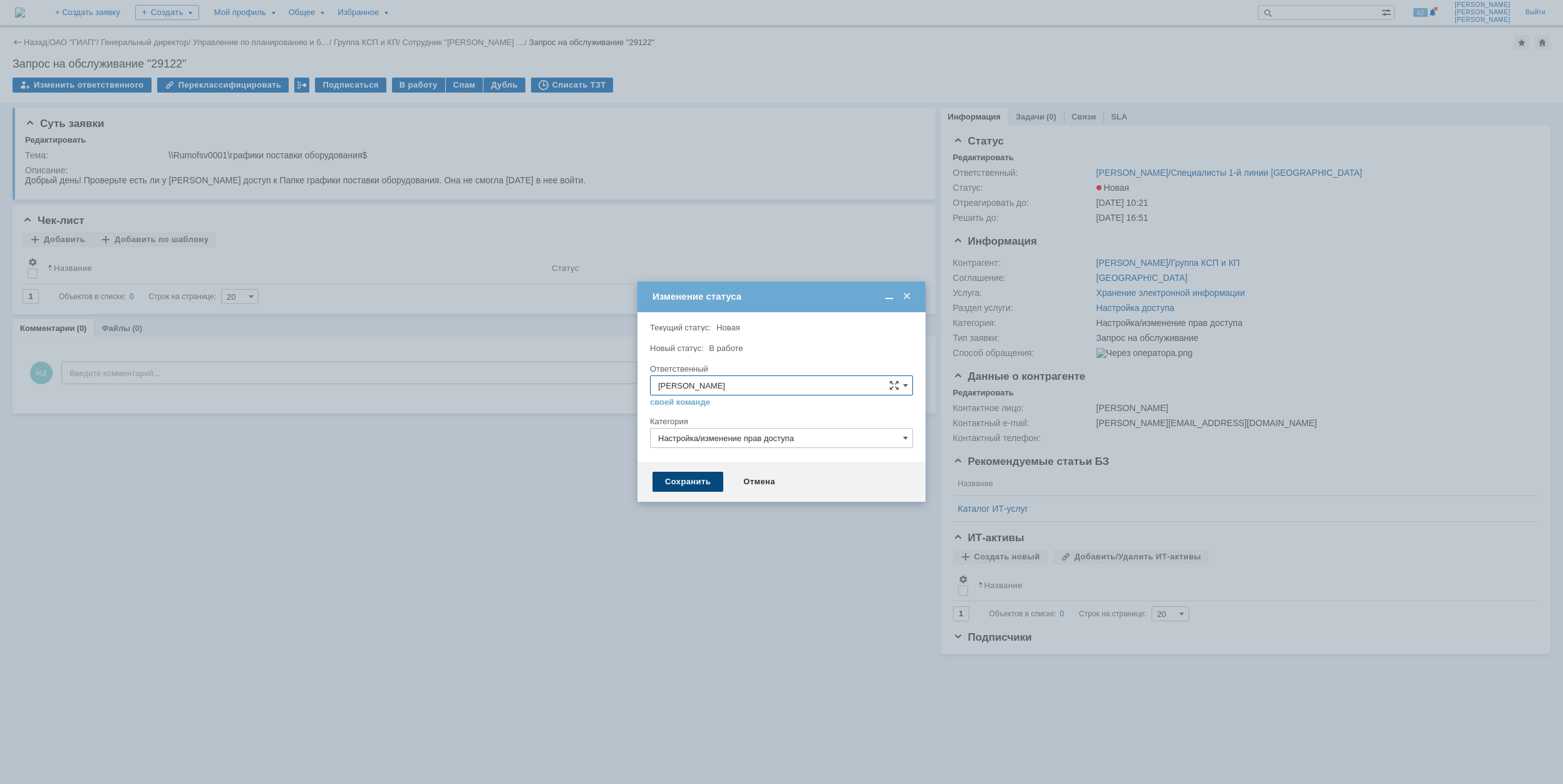
click at [675, 484] on div "Сохранить" at bounding box center [688, 482] width 71 height 20
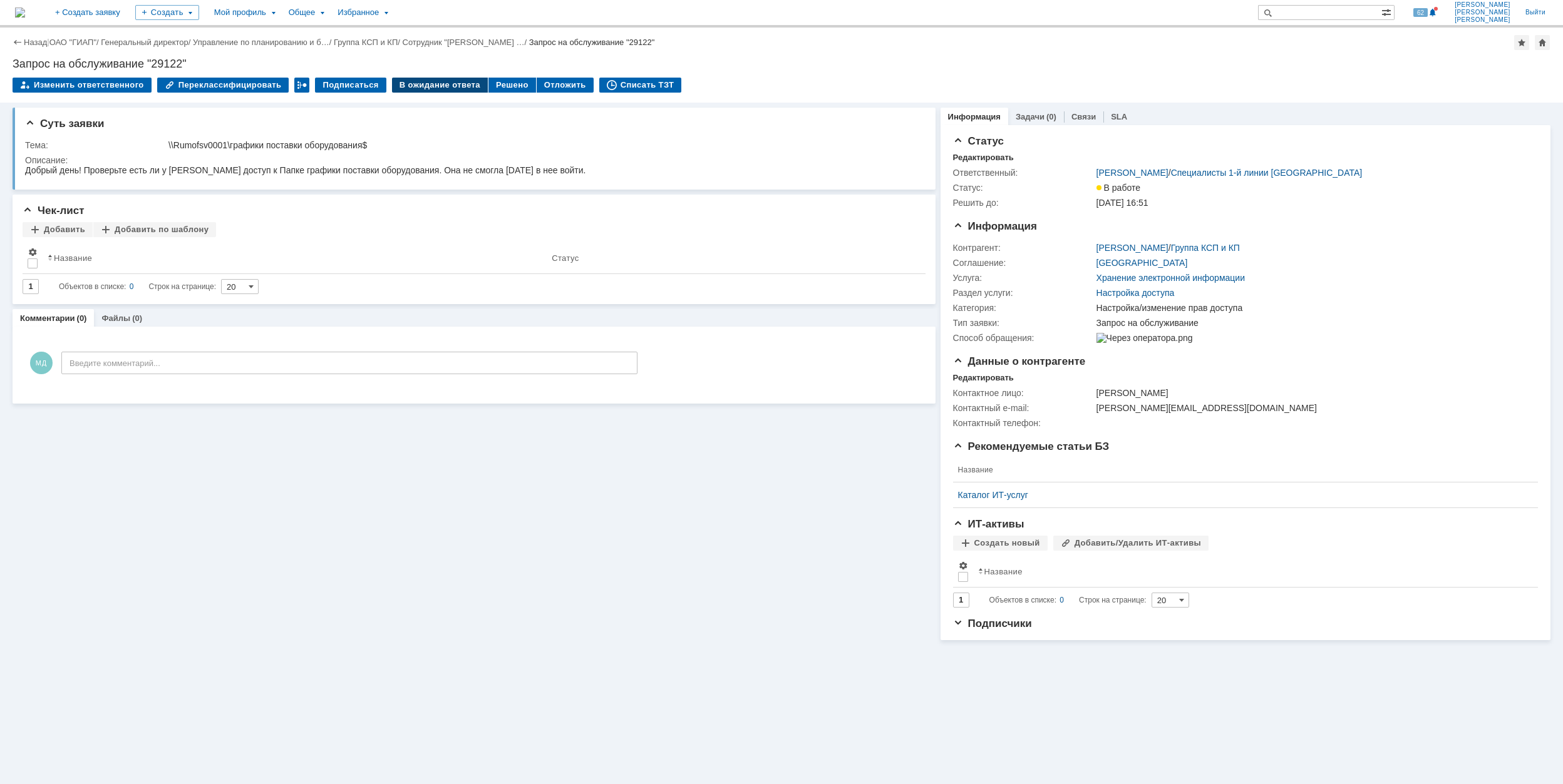
click at [473, 85] on div "В ожидание ответа" at bounding box center [440, 85] width 96 height 15
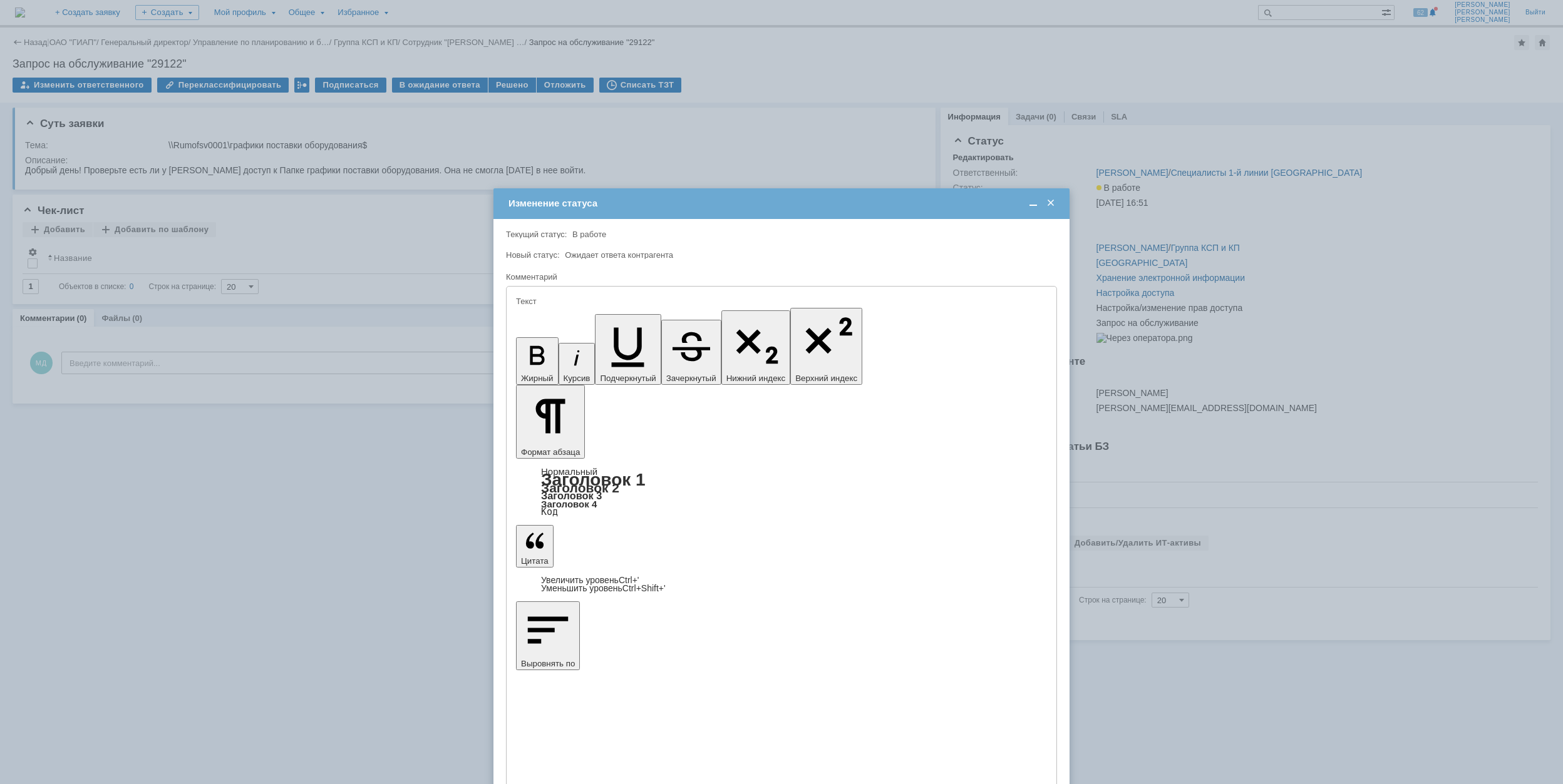
click at [1051, 203] on span at bounding box center [1051, 204] width 13 height 11
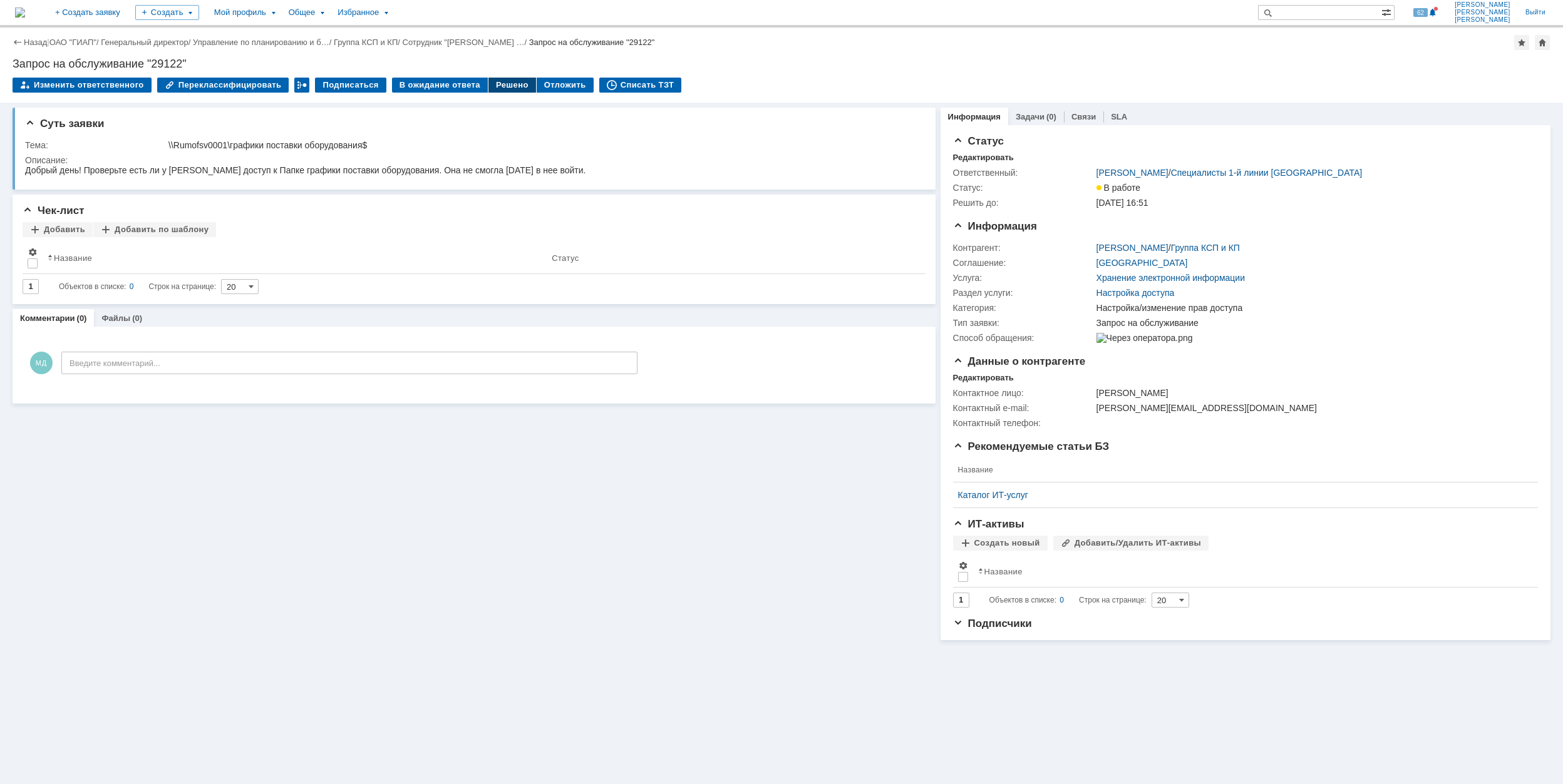
click at [494, 81] on div "Решено" at bounding box center [512, 85] width 47 height 15
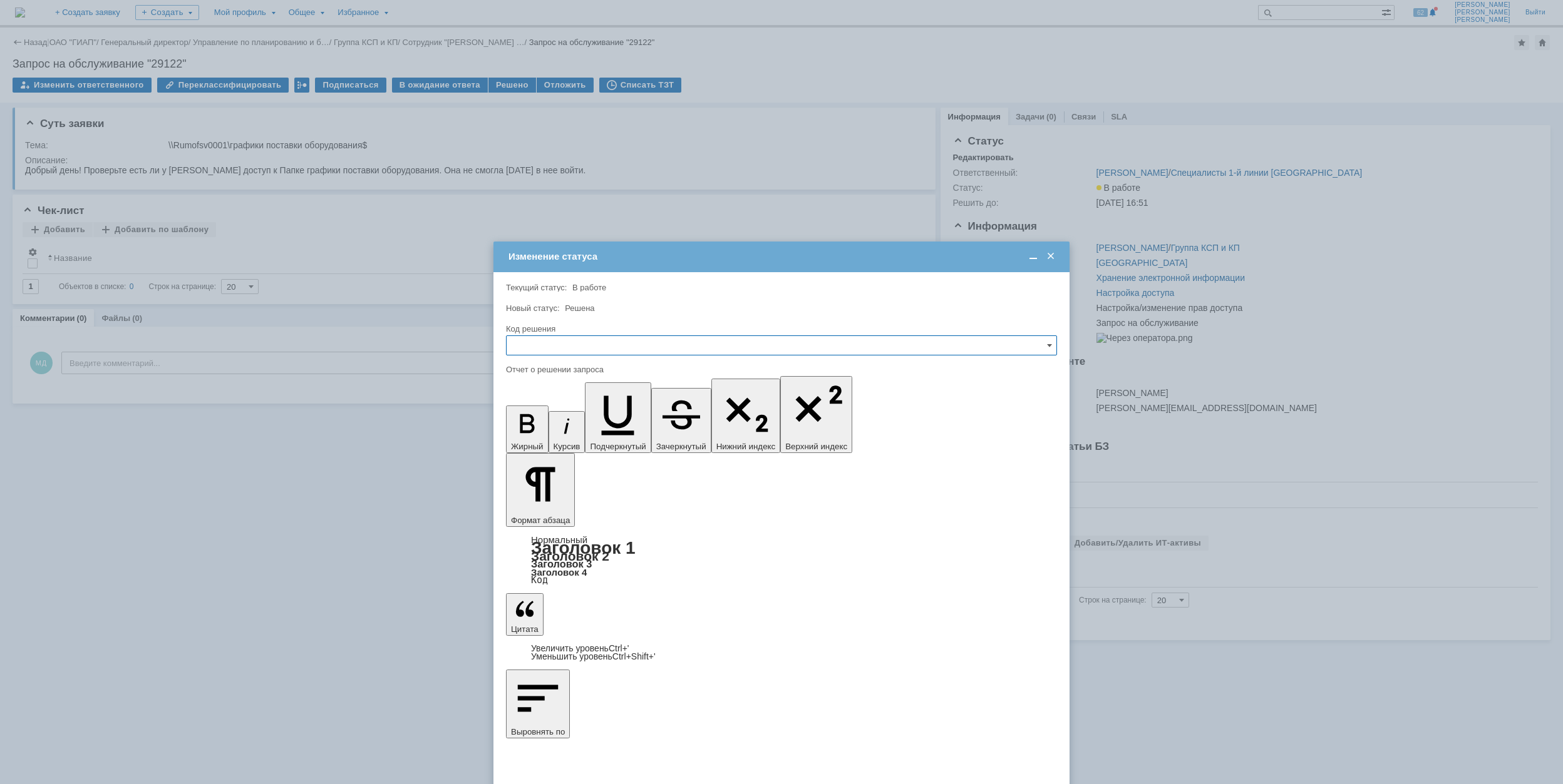
click at [644, 344] on input "text" at bounding box center [781, 346] width 551 height 20
click at [593, 433] on span "Решено" at bounding box center [781, 431] width 534 height 10
type input "Решено"
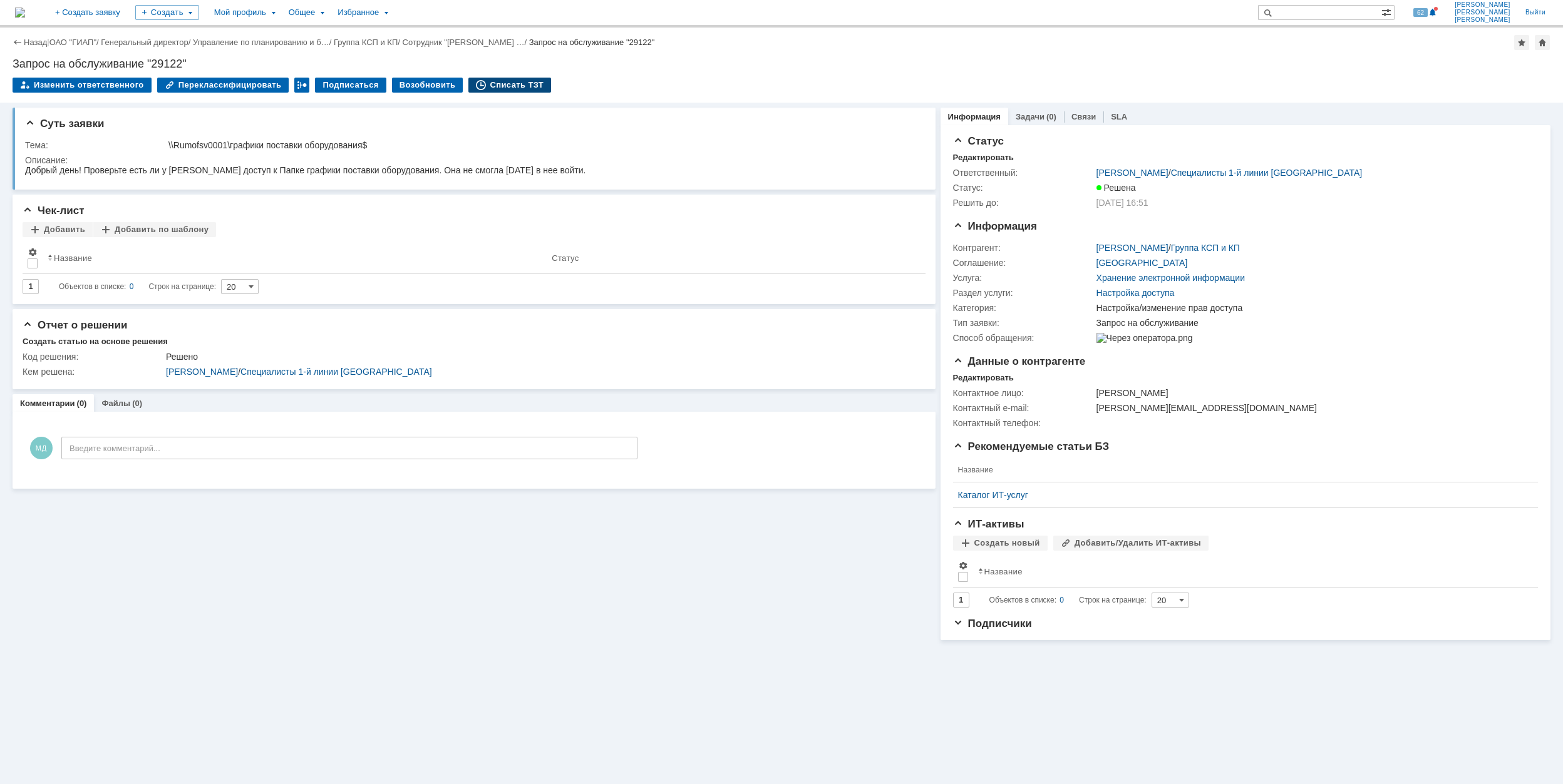
click at [497, 84] on div "Списать ТЗТ" at bounding box center [509, 85] width 83 height 15
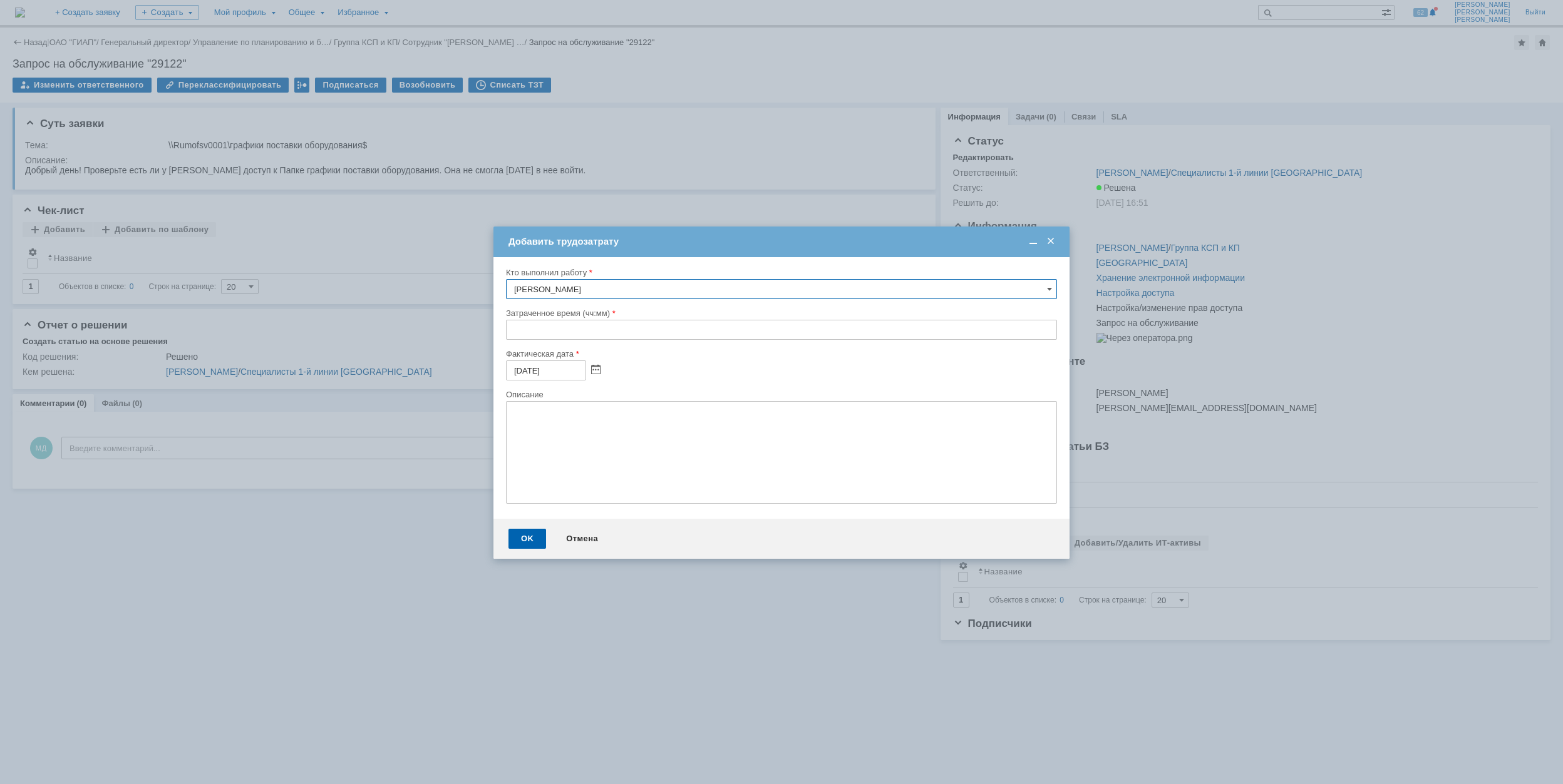
click at [515, 329] on input "text" at bounding box center [781, 330] width 551 height 20
type input "00:30"
click at [526, 543] on div "OK" at bounding box center [528, 539] width 38 height 20
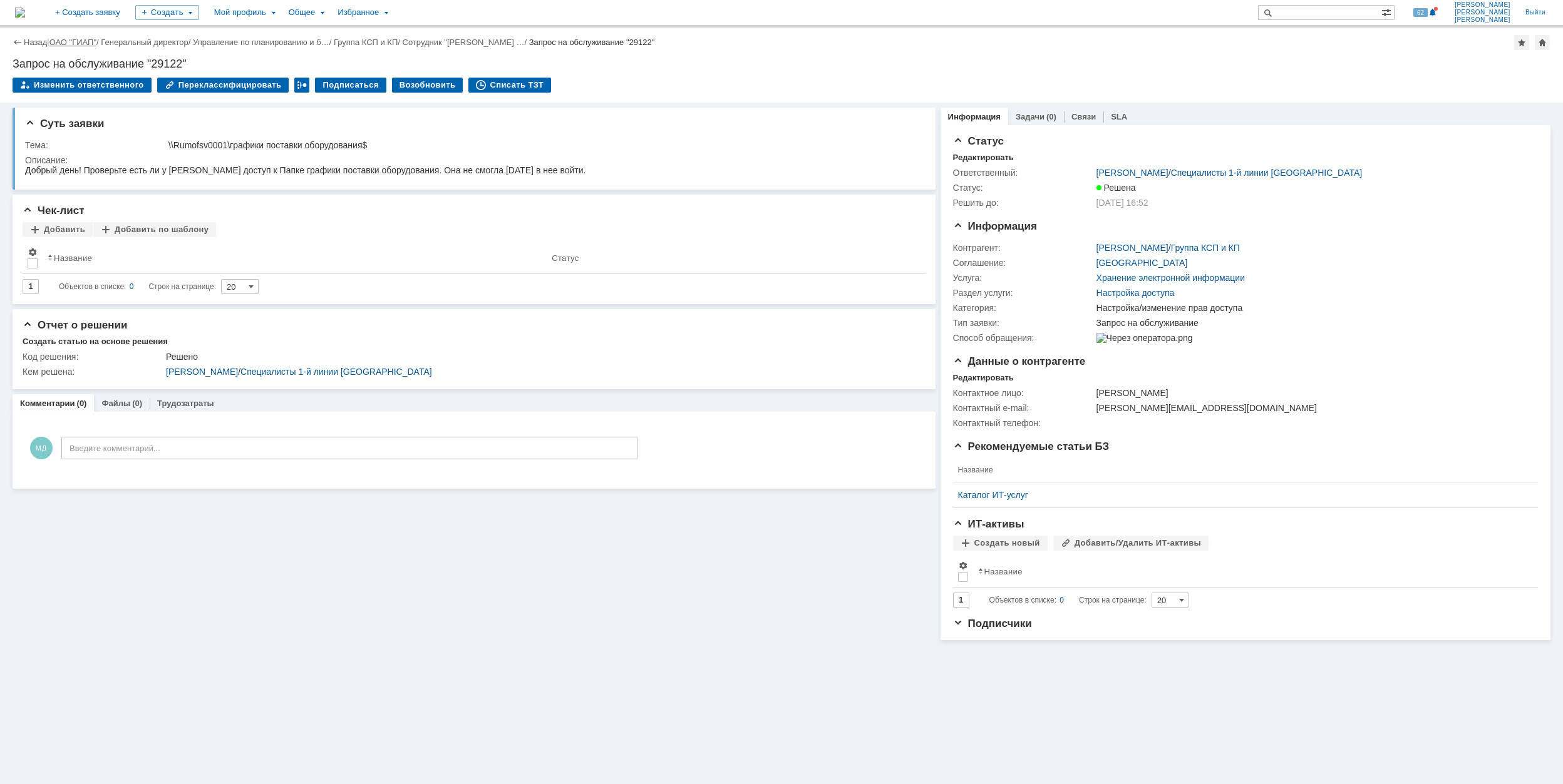
click at [78, 39] on link "ОАО "ГИАП"" at bounding box center [73, 42] width 47 height 9
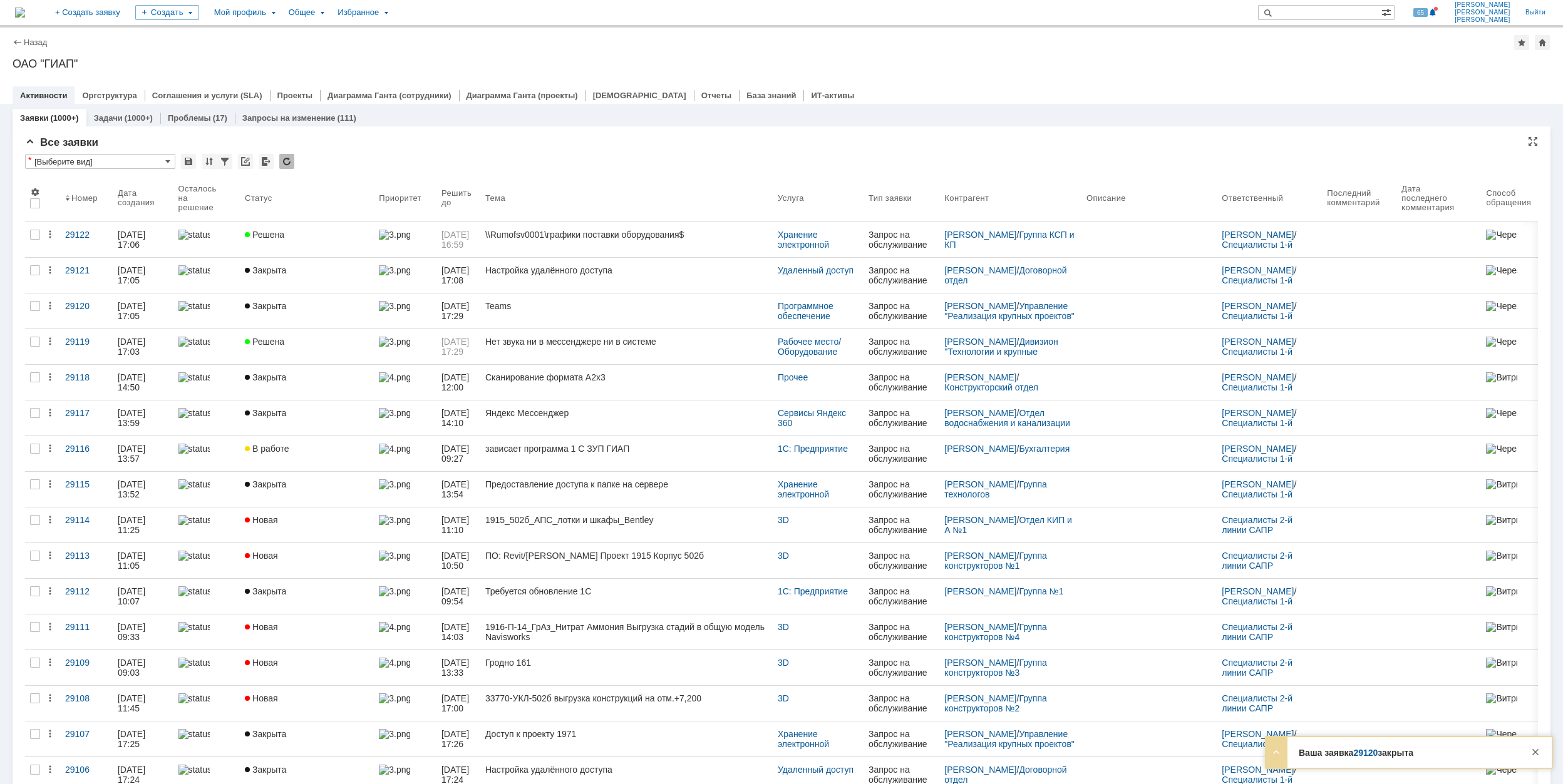
click at [753, 159] on div "* [Выберите вид]" at bounding box center [781, 162] width 1513 height 16
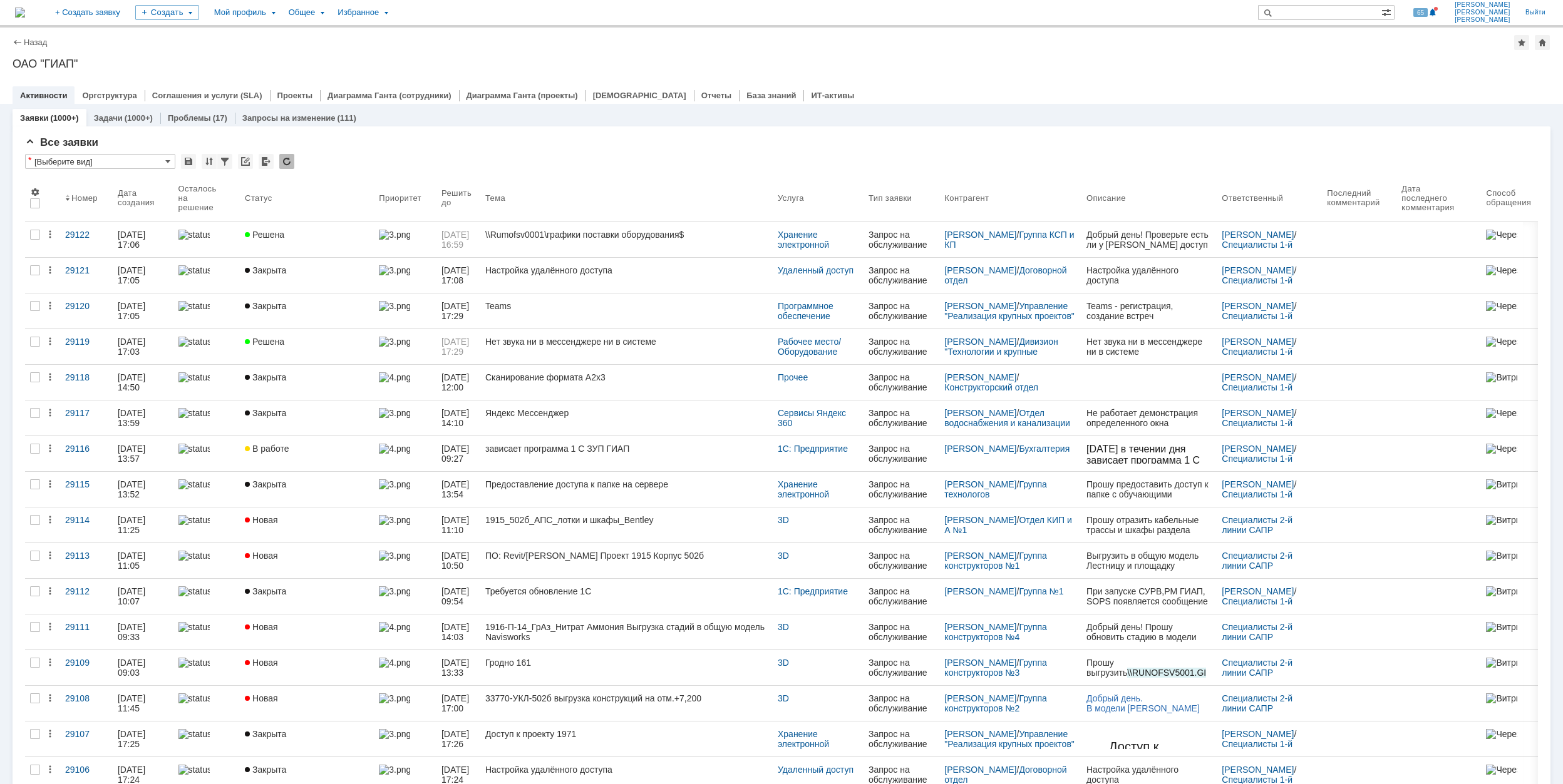
click at [1124, 114] on div "Заявки (1000+) Задачи (1000+) Проблемы (17) Запросы на изменение (111)" at bounding box center [781, 118] width 1538 height 18
click at [1109, 115] on div "Заявки (1000+) Задачи (1000+) Проблемы (17) Запросы на изменение (111)" at bounding box center [781, 118] width 1538 height 18
drag, startPoint x: 567, startPoint y: 126, endPoint x: 411, endPoint y: 86, distance: 161.0
